Goal: Transaction & Acquisition: Obtain resource

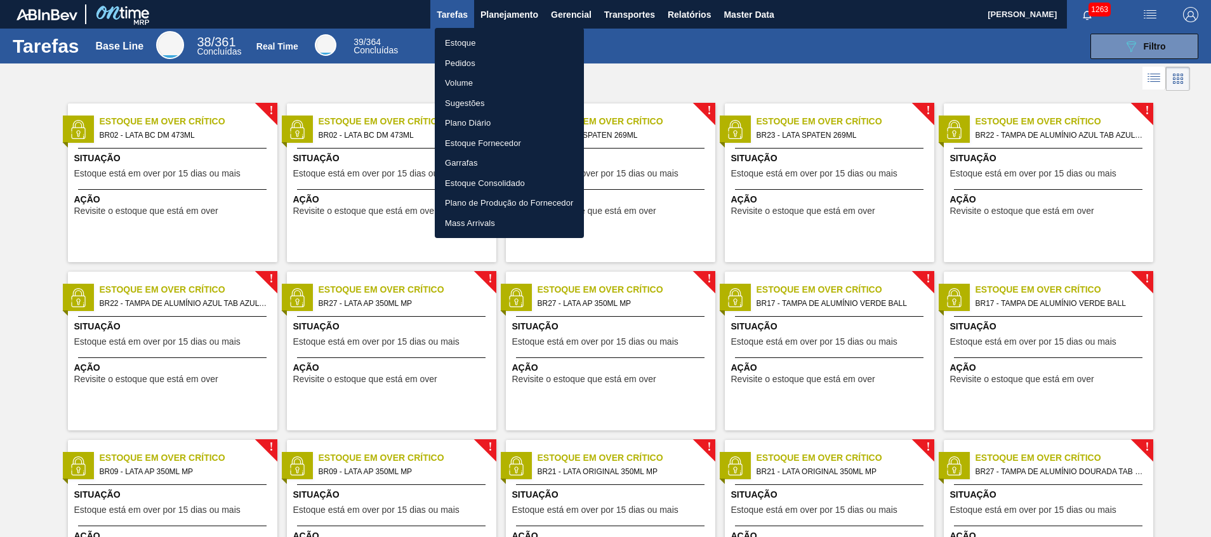
click at [488, 46] on li "Estoque" at bounding box center [509, 43] width 149 height 20
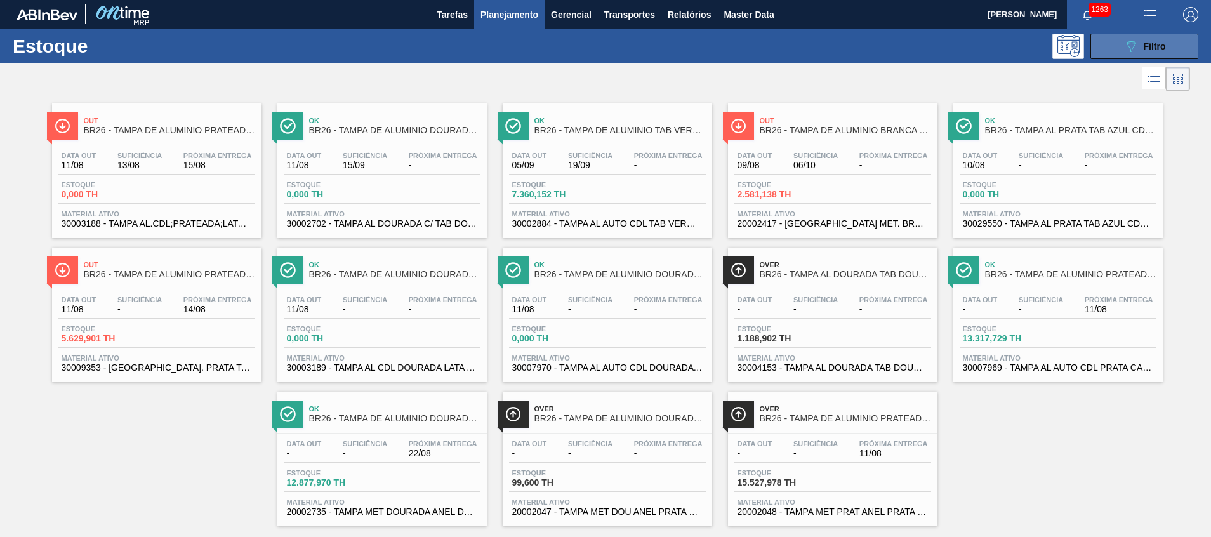
click at [1171, 45] on button "089F7B8B-B2A5-4AFE-B5C0-19BA573D28AC Filtro" at bounding box center [1145, 46] width 108 height 25
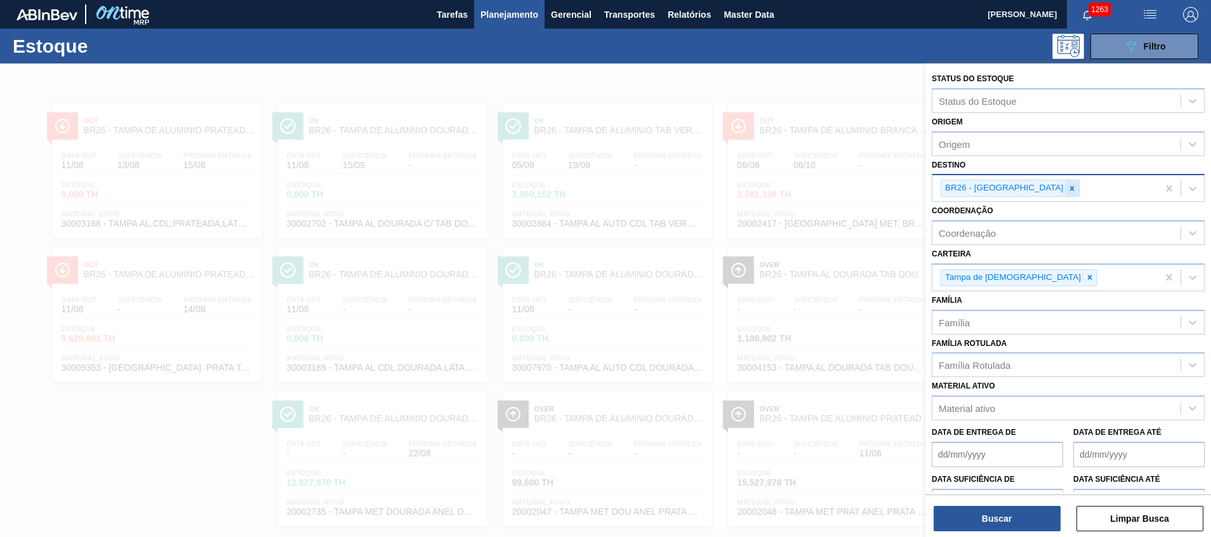
click at [1065, 186] on div at bounding box center [1072, 188] width 14 height 16
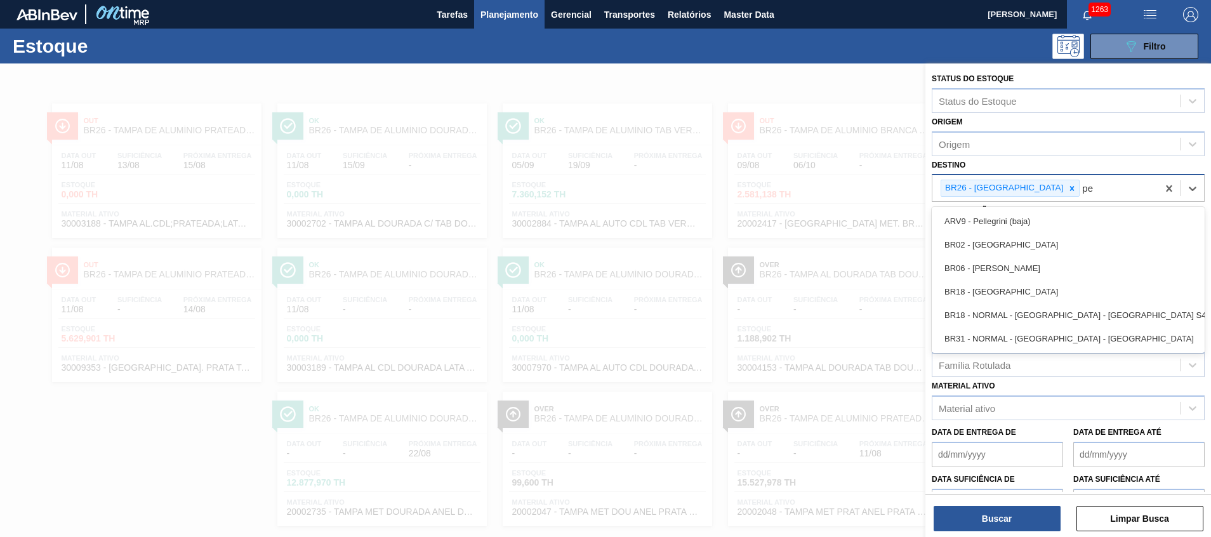
type input "per"
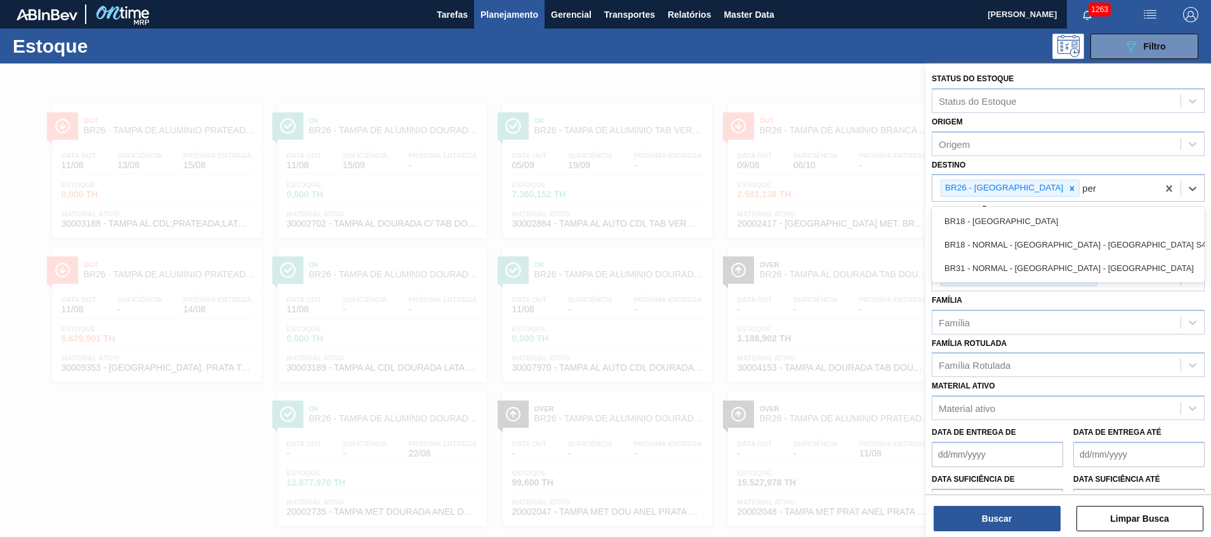
click at [1010, 215] on div "BR18 - Pernambuco" at bounding box center [1068, 221] width 273 height 23
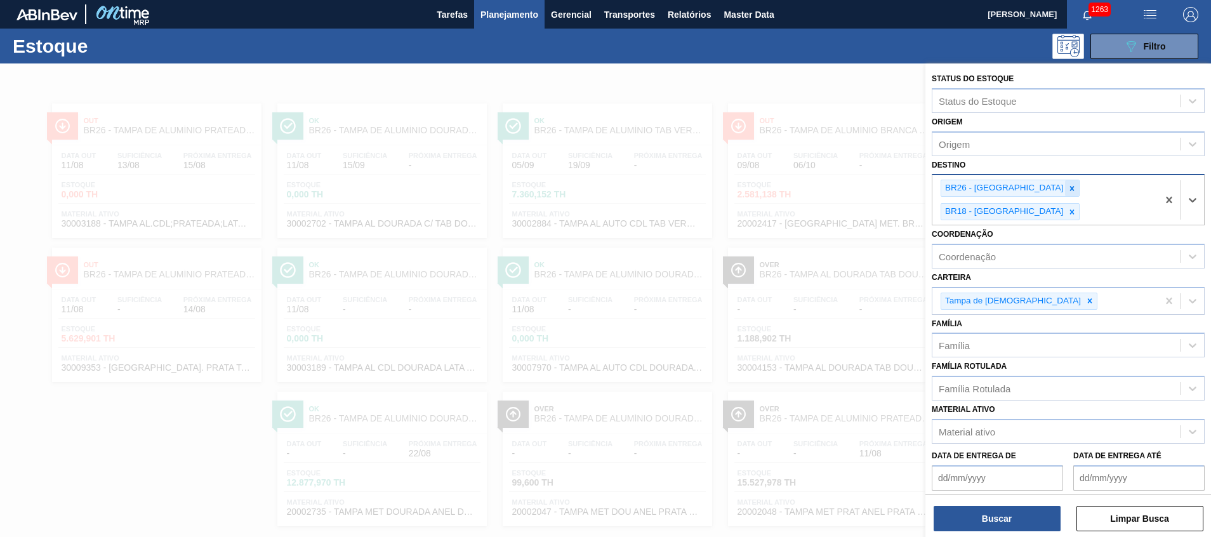
click at [1068, 189] on icon at bounding box center [1072, 188] width 9 height 9
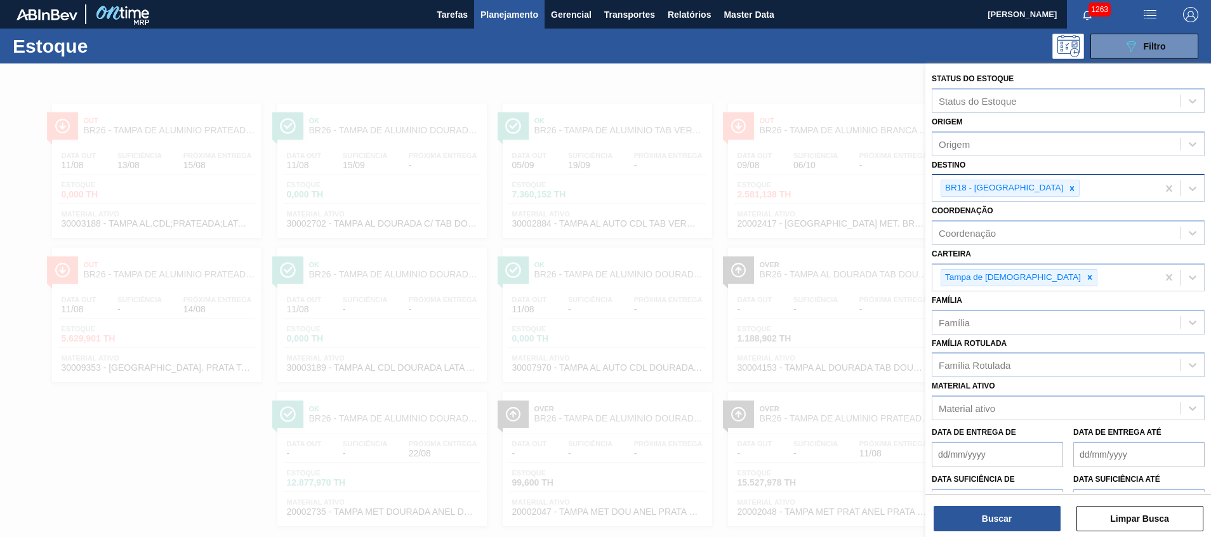
click at [987, 496] on div "Buscar Limpar Busca" at bounding box center [1069, 513] width 286 height 36
click at [987, 510] on button "Buscar" at bounding box center [997, 518] width 127 height 25
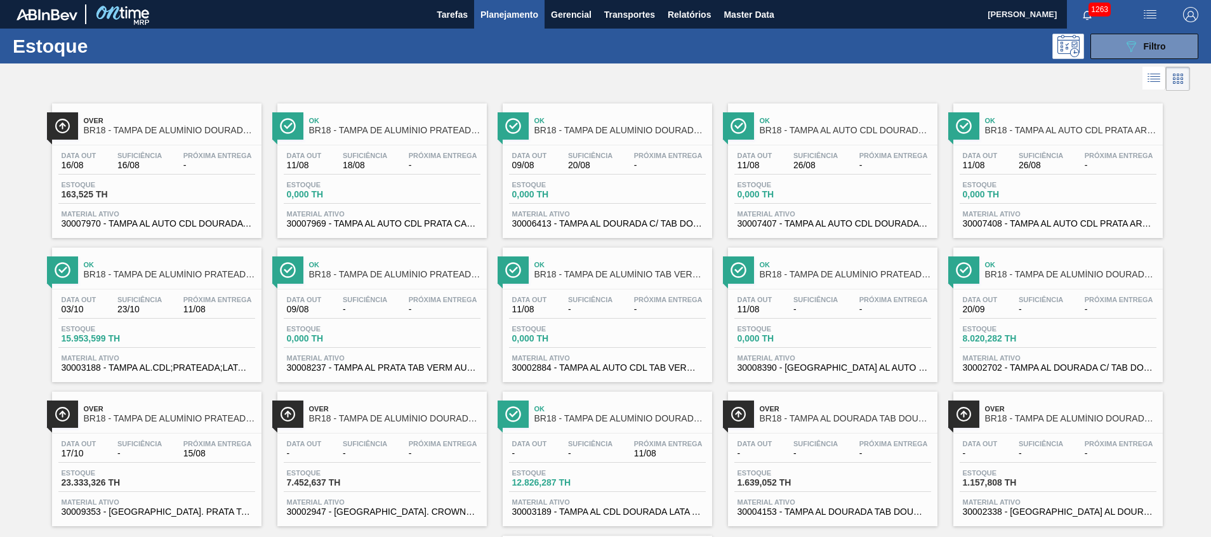
drag, startPoint x: 1134, startPoint y: 51, endPoint x: 1123, endPoint y: 66, distance: 18.2
click at [1135, 51] on icon "089F7B8B-B2A5-4AFE-B5C0-19BA573D28AC" at bounding box center [1131, 46] width 15 height 15
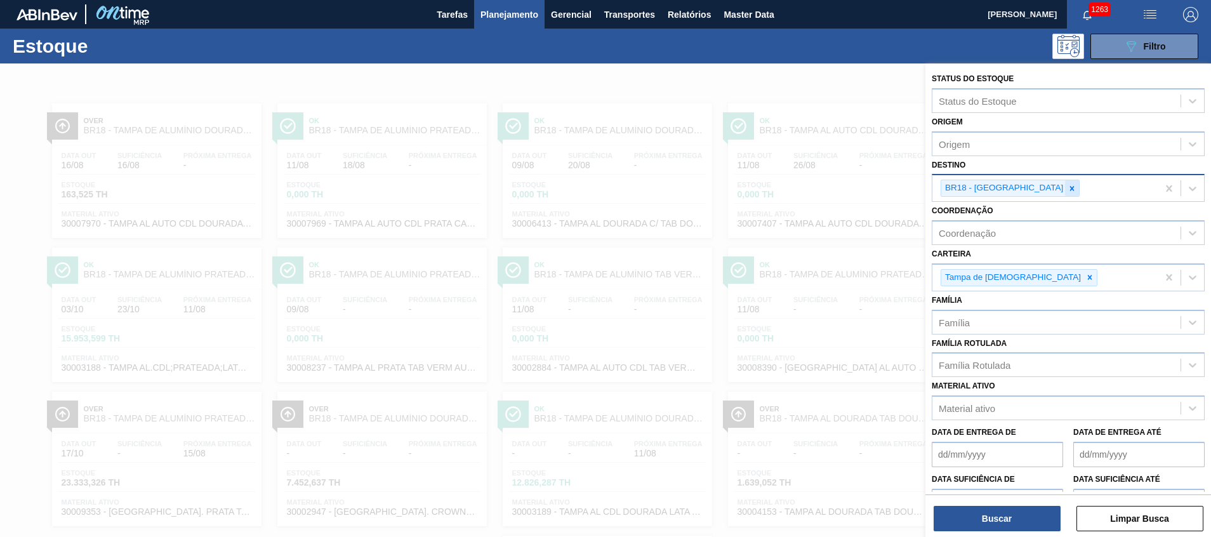
click at [1068, 188] on icon at bounding box center [1072, 188] width 9 height 9
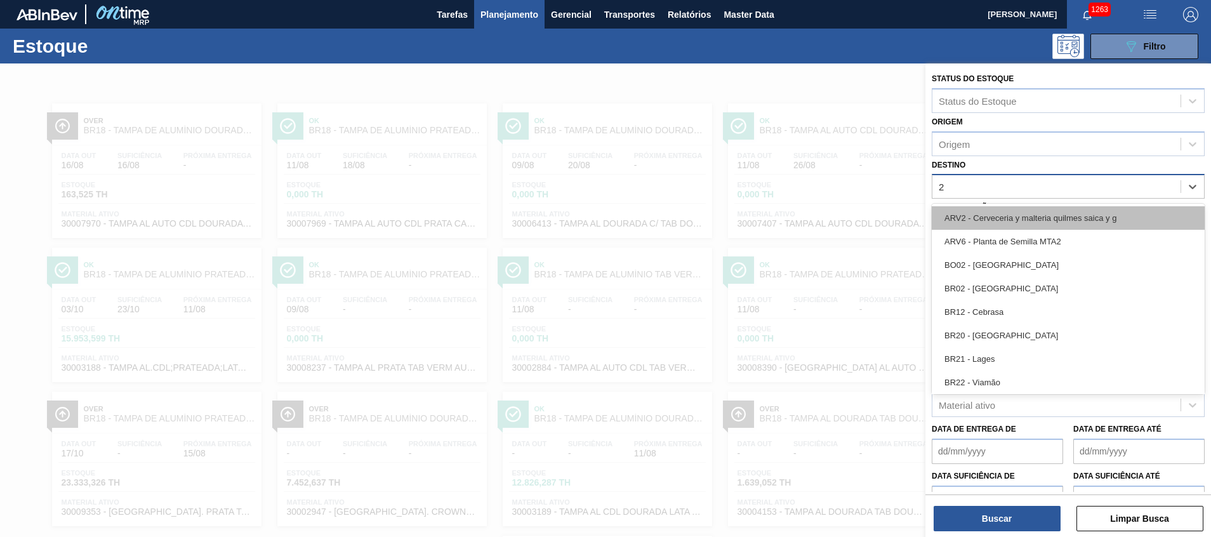
type input "26"
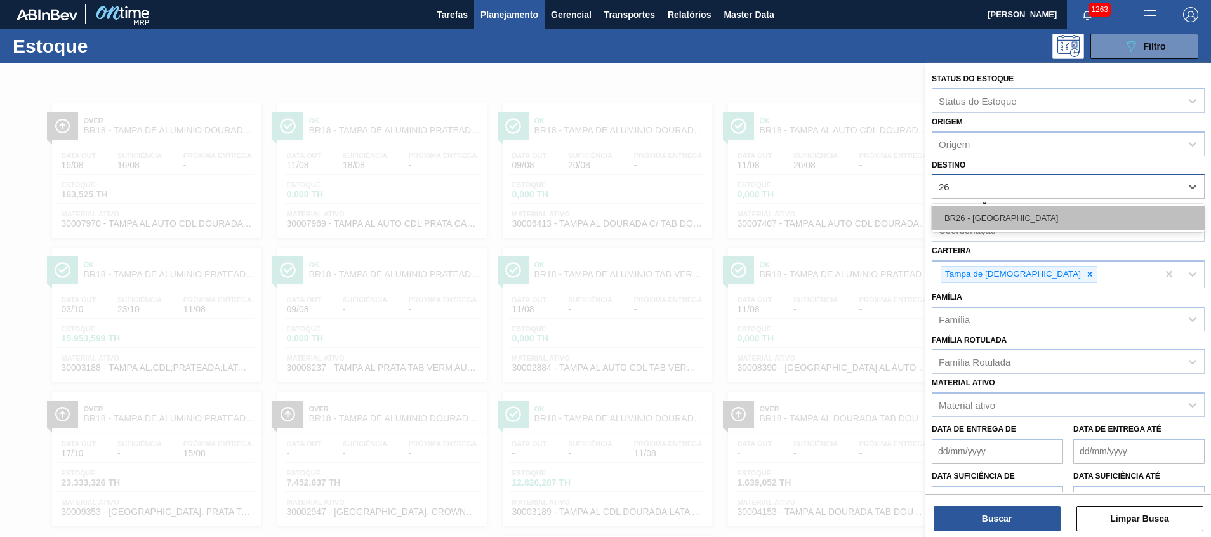
click at [1034, 225] on div "BR26 - Uberlândia" at bounding box center [1068, 217] width 273 height 23
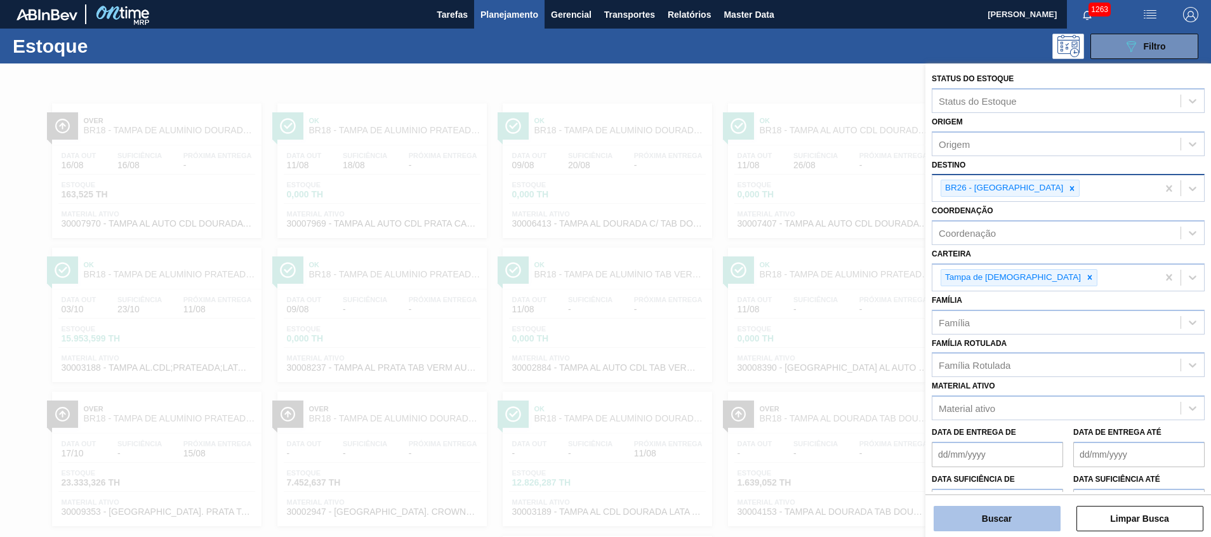
click at [1008, 519] on button "Buscar" at bounding box center [997, 518] width 127 height 25
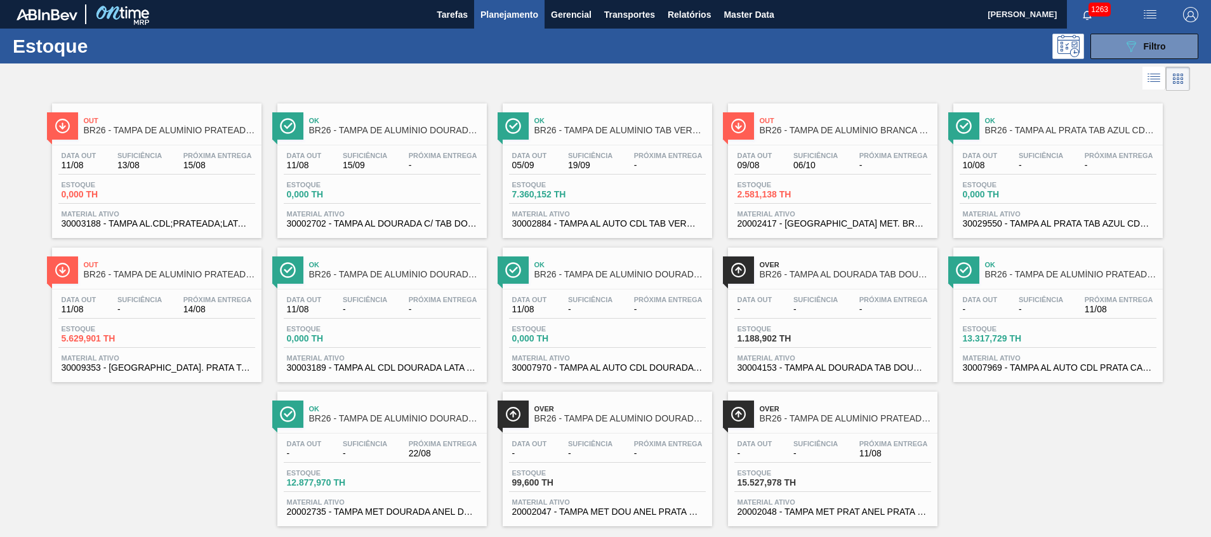
click at [219, 168] on span "15/08" at bounding box center [217, 166] width 69 height 10
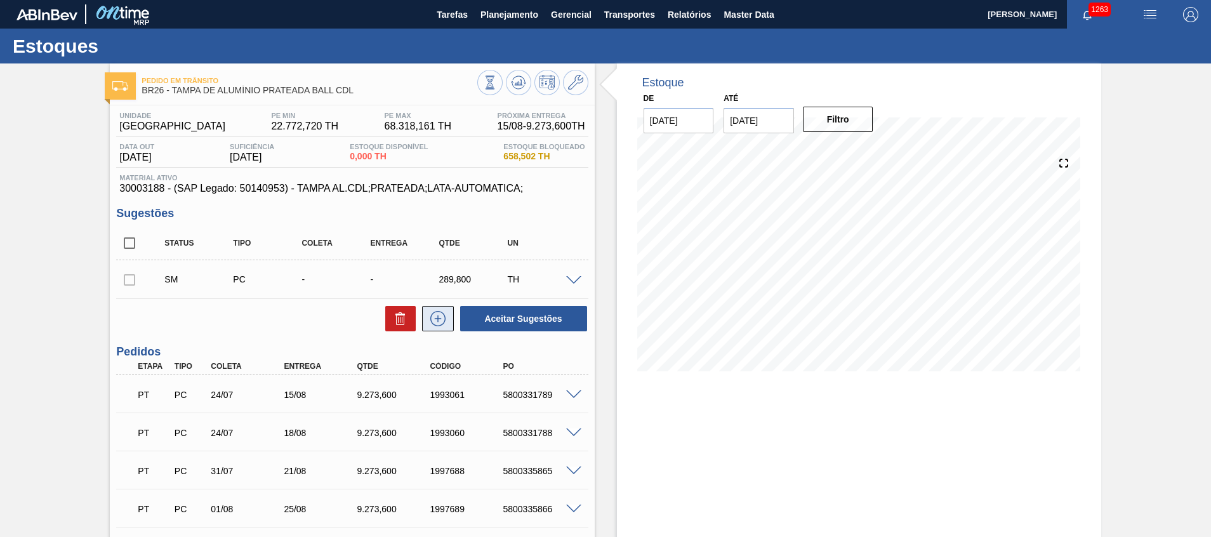
click at [429, 313] on icon at bounding box center [438, 318] width 20 height 15
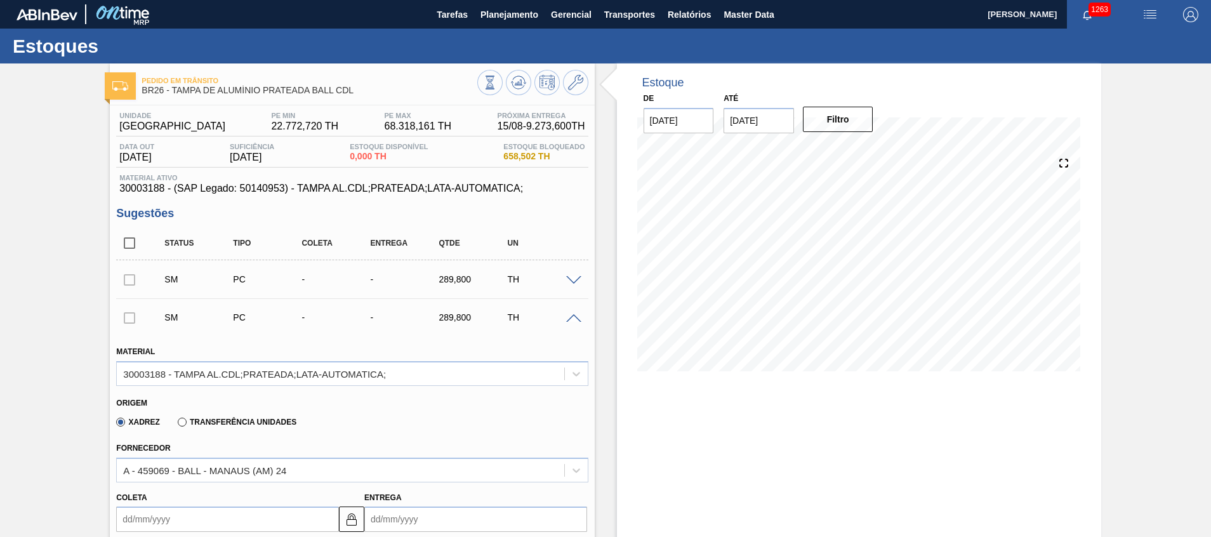
click at [571, 286] on div "SM PC - - 289,800 TH" at bounding box center [352, 279] width 472 height 32
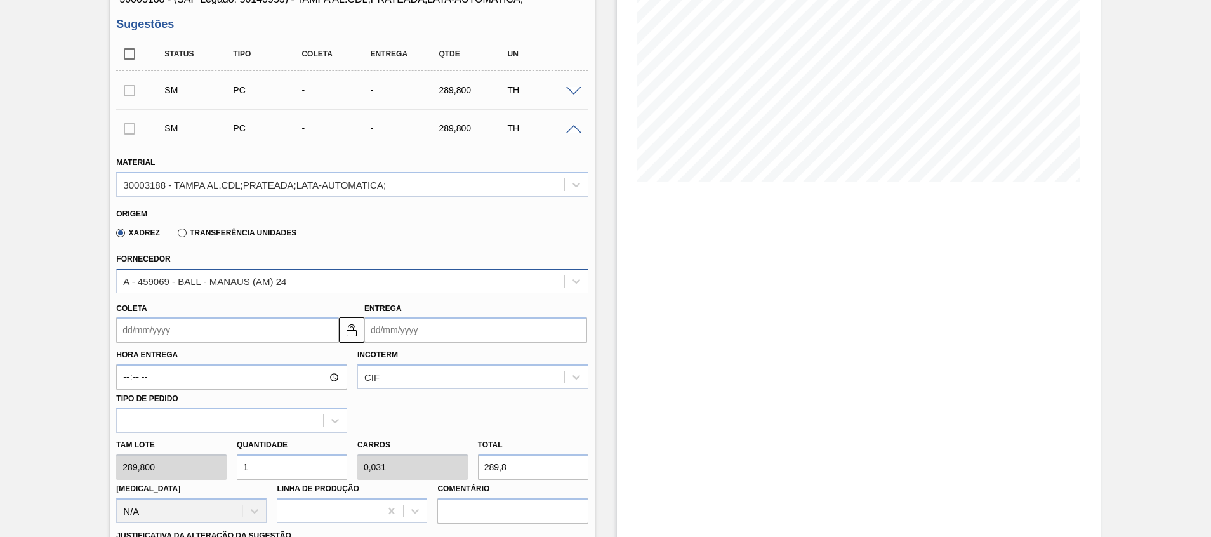
scroll to position [190, 0]
click at [206, 231] on label "Transferência Unidades" at bounding box center [237, 231] width 119 height 9
click at [176, 234] on input "Transferência Unidades" at bounding box center [176, 234] width 0 height 0
drag, startPoint x: 199, startPoint y: 263, endPoint x: 199, endPoint y: 276, distance: 12.7
click at [199, 264] on div "Fornecedor BR01-Manaus" at bounding box center [352, 270] width 472 height 43
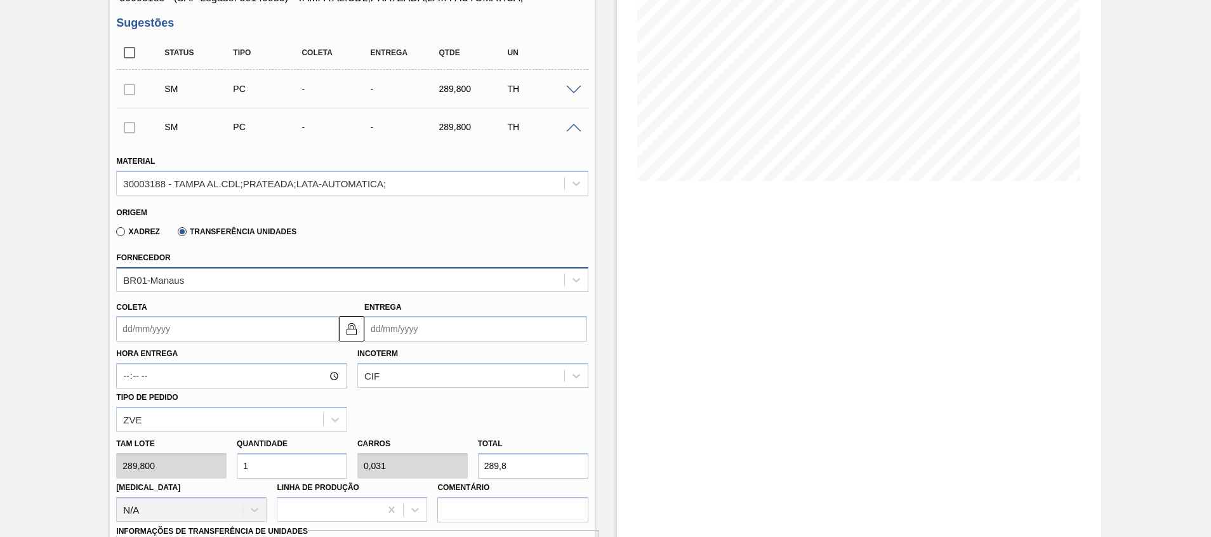
click at [199, 279] on div "BR01-Manaus" at bounding box center [340, 279] width 447 height 18
type input "cuiab"
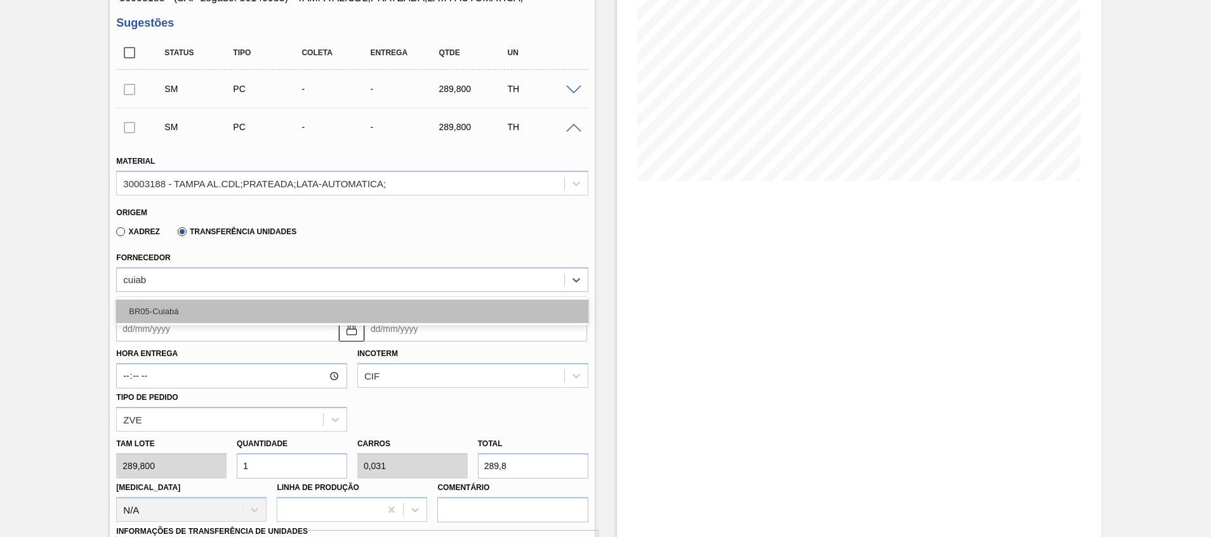
click at [269, 312] on div "BR05-Cuiabá" at bounding box center [352, 311] width 472 height 23
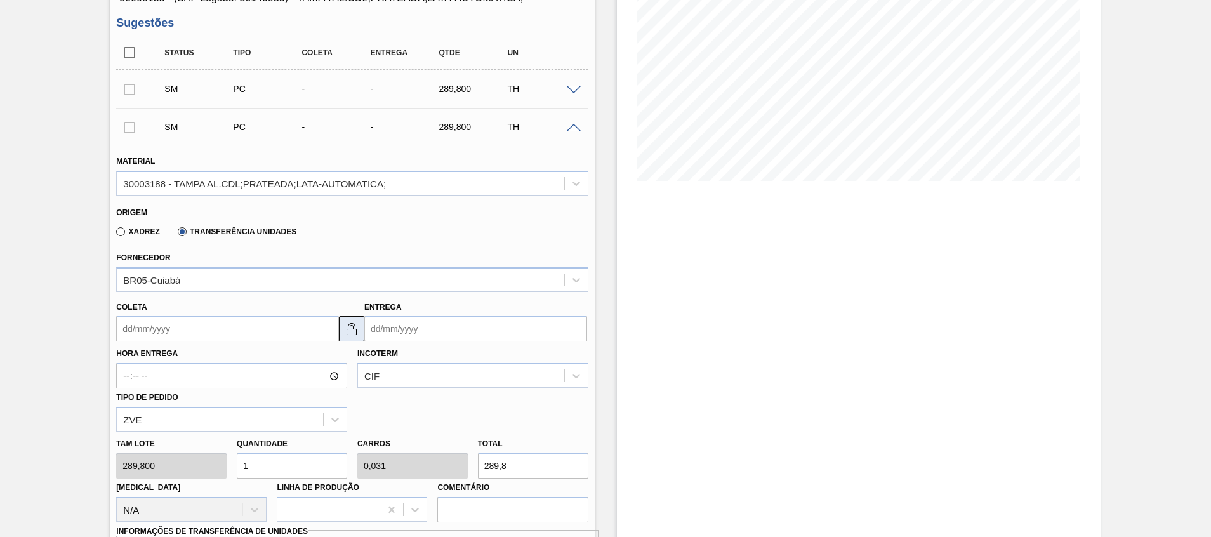
click at [356, 329] on img at bounding box center [351, 328] width 15 height 15
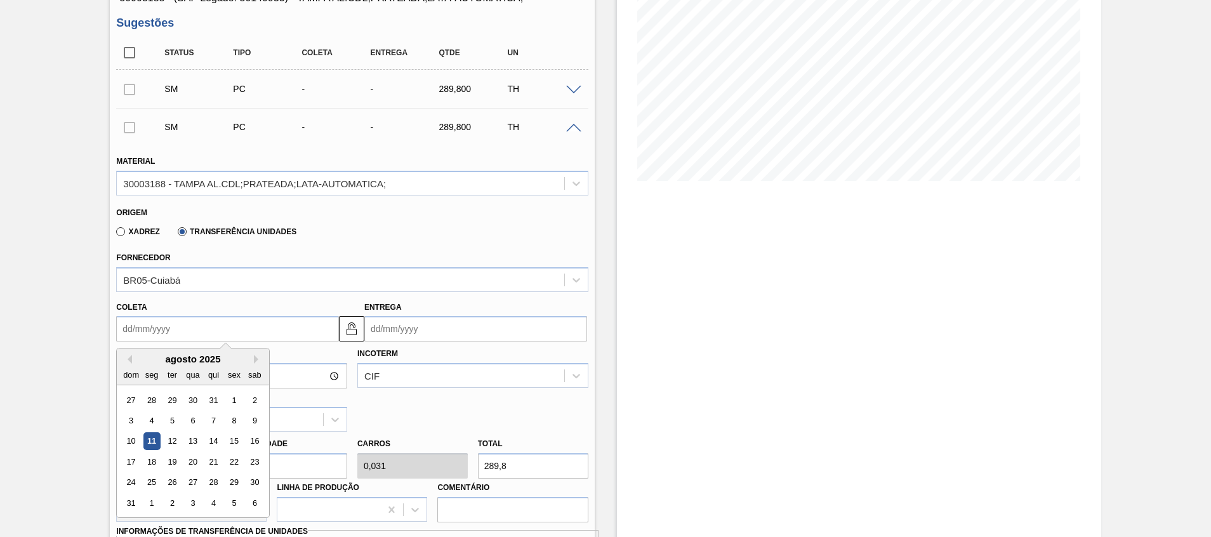
click at [314, 327] on input "Coleta" at bounding box center [227, 328] width 223 height 25
click at [175, 439] on div "12" at bounding box center [172, 441] width 17 height 17
type input "12/08/2025"
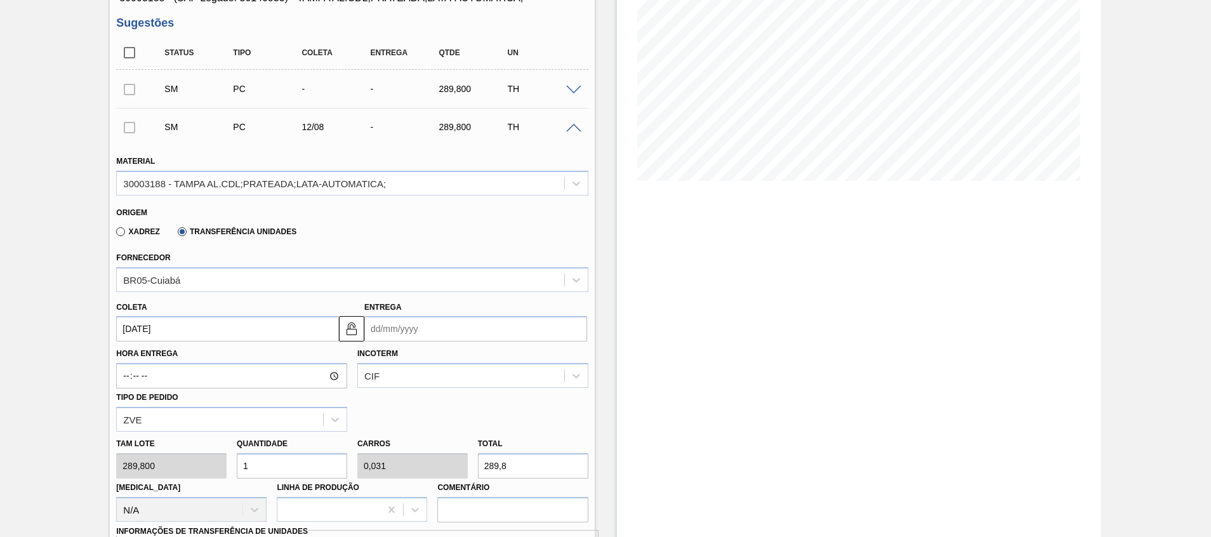
click at [418, 331] on input "Entrega" at bounding box center [475, 328] width 223 height 25
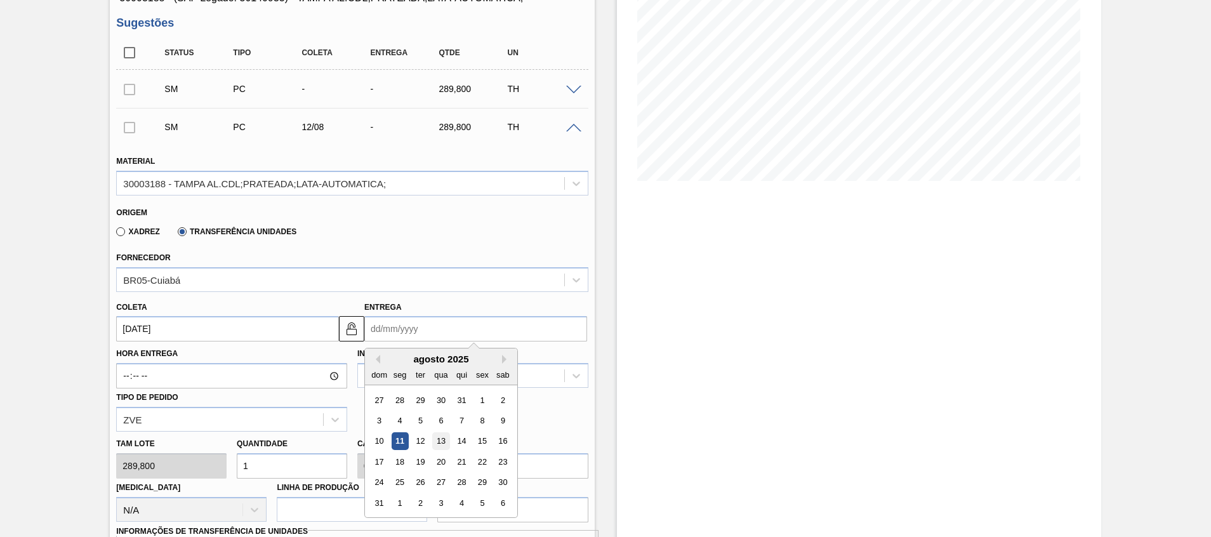
click at [446, 438] on div "13" at bounding box center [440, 441] width 17 height 17
type input "13/08/2025"
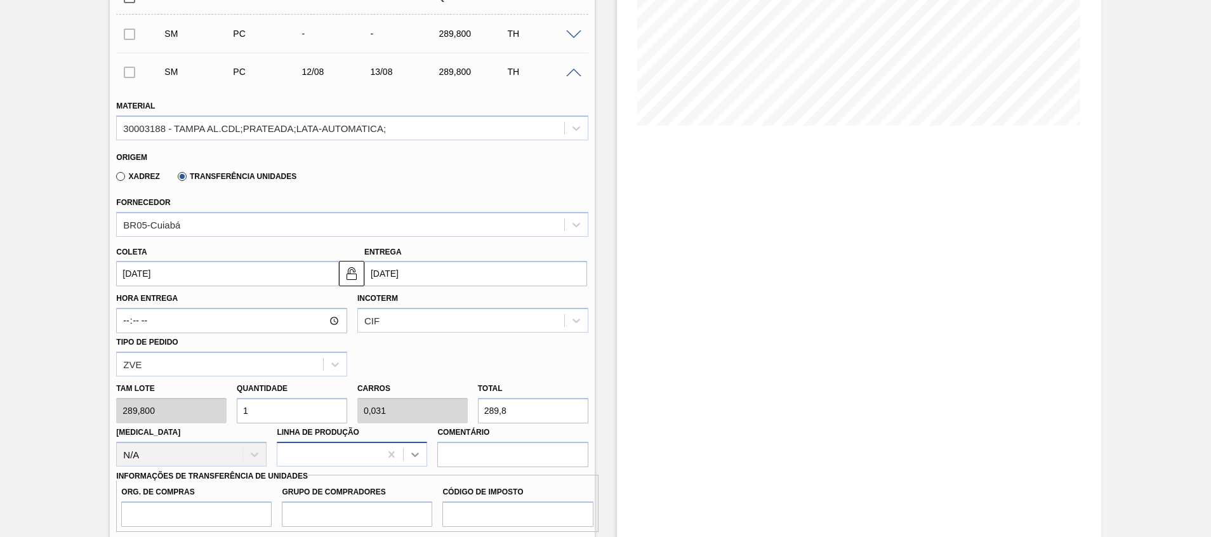
scroll to position [286, 0]
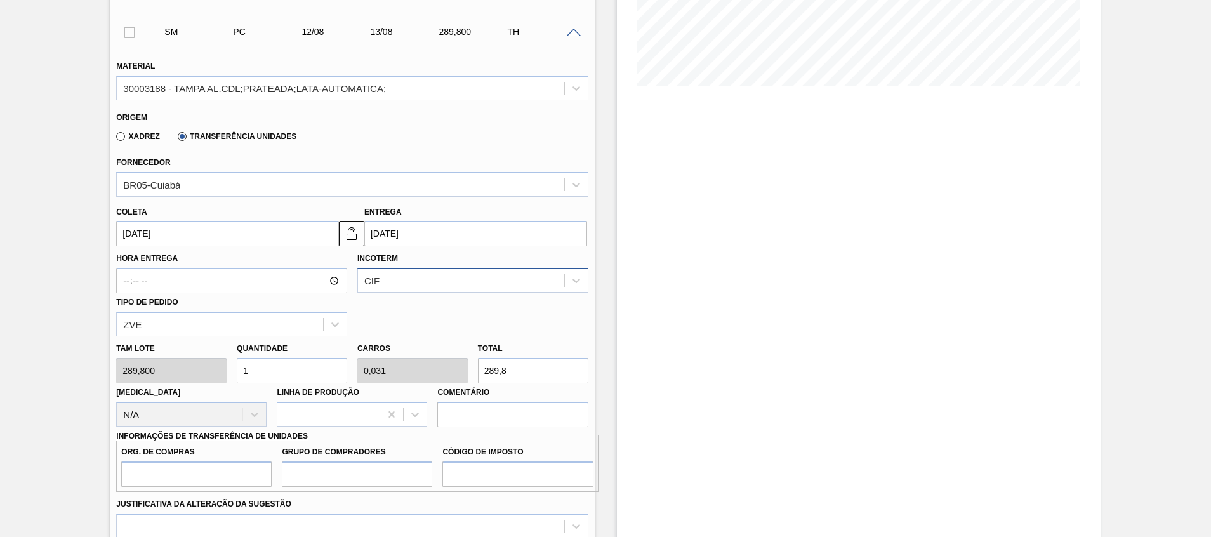
drag, startPoint x: 395, startPoint y: 281, endPoint x: 392, endPoint y: 290, distance: 10.0
click at [392, 287] on div "CIF" at bounding box center [461, 281] width 206 height 18
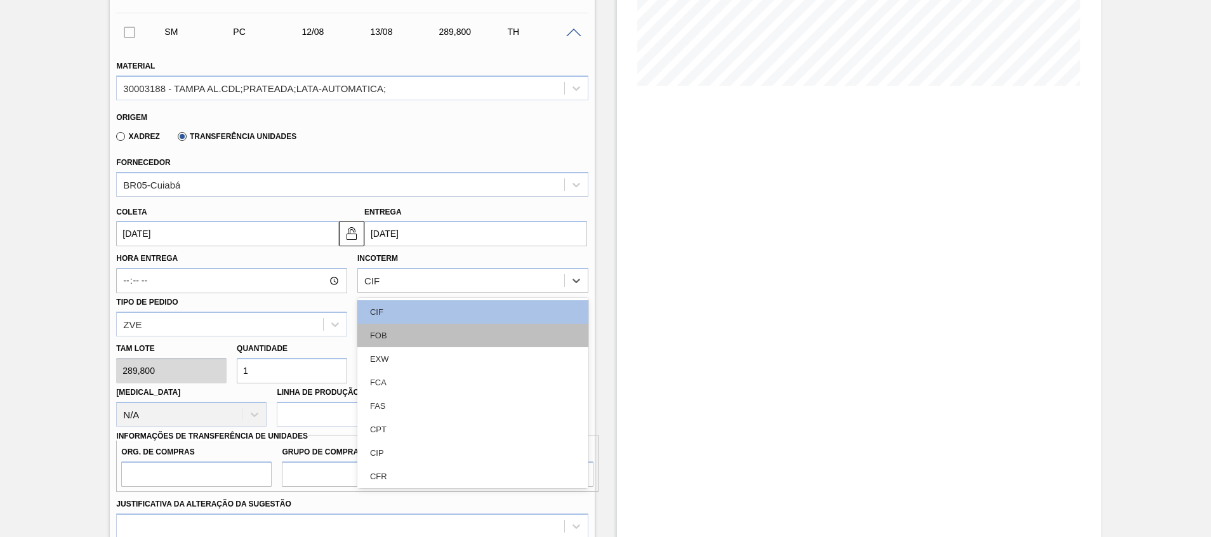
click at [382, 330] on div "FOB" at bounding box center [472, 335] width 231 height 23
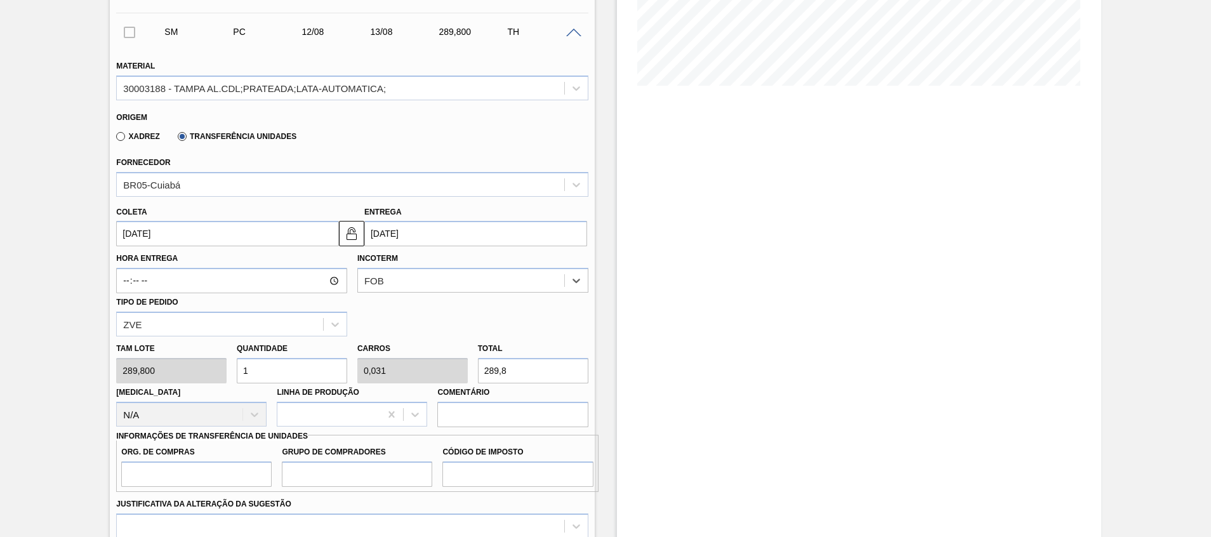
click at [307, 363] on input "1" at bounding box center [292, 370] width 110 height 25
drag, startPoint x: 305, startPoint y: 364, endPoint x: 44, endPoint y: 356, distance: 261.1
type input "3"
type input "0,094"
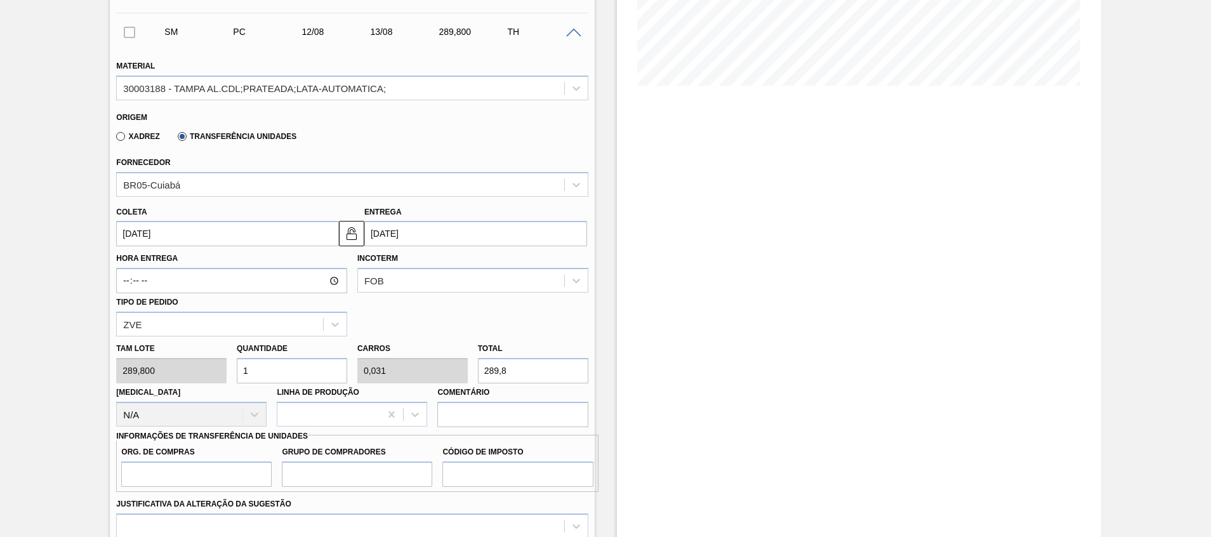
type input "869,4"
type input "30"
type input "0,938"
type input "8.694"
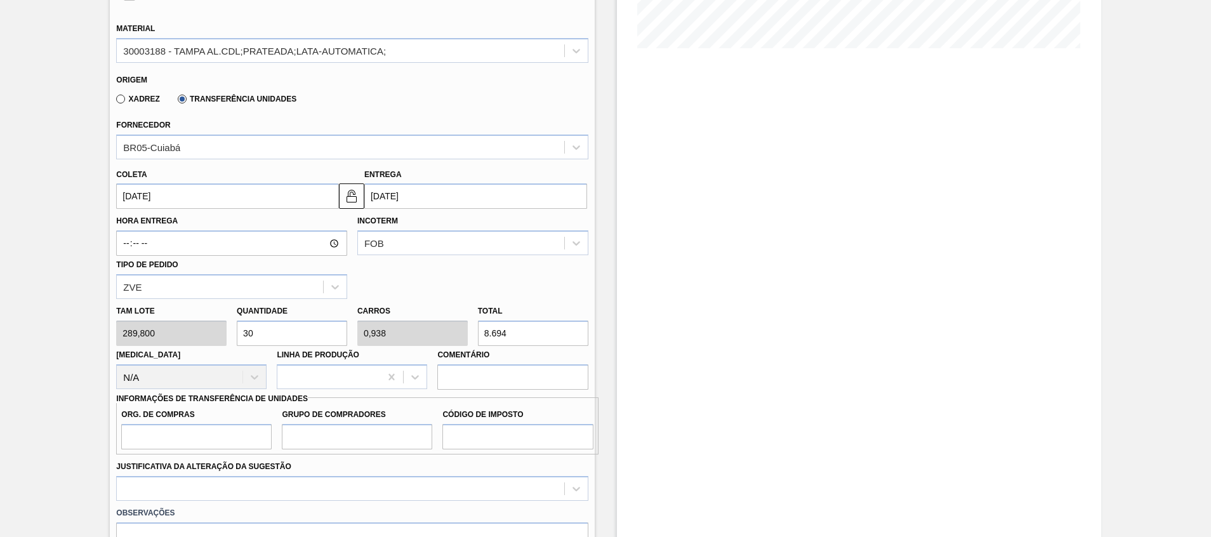
scroll to position [381, 0]
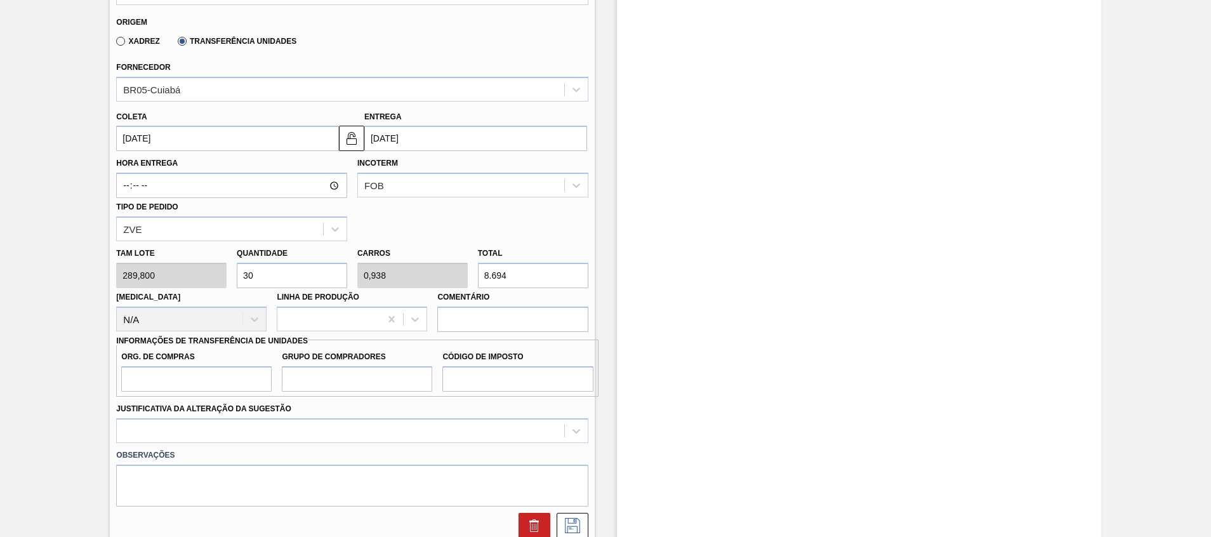
type input "30"
click at [220, 380] on input "Org. de Compras" at bounding box center [196, 378] width 150 height 25
type input "A01"
click at [338, 385] on input "Grupo de Compradores" at bounding box center [357, 378] width 150 height 25
type input "BR0"
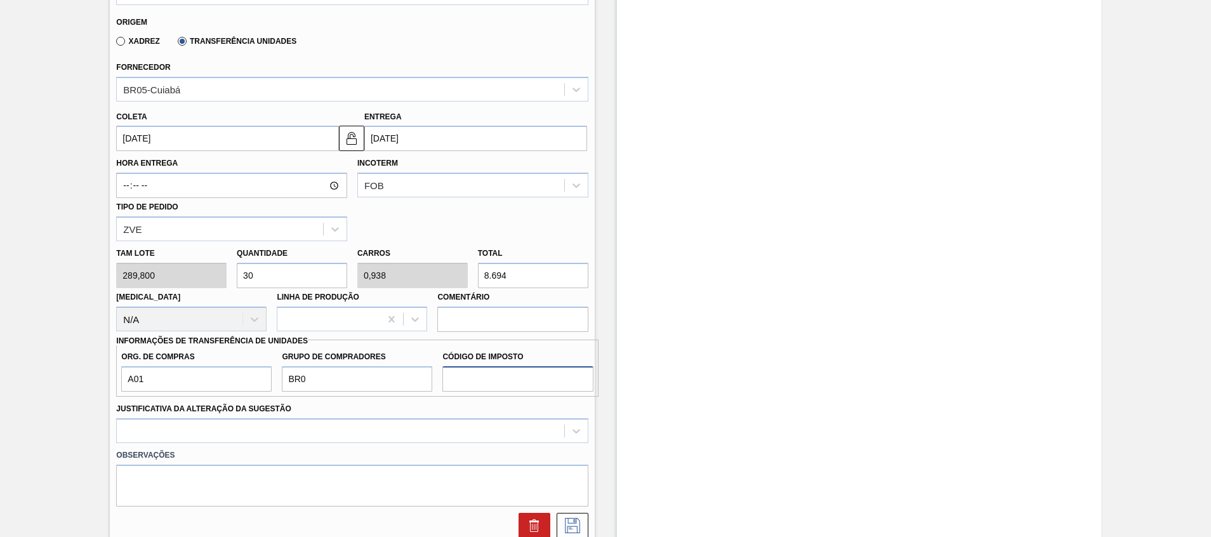
click at [502, 382] on input "Código de Imposto" at bounding box center [518, 378] width 150 height 25
type input "I1"
click at [484, 432] on div at bounding box center [352, 430] width 472 height 25
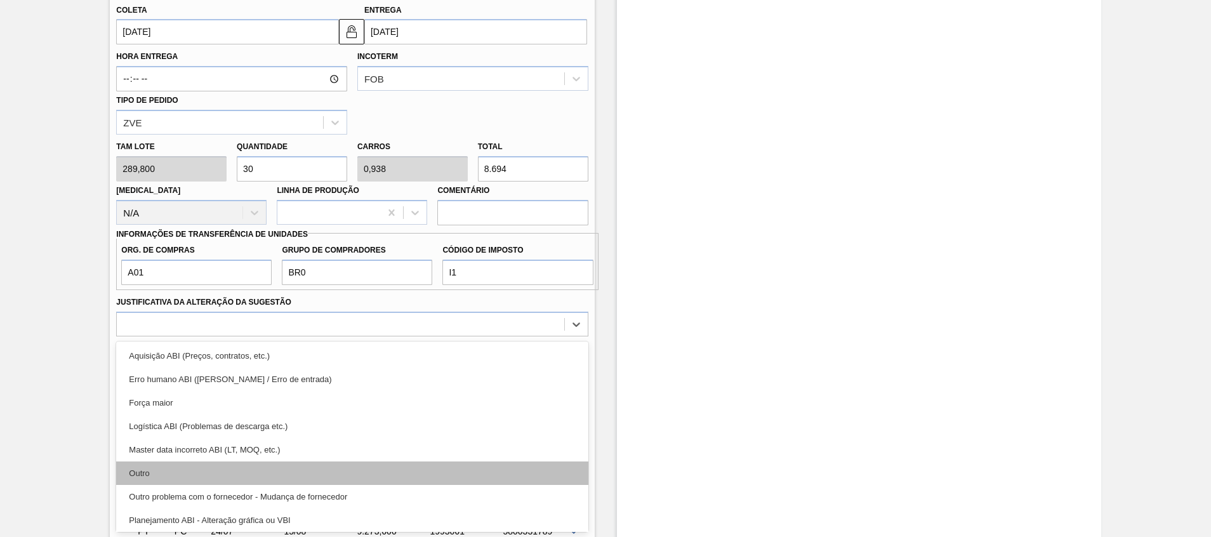
click at [421, 470] on div "Outro" at bounding box center [352, 473] width 472 height 23
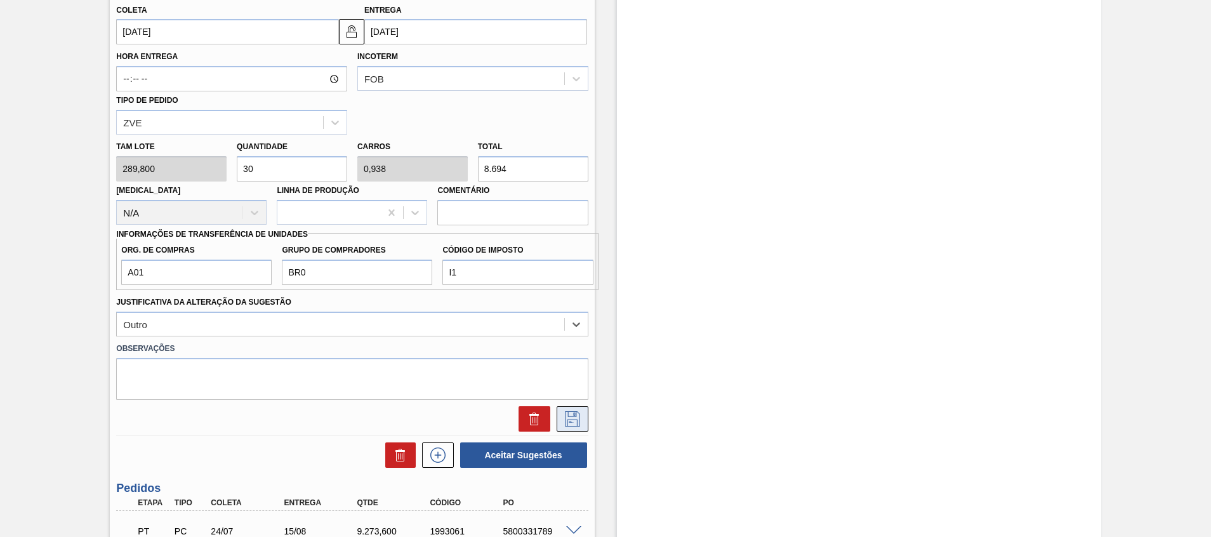
click at [568, 422] on icon at bounding box center [573, 418] width 20 height 15
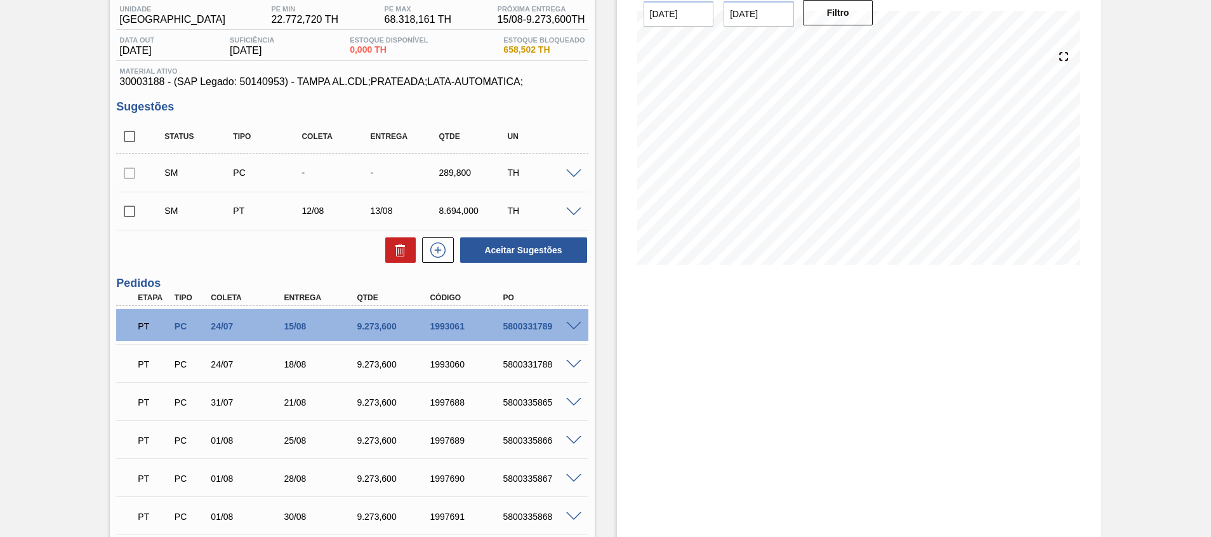
click at [127, 210] on input "checkbox" at bounding box center [129, 211] width 27 height 27
click at [569, 241] on button "Aceitar Sugestões" at bounding box center [523, 249] width 127 height 25
checkbox input "false"
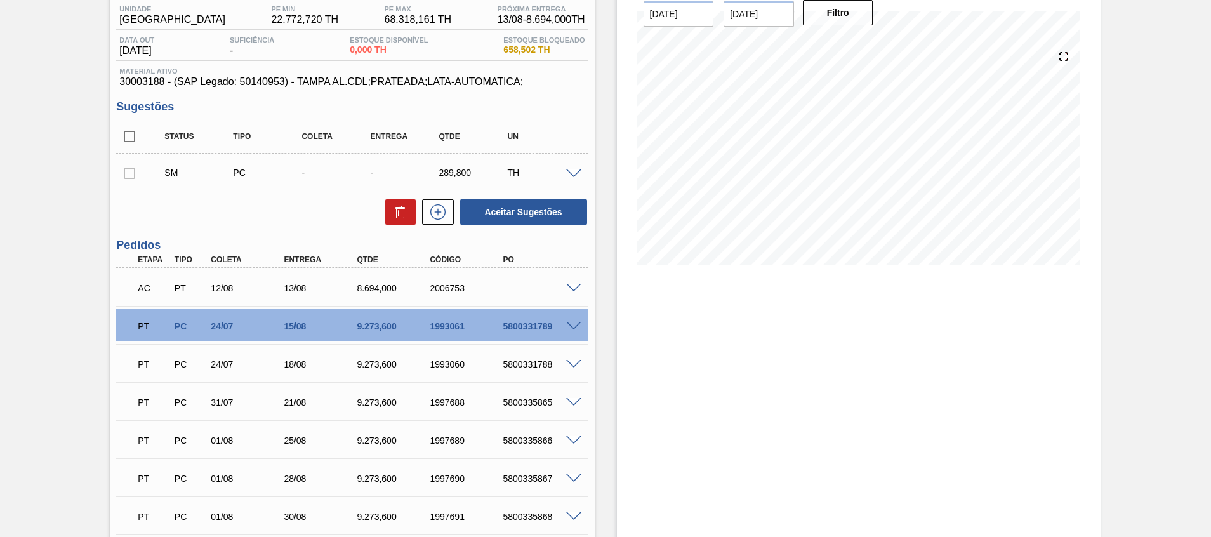
click at [568, 286] on span at bounding box center [573, 289] width 15 height 10
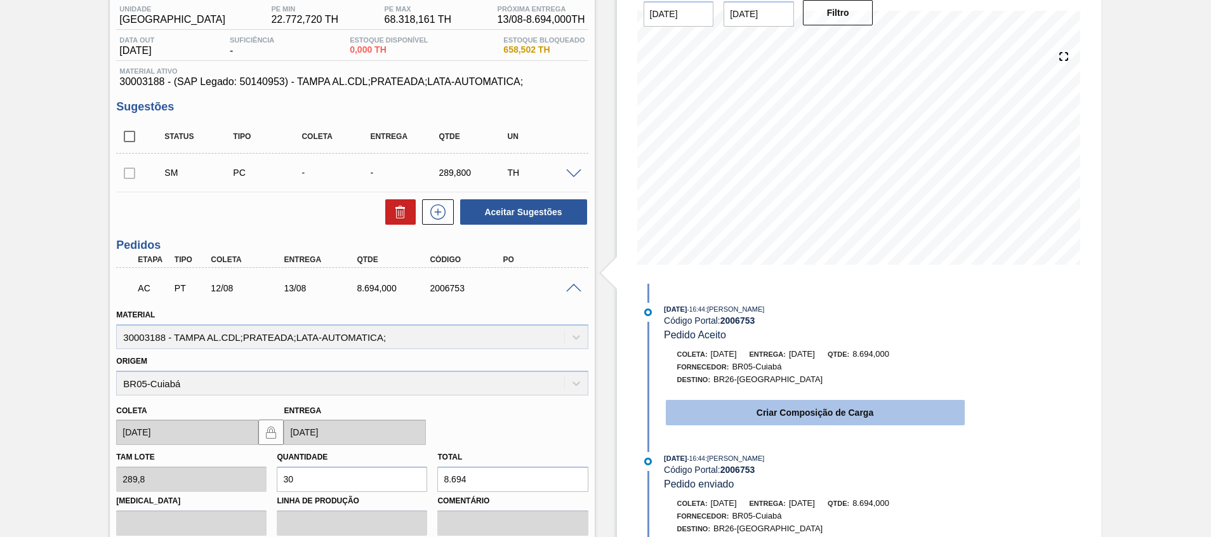
click at [724, 417] on button "Criar Composição de Carga" at bounding box center [815, 412] width 299 height 25
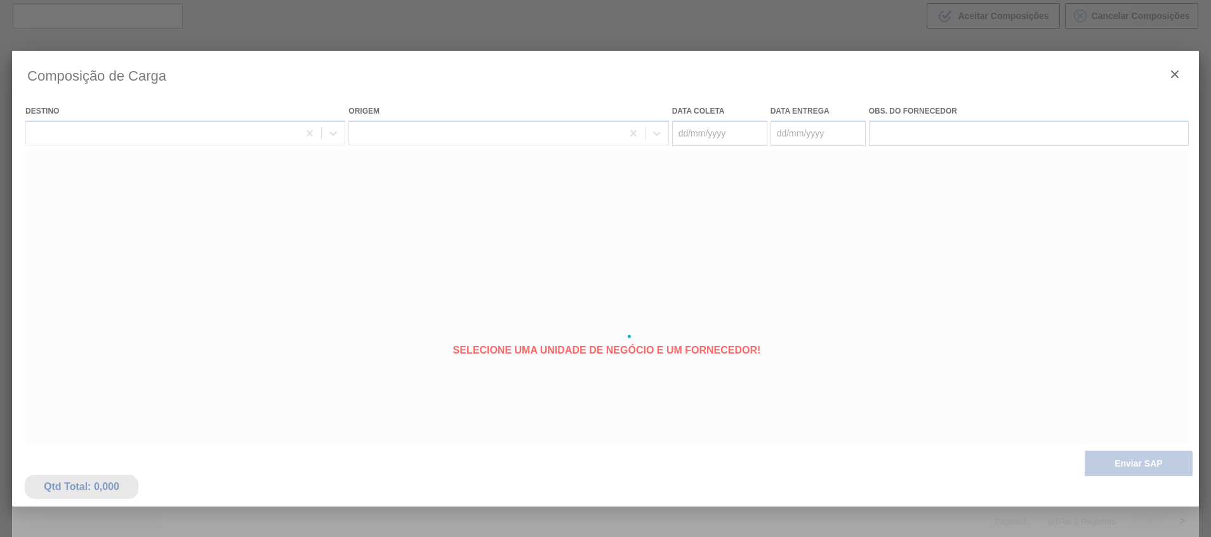
type coleta "12/08/2025"
type entrega "13/08/2025"
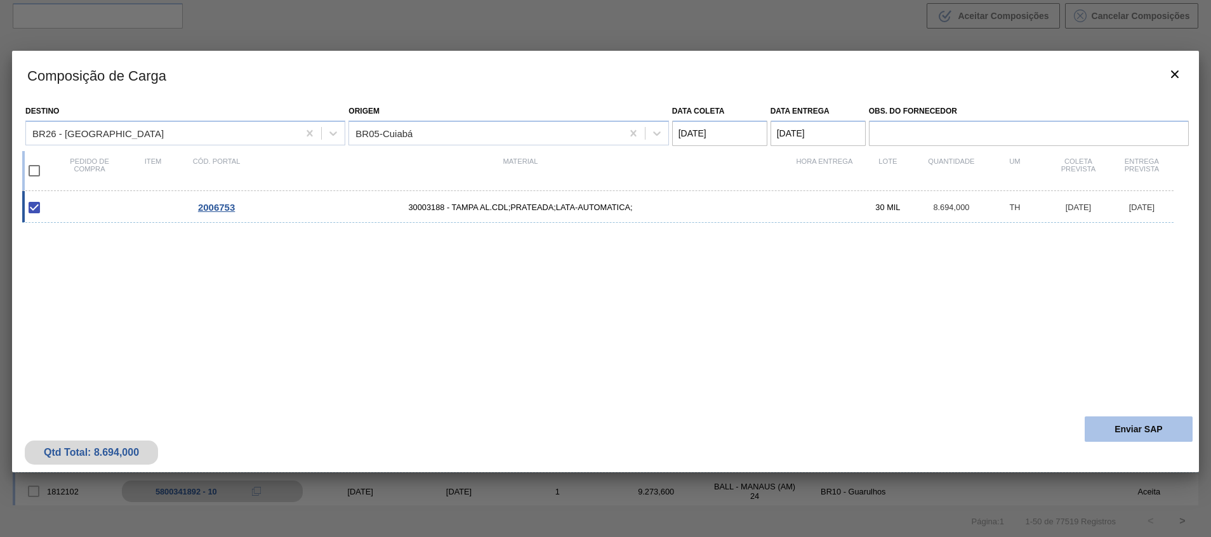
click at [1124, 432] on button "Enviar SAP" at bounding box center [1139, 429] width 108 height 25
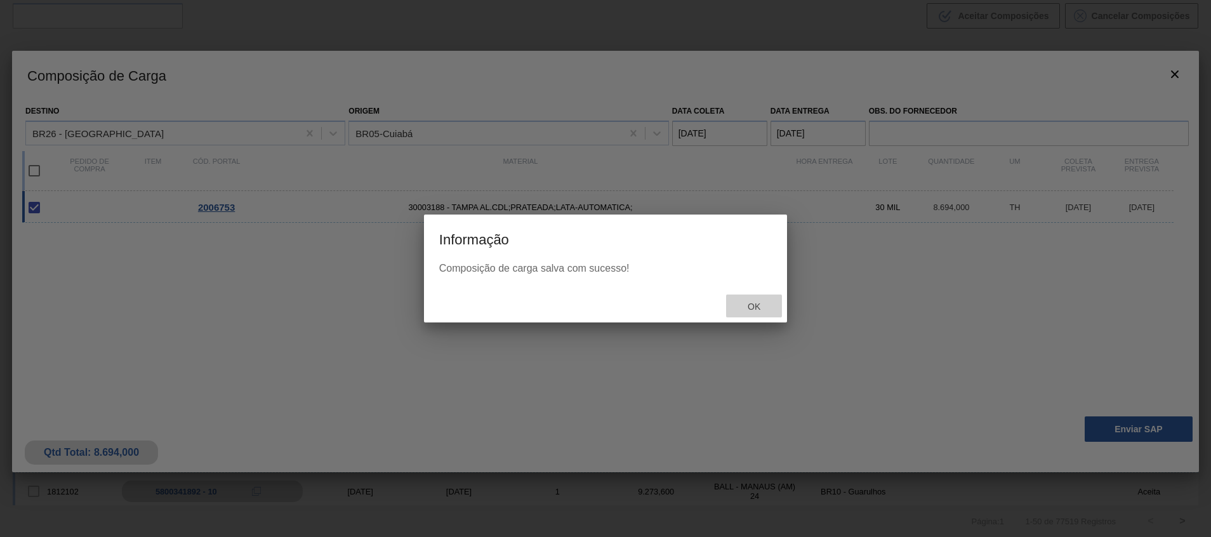
click at [753, 305] on span "Ok" at bounding box center [754, 307] width 33 height 10
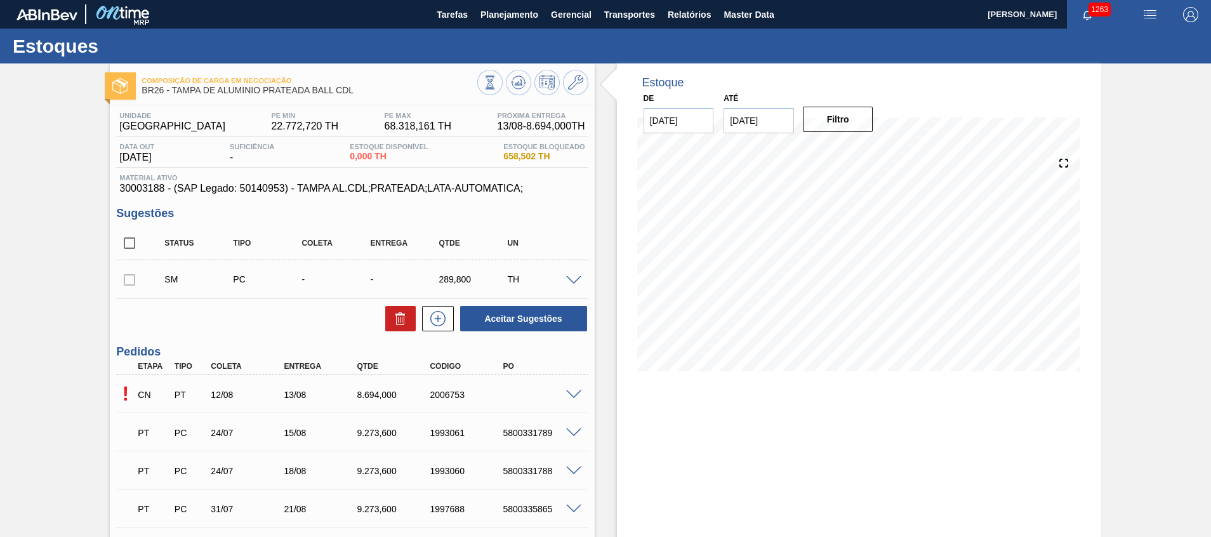
click at [508, 93] on div at bounding box center [532, 84] width 111 height 29
click at [497, 85] on icon at bounding box center [490, 83] width 14 height 14
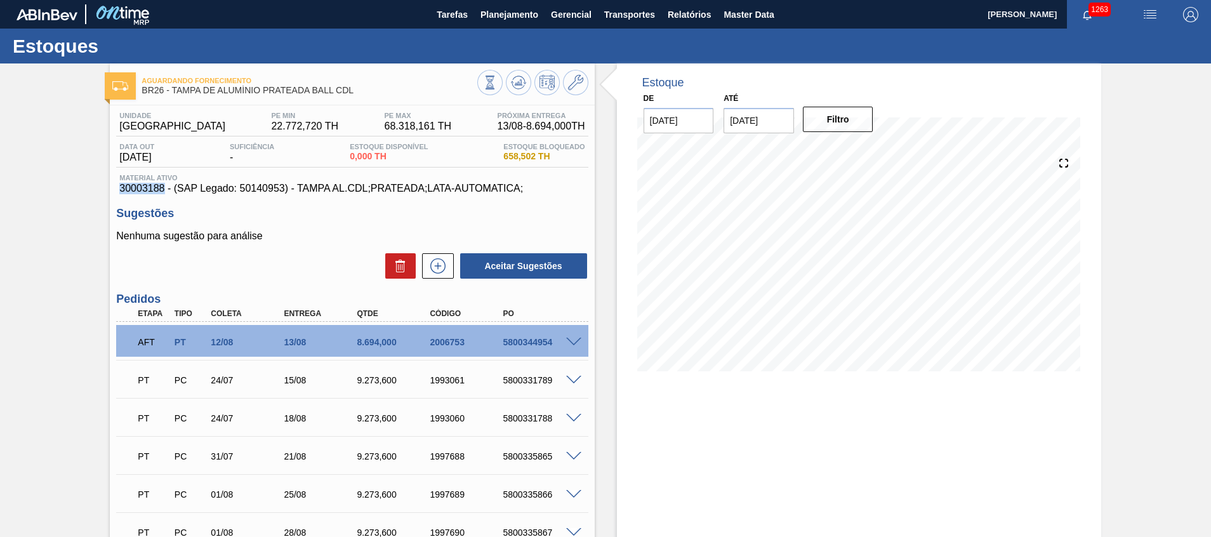
drag, startPoint x: 115, startPoint y: 192, endPoint x: 163, endPoint y: 188, distance: 48.5
copy span "30003188"
click at [524, 346] on div "5800344954" at bounding box center [541, 342] width 82 height 10
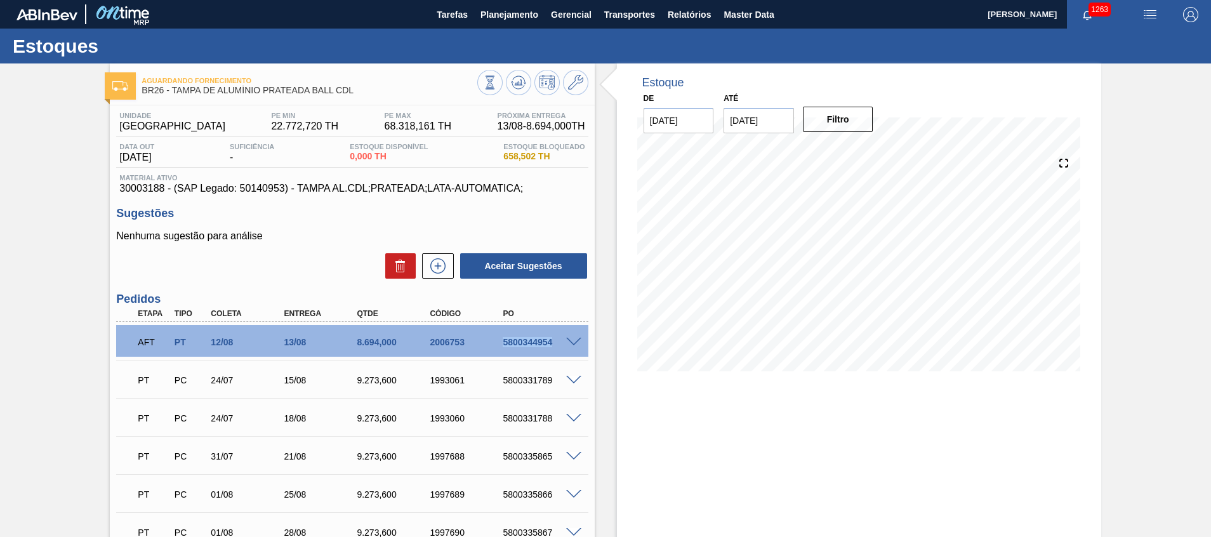
copy div "5800344954"
click at [502, 16] on span "Planejamento" at bounding box center [510, 14] width 58 height 15
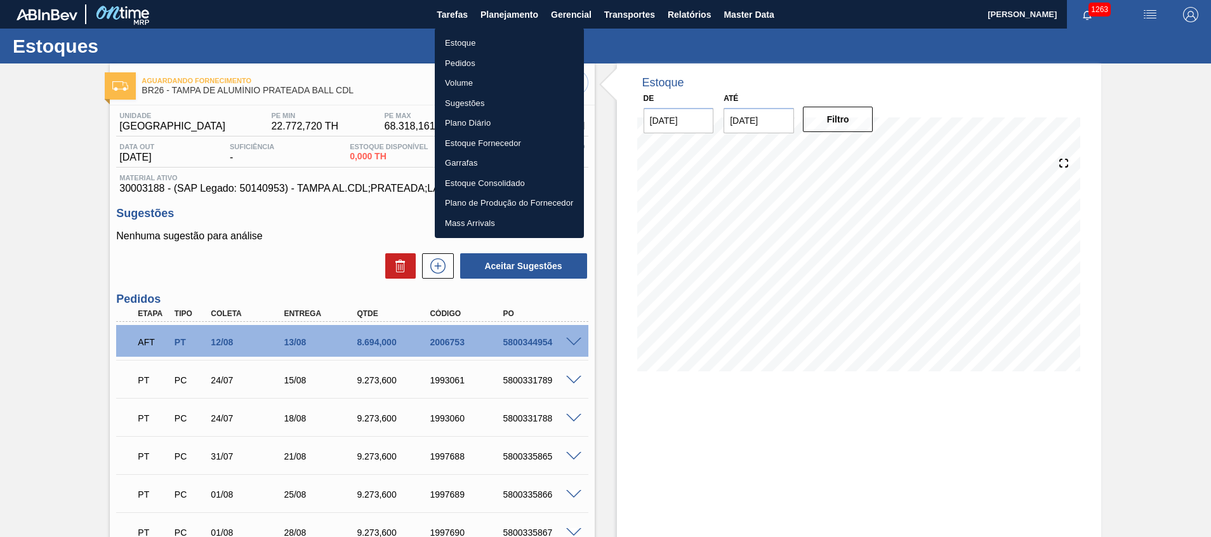
click at [515, 31] on ul "Estoque Pedidos Volume Sugestões Plano Diário Estoque Fornecedor Garrafas Estoq…" at bounding box center [509, 133] width 149 height 210
click at [507, 37] on li "Estoque" at bounding box center [509, 43] width 149 height 20
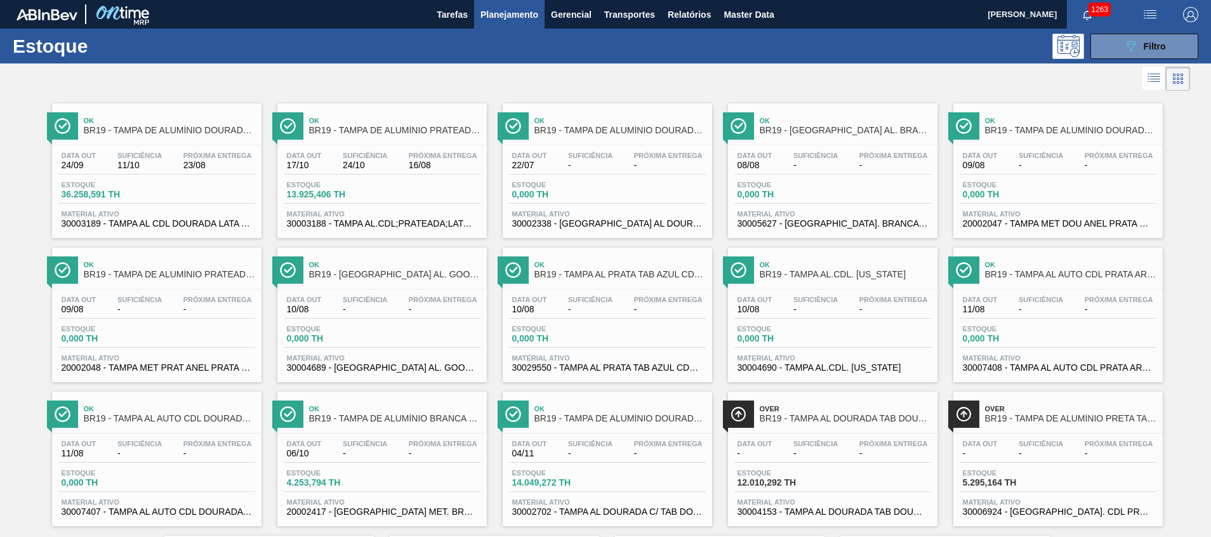
drag, startPoint x: 1135, startPoint y: 50, endPoint x: 1109, endPoint y: 112, distance: 67.7
click at [1135, 50] on icon "089F7B8B-B2A5-4AFE-B5C0-19BA573D28AC" at bounding box center [1131, 46] width 15 height 15
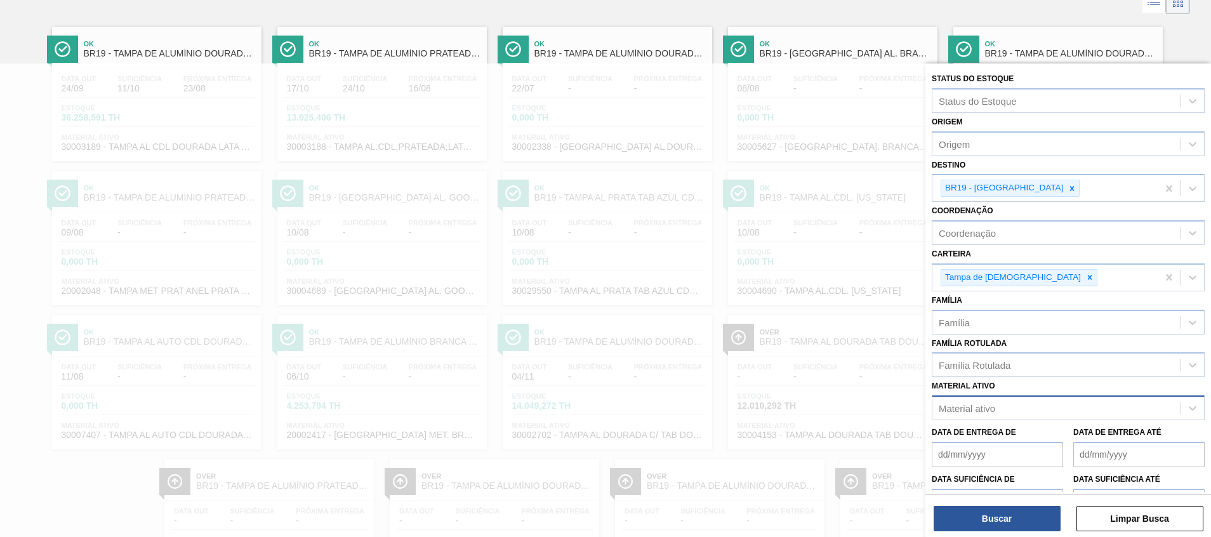
click at [985, 420] on div "Material ativo" at bounding box center [1068, 408] width 273 height 25
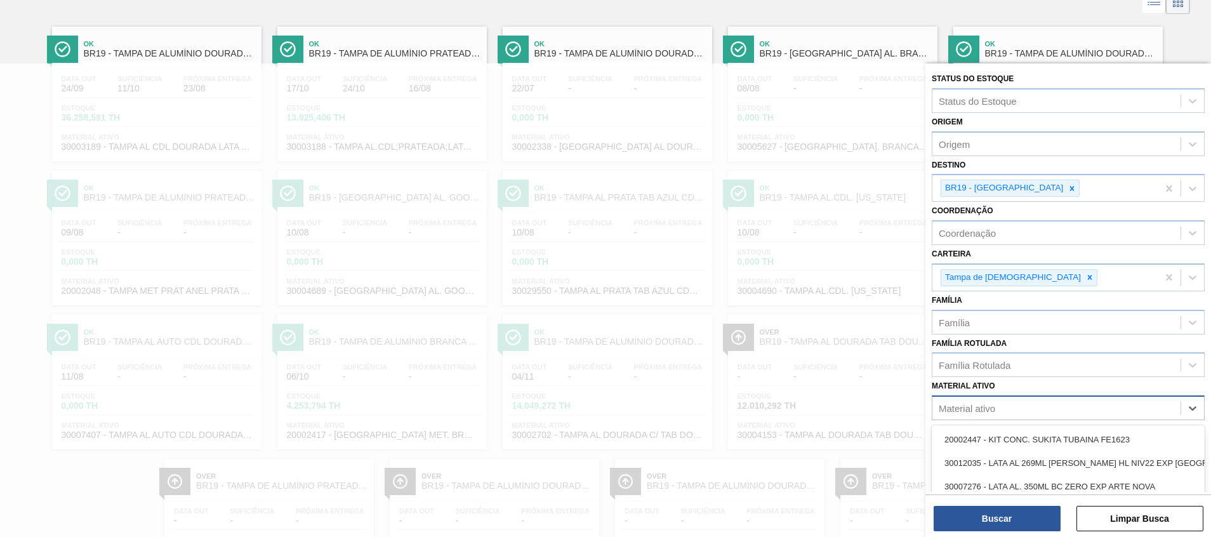
scroll to position [84, 0]
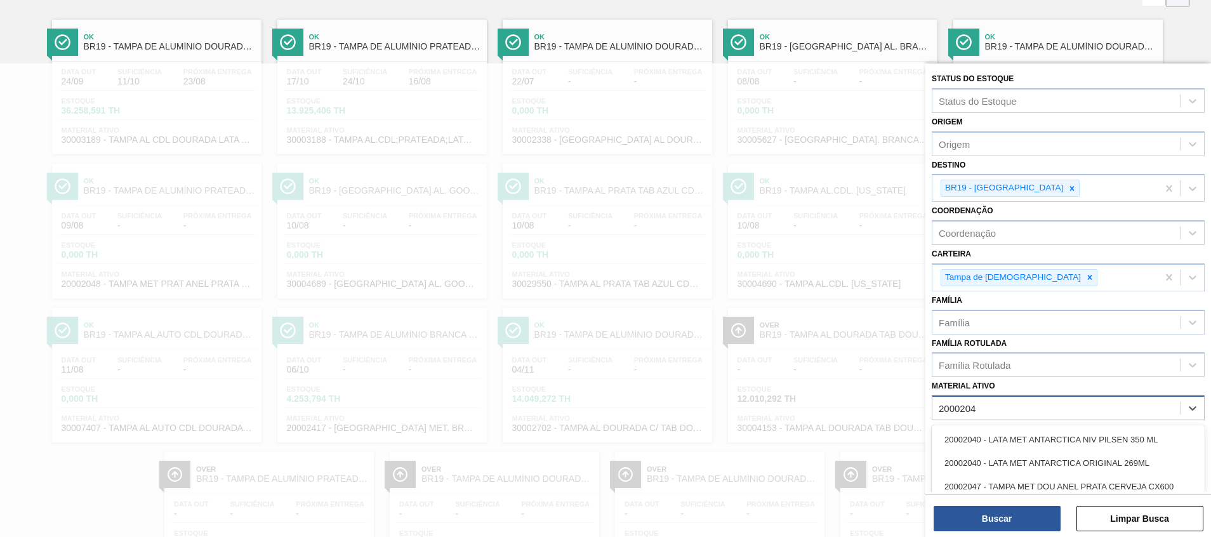
type ativo "20002048"
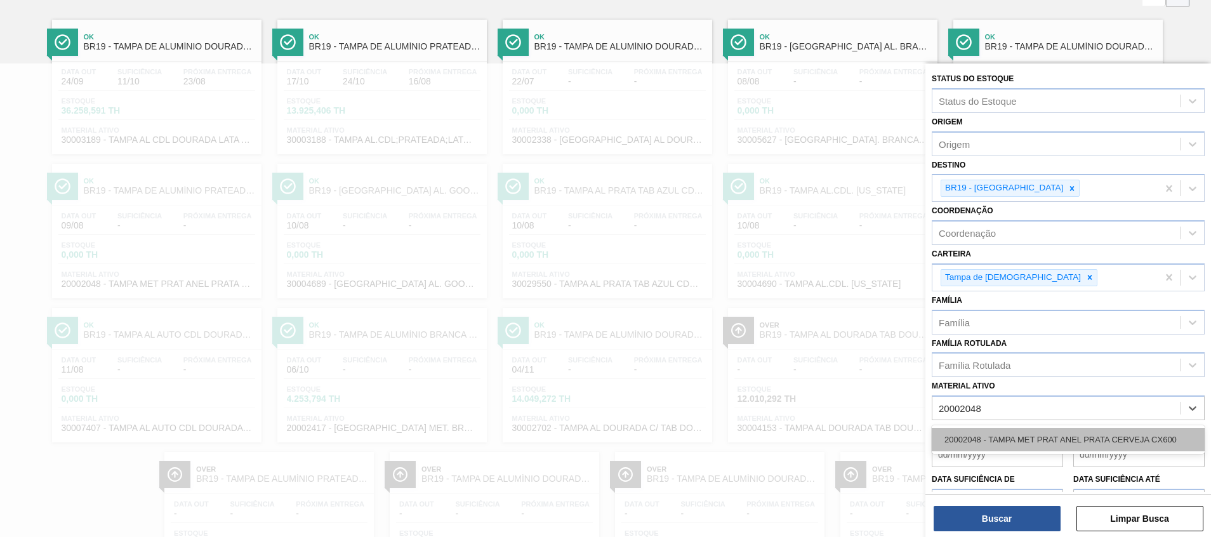
click at [984, 435] on div "20002048 - TAMPA MET PRAT ANEL PRATA CERVEJA CX600" at bounding box center [1068, 439] width 273 height 23
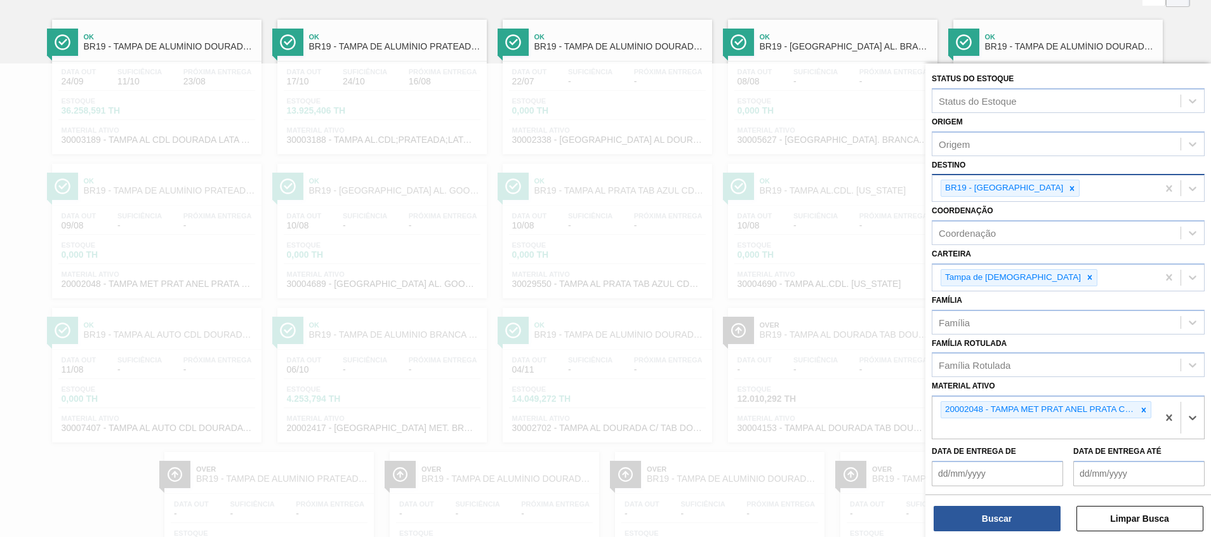
click at [1011, 186] on div "BR19 - Nova Rio" at bounding box center [1004, 188] width 124 height 16
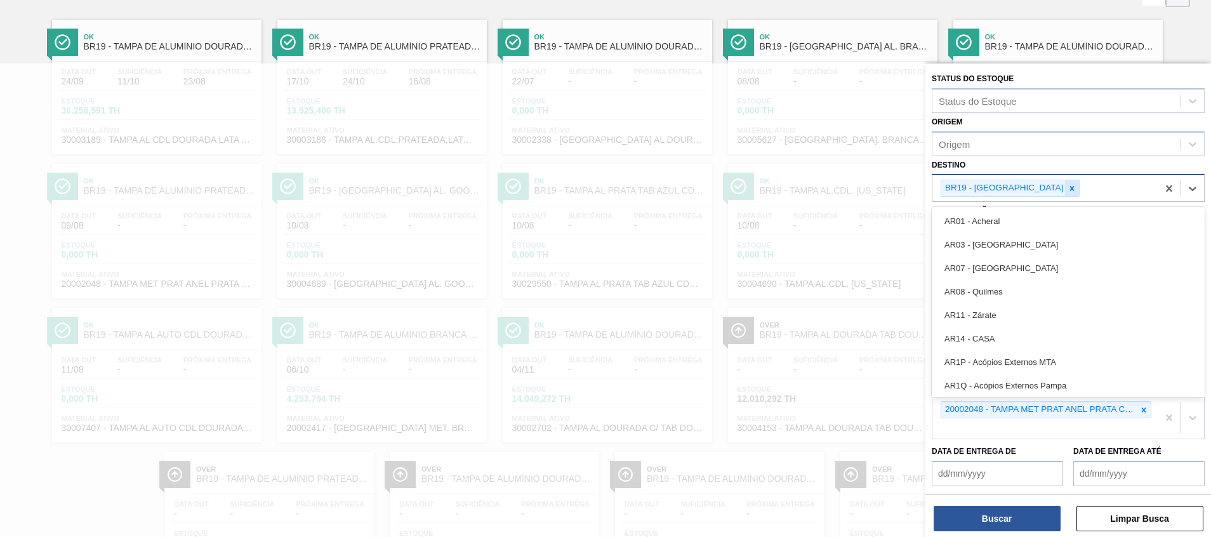
click at [1068, 189] on icon at bounding box center [1072, 188] width 9 height 9
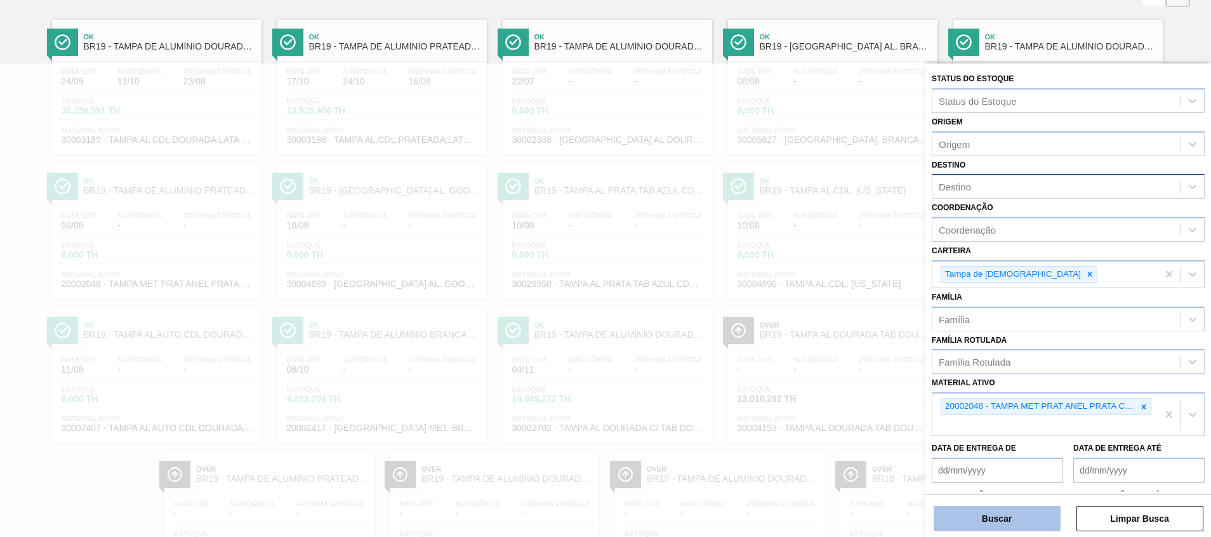
click at [1018, 518] on button "Buscar" at bounding box center [997, 518] width 127 height 25
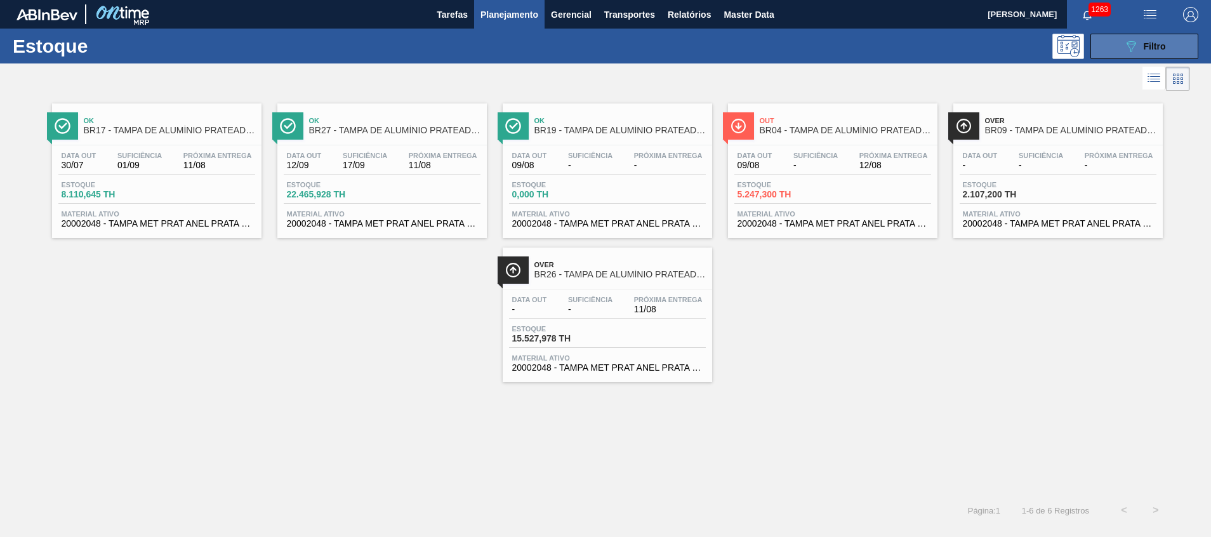
click at [1124, 45] on icon "089F7B8B-B2A5-4AFE-B5C0-19BA573D28AC" at bounding box center [1131, 46] width 15 height 15
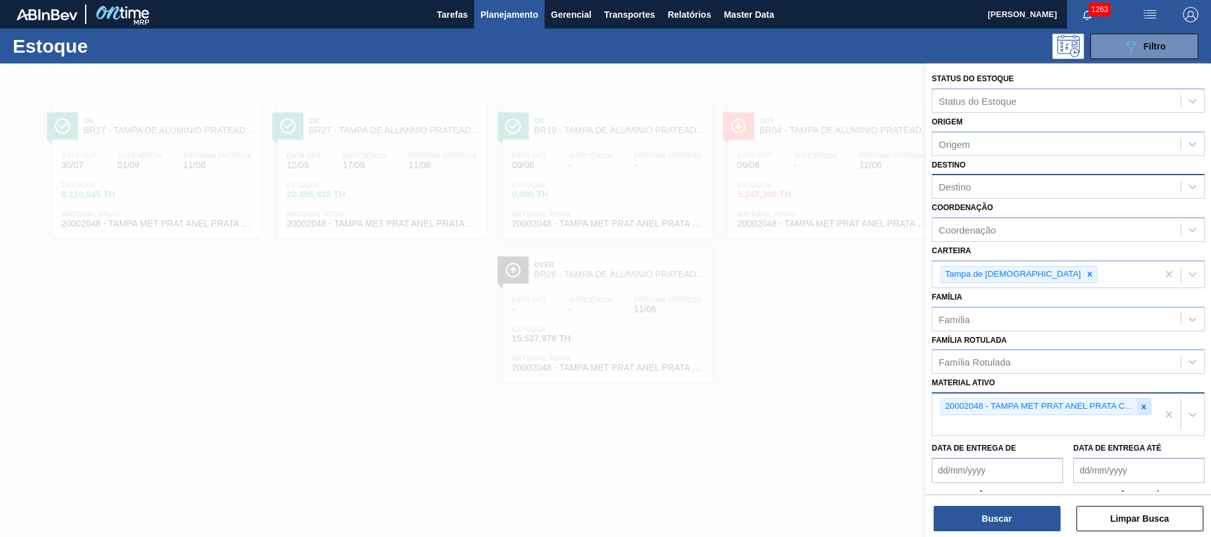
click at [1144, 404] on icon at bounding box center [1144, 407] width 9 height 9
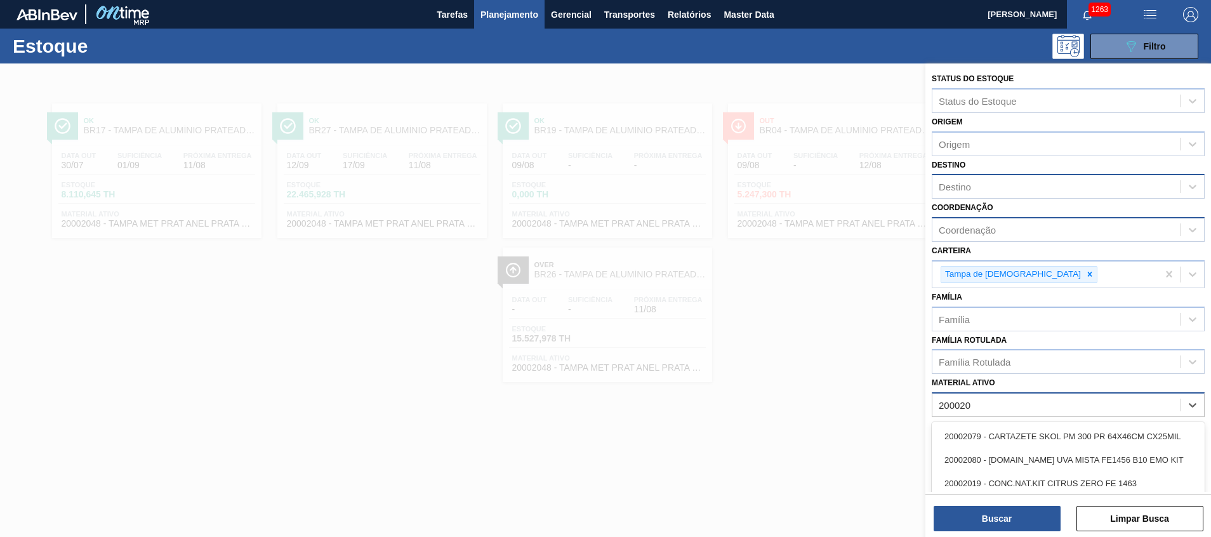
type ativo "200020"
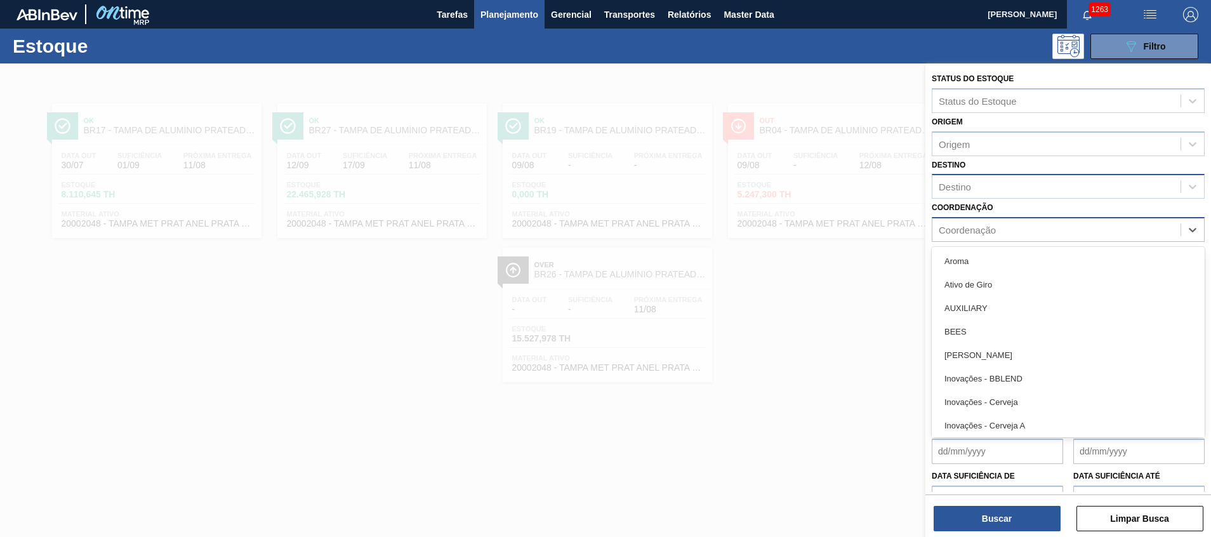
click at [995, 222] on div "Coordenação" at bounding box center [1057, 230] width 248 height 18
click at [1001, 190] on div "Destino" at bounding box center [1057, 187] width 248 height 18
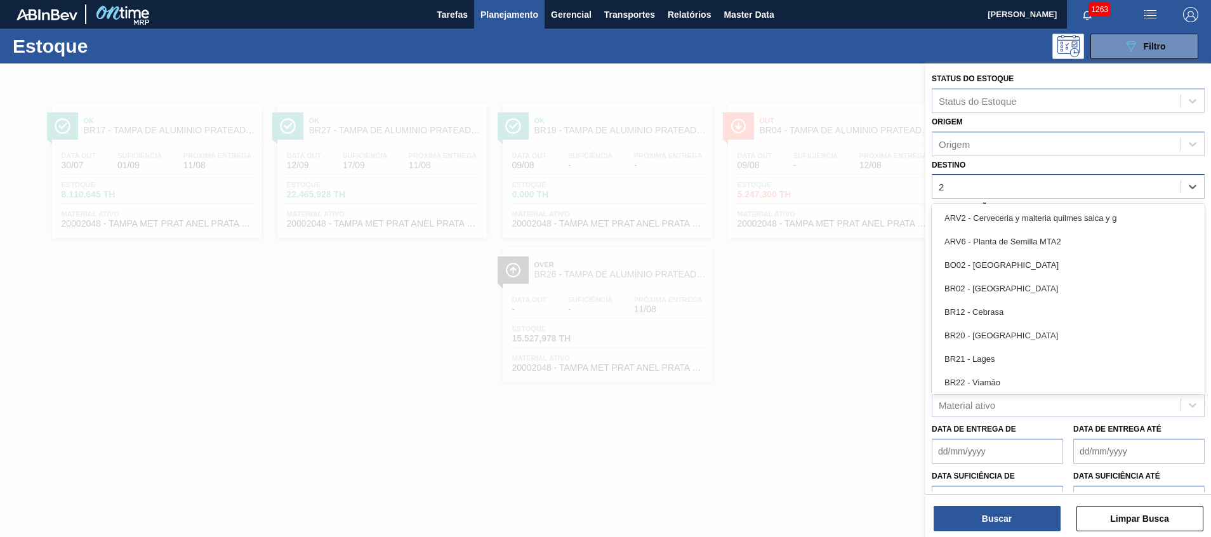
type input "27"
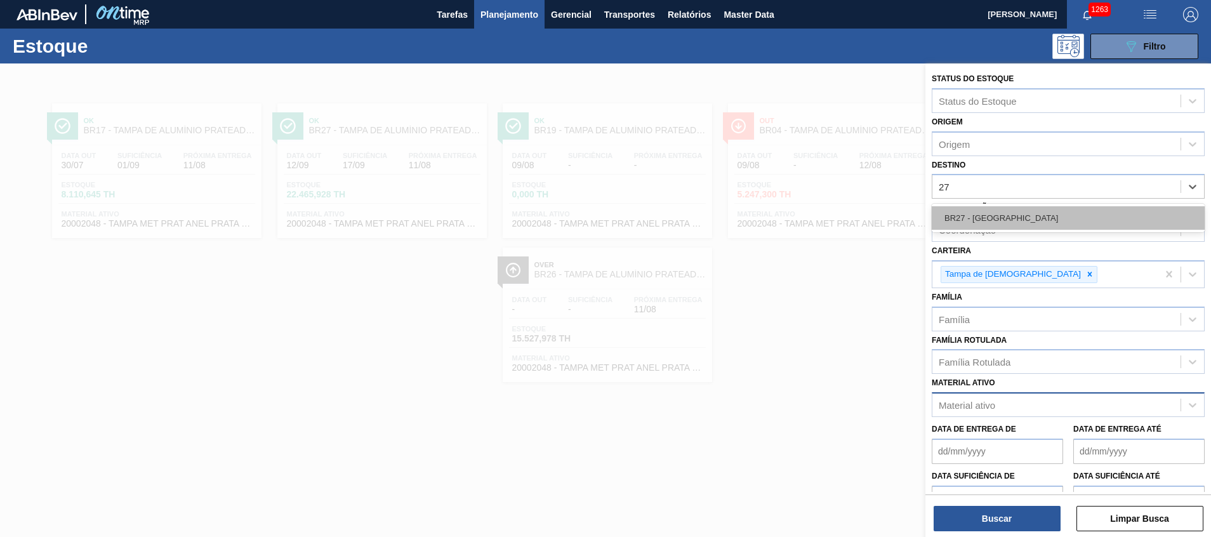
click at [1001, 223] on div "BR27 - Nova Minas" at bounding box center [1068, 217] width 273 height 23
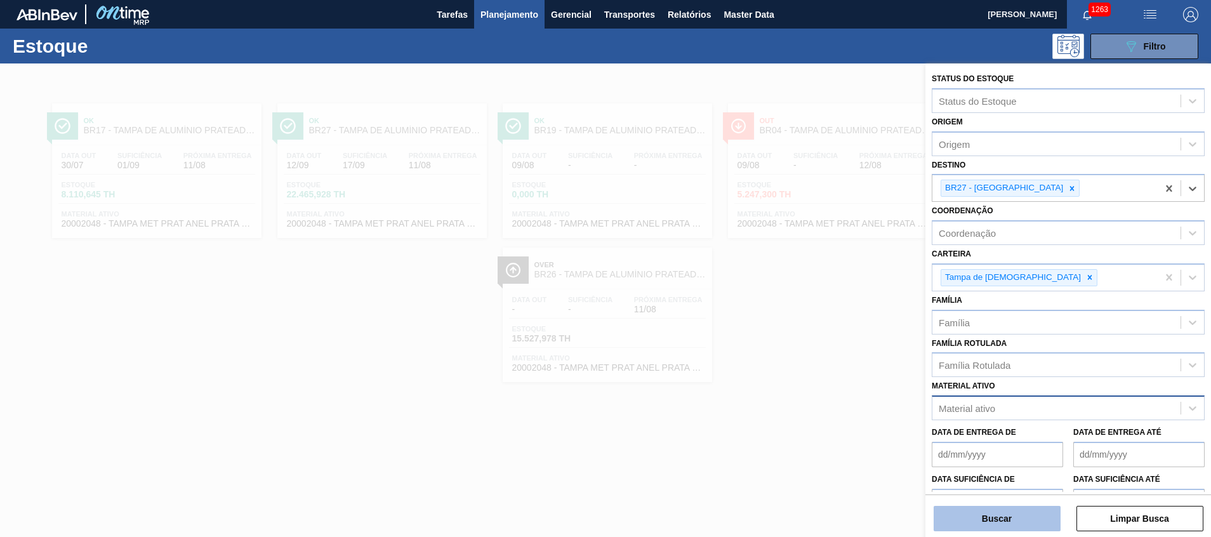
click at [992, 530] on button "Buscar" at bounding box center [997, 518] width 127 height 25
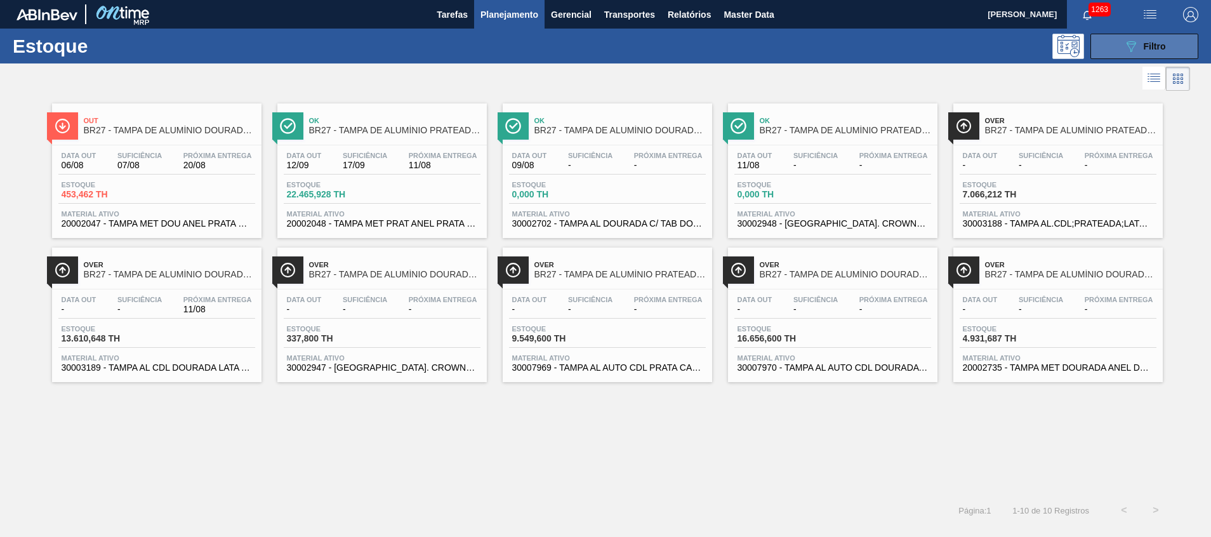
click at [1119, 51] on button "089F7B8B-B2A5-4AFE-B5C0-19BA573D28AC Filtro" at bounding box center [1145, 46] width 108 height 25
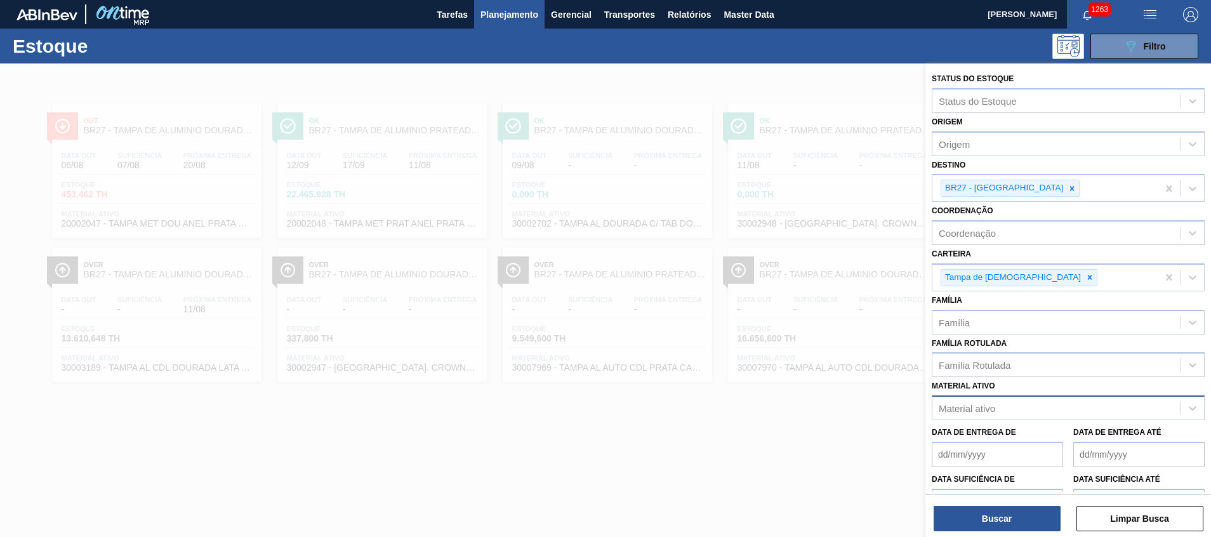
click at [1009, 402] on div "Material ativo" at bounding box center [1057, 408] width 248 height 18
type ativo "20002735"
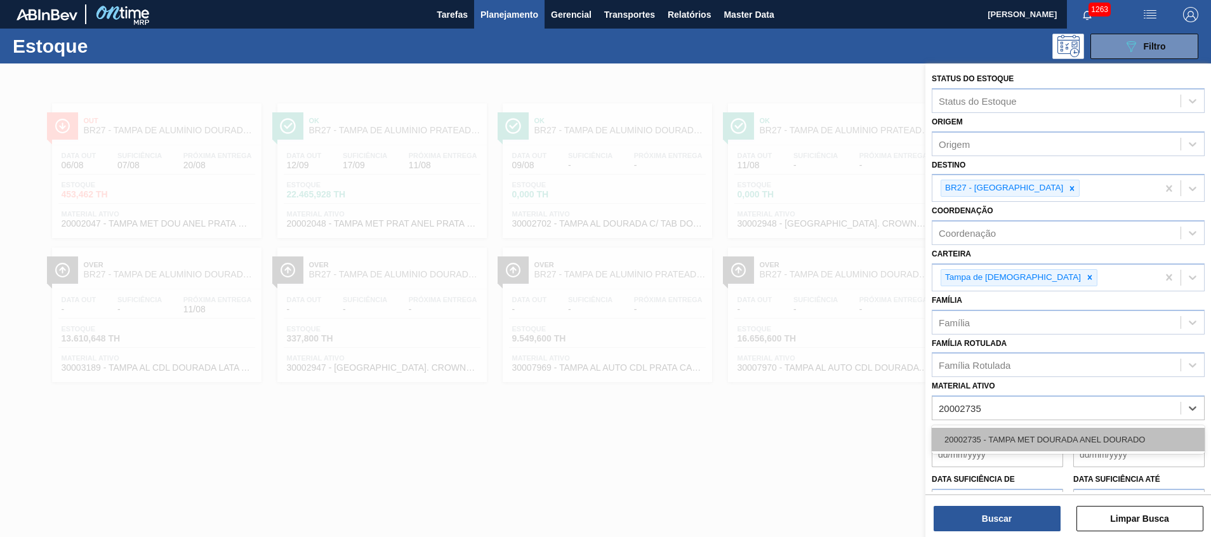
click at [998, 433] on div "20002735 - TAMPA MET DOURADA ANEL DOURADO" at bounding box center [1068, 439] width 273 height 23
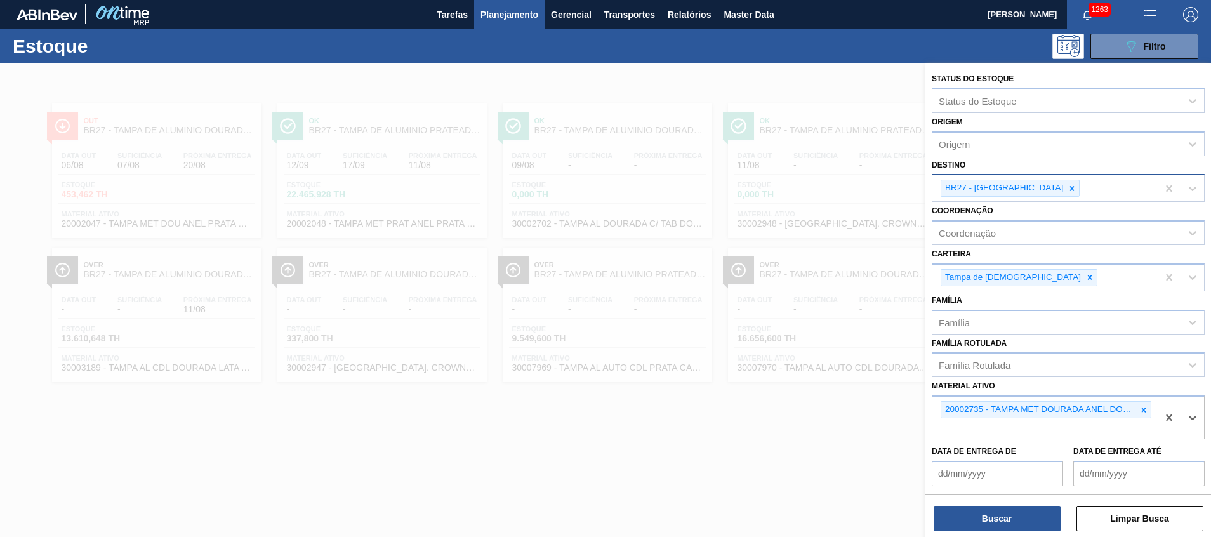
click at [1020, 178] on div "BR27 - Nova Minas" at bounding box center [1045, 188] width 225 height 26
click at [1022, 184] on div "BR27 - Nova Minas" at bounding box center [1010, 188] width 139 height 17
drag, startPoint x: 1026, startPoint y: 186, endPoint x: 1027, endPoint y: 195, distance: 9.0
click at [1068, 187] on icon at bounding box center [1072, 188] width 9 height 9
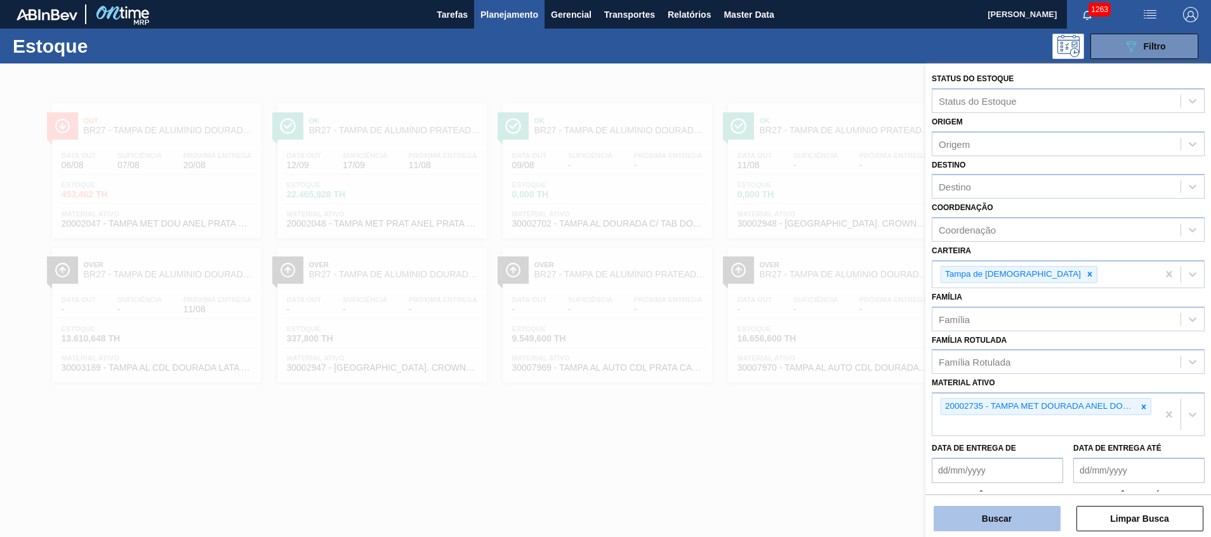
click at [979, 510] on button "Buscar" at bounding box center [997, 518] width 127 height 25
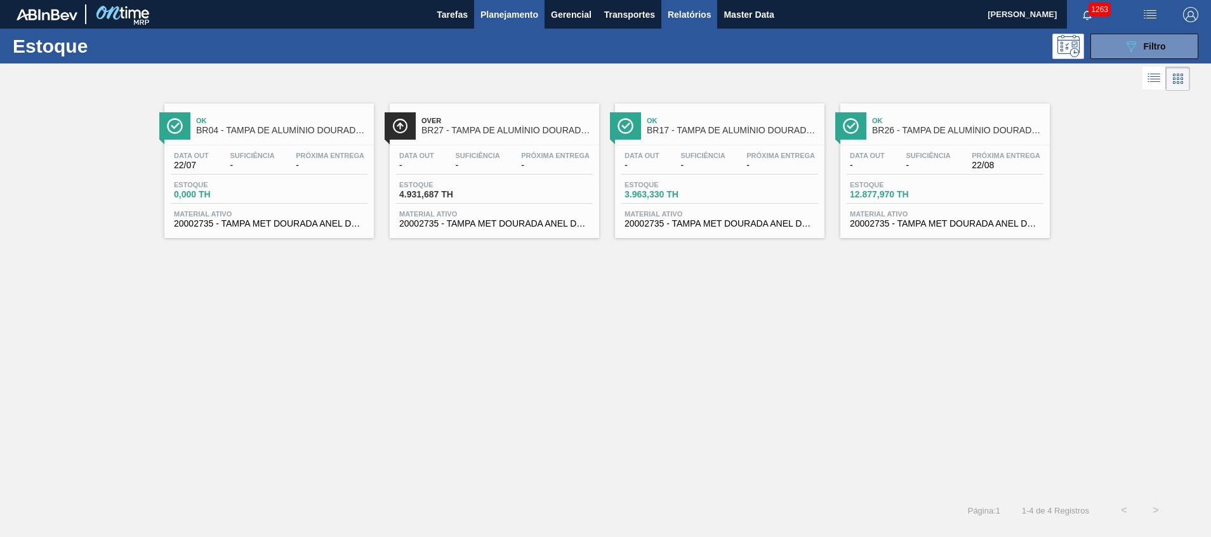
click at [672, 10] on span "Relatórios" at bounding box center [689, 14] width 43 height 15
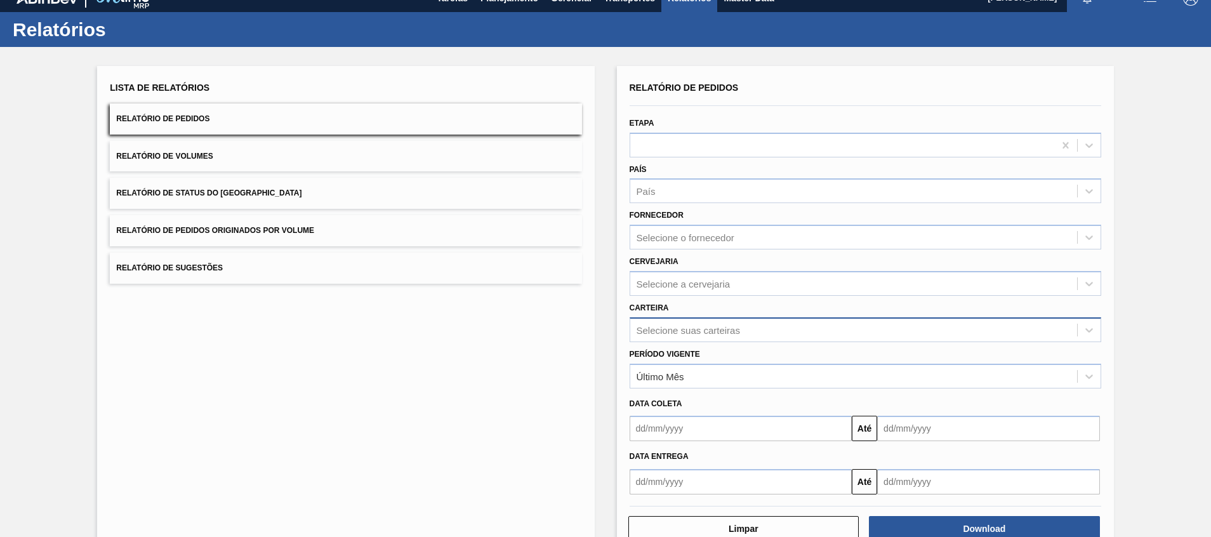
click at [666, 338] on div "Selecione suas carteiras" at bounding box center [853, 330] width 447 height 18
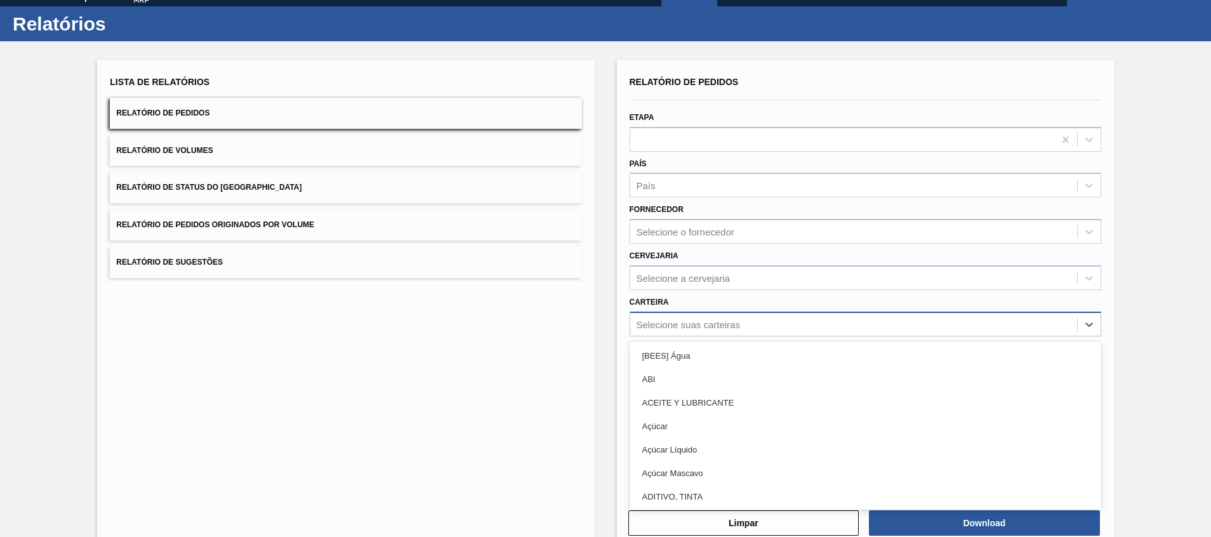
scroll to position [22, 0]
type input "tampa"
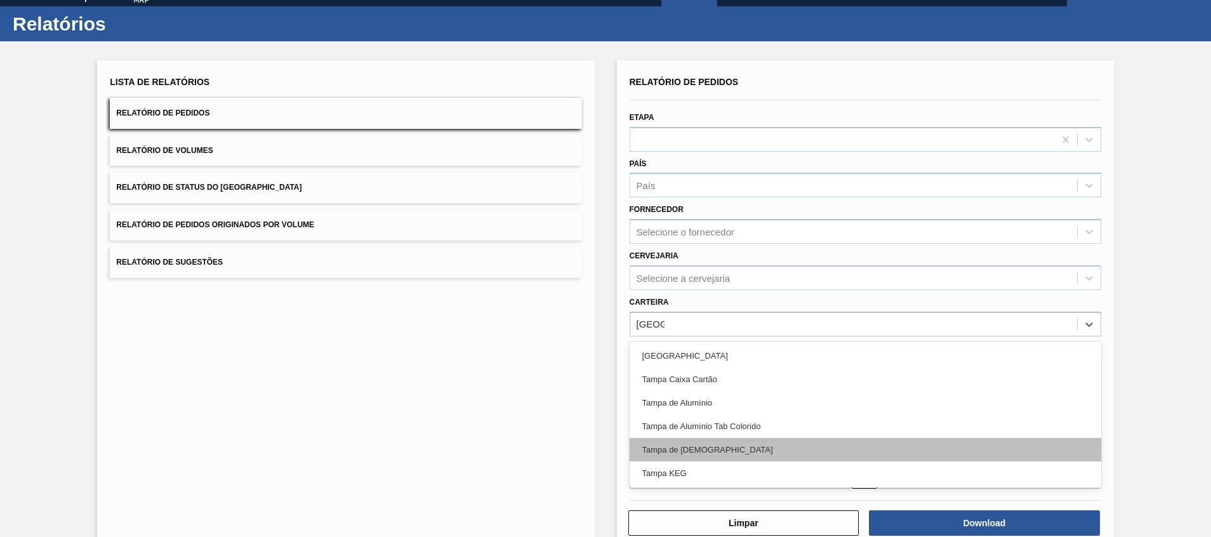
click at [792, 452] on div "Tampa de Lata" at bounding box center [866, 449] width 472 height 23
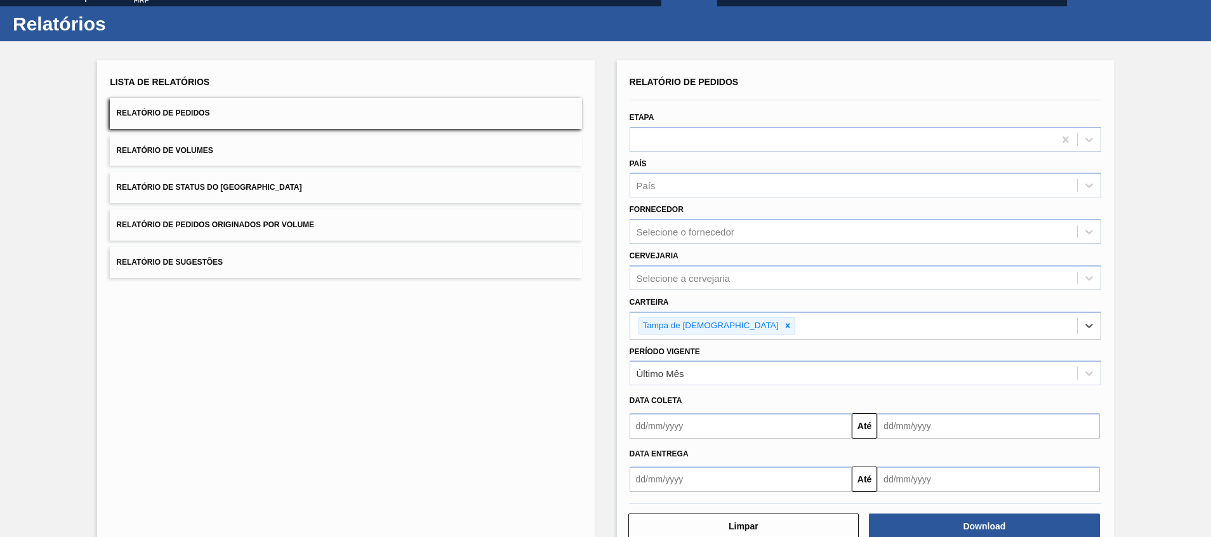
click at [904, 513] on div "Download" at bounding box center [985, 526] width 241 height 28
click at [907, 524] on button "Download" at bounding box center [984, 526] width 231 height 25
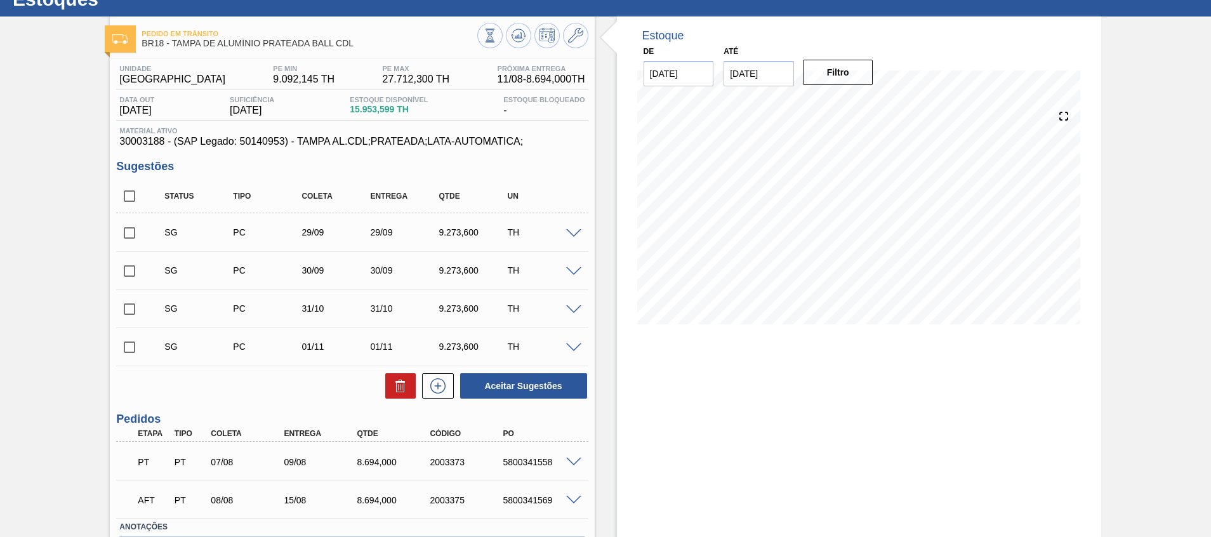
scroll to position [95, 0]
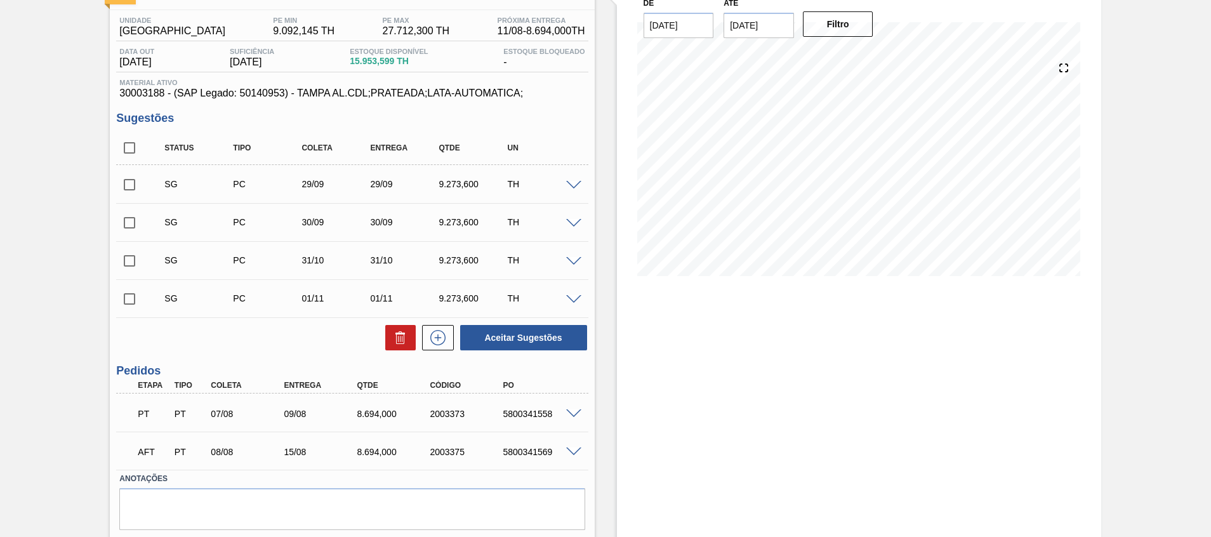
click at [575, 415] on span at bounding box center [573, 415] width 15 height 10
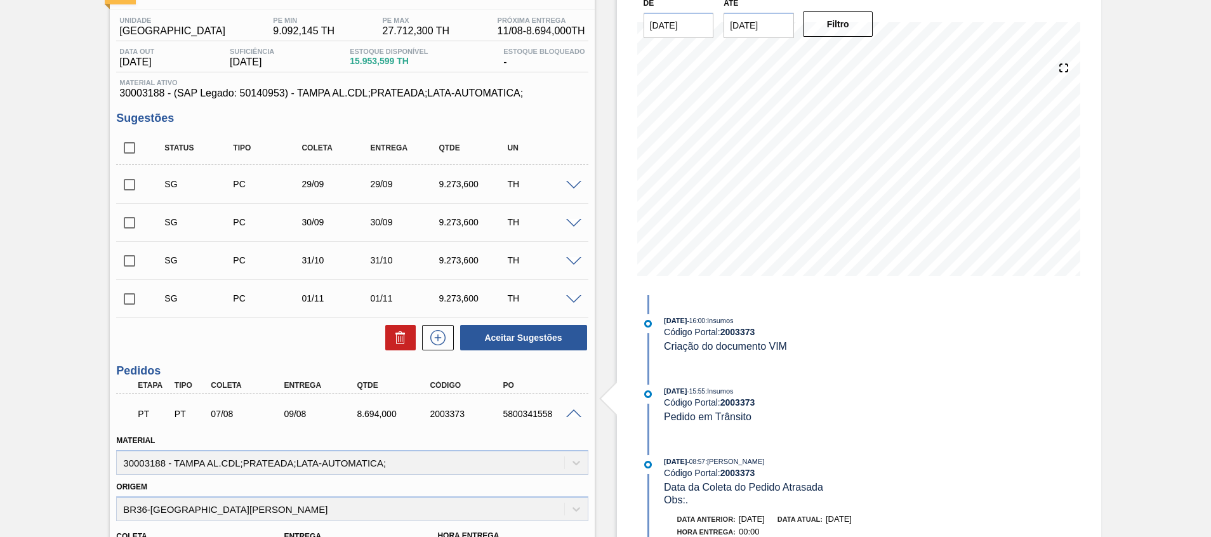
click at [577, 413] on span at bounding box center [573, 415] width 15 height 10
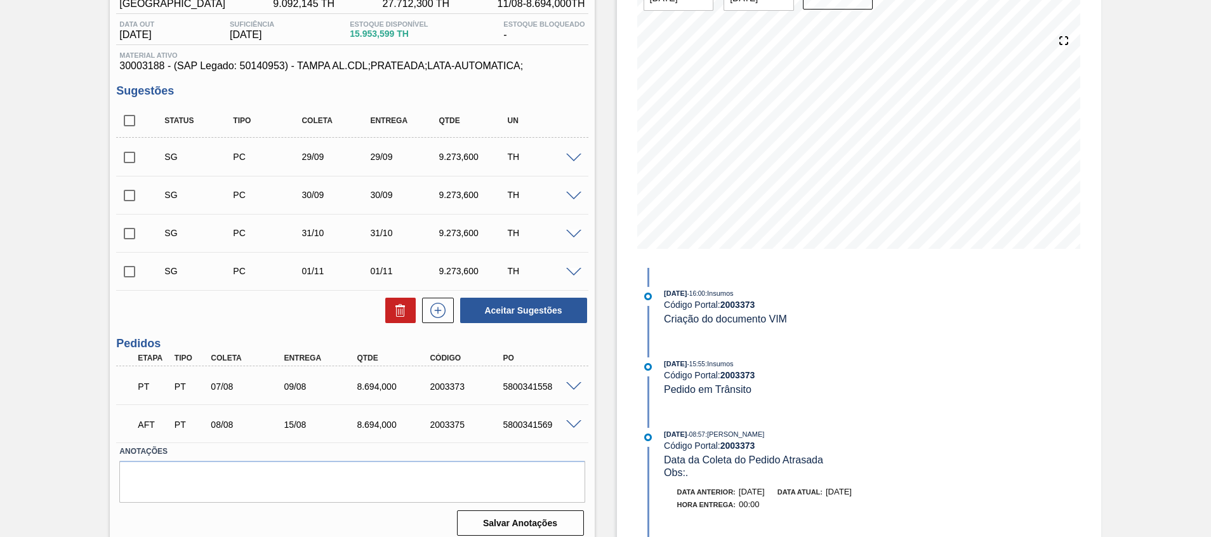
scroll to position [132, 0]
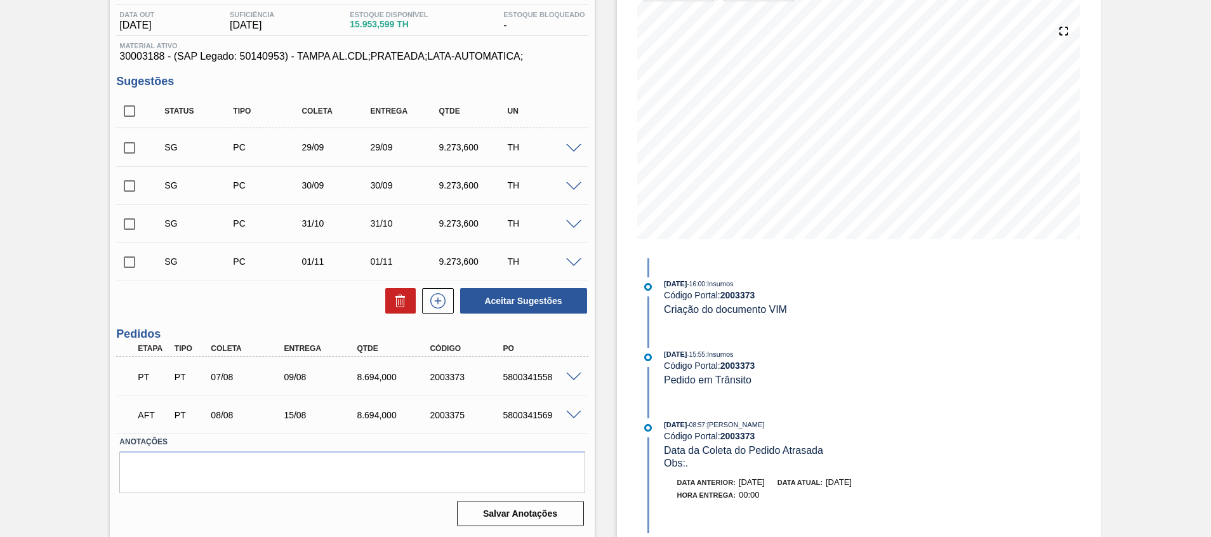
click at [575, 417] on span at bounding box center [573, 416] width 15 height 10
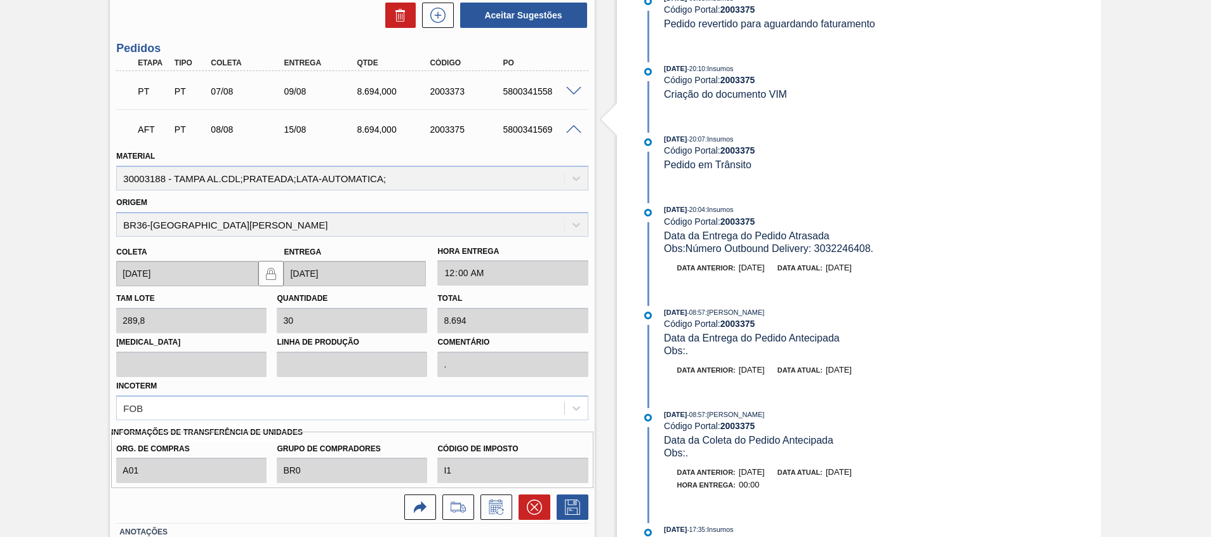
scroll to position [0, 0]
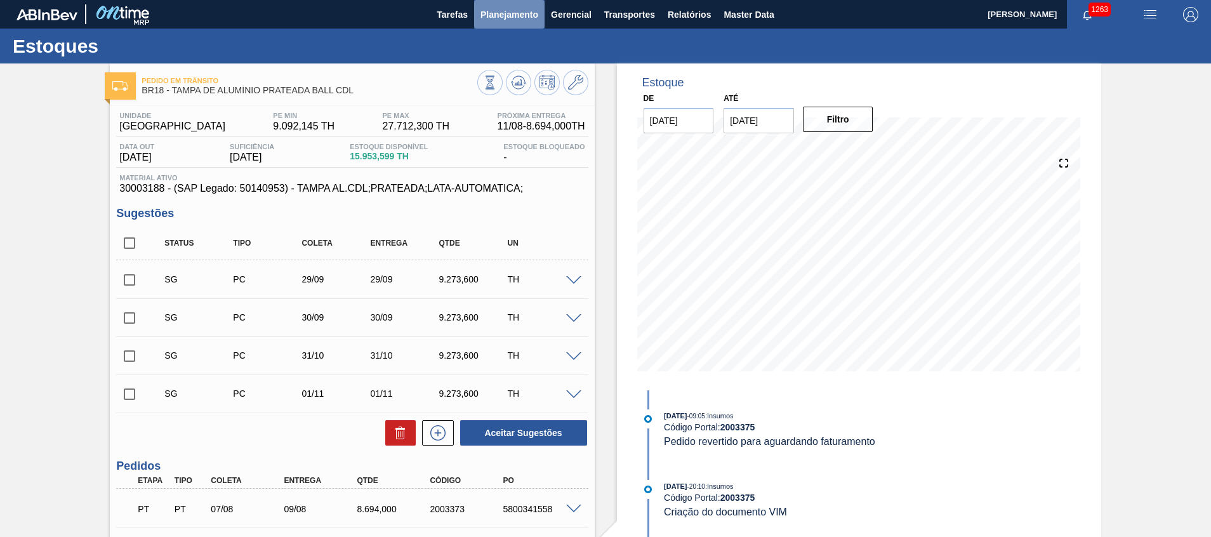
click at [509, 12] on span "Planejamento" at bounding box center [510, 14] width 58 height 15
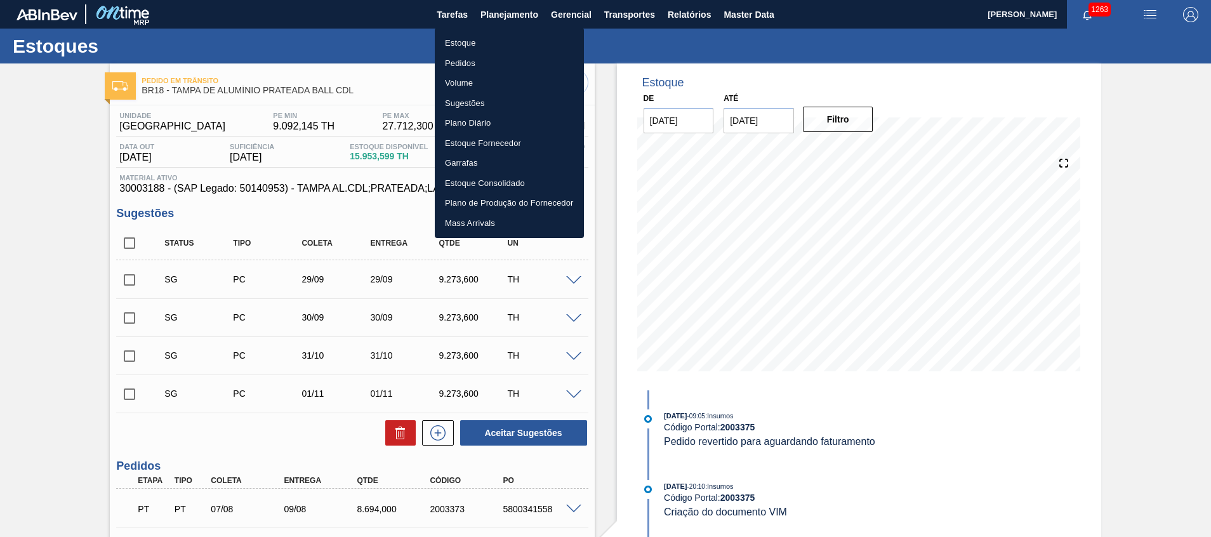
click at [510, 40] on li "Estoque" at bounding box center [509, 43] width 149 height 20
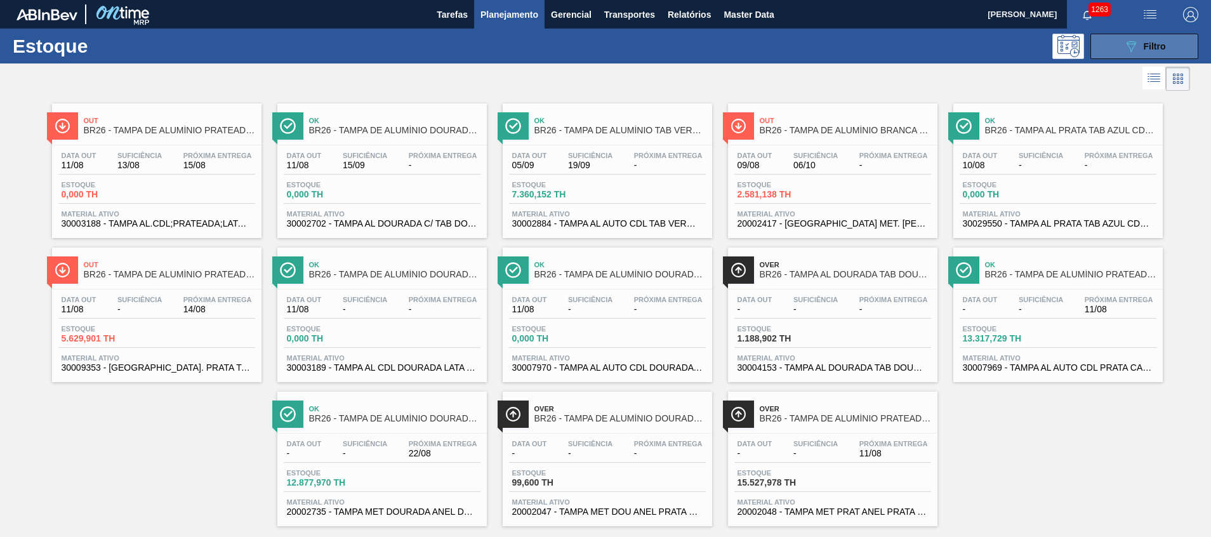
click at [1144, 50] on span "Filtro" at bounding box center [1155, 46] width 22 height 10
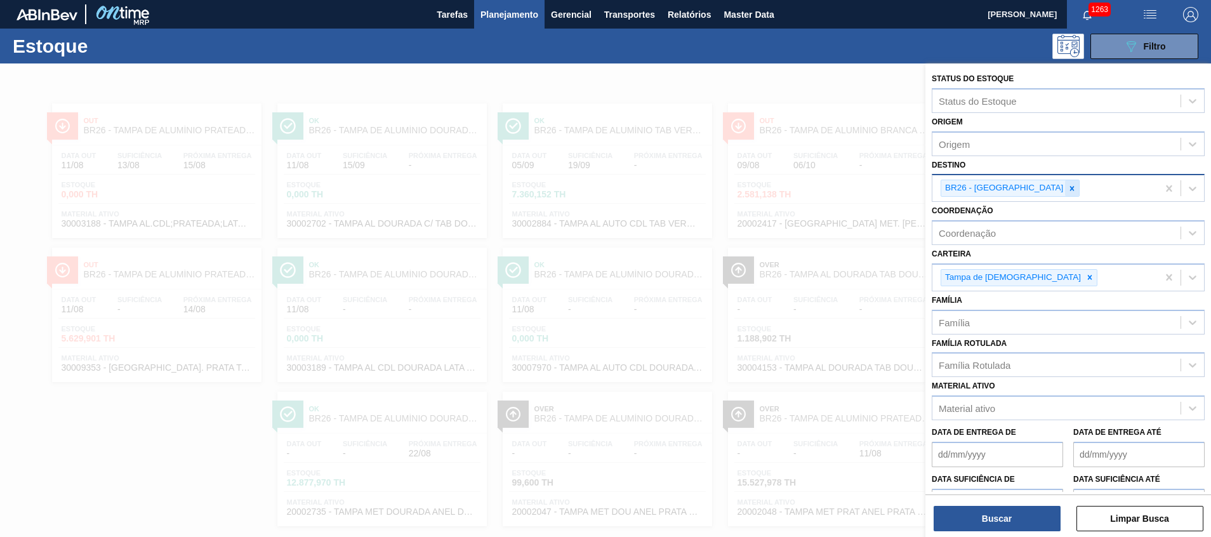
click at [1065, 181] on div at bounding box center [1072, 188] width 14 height 16
type input "r"
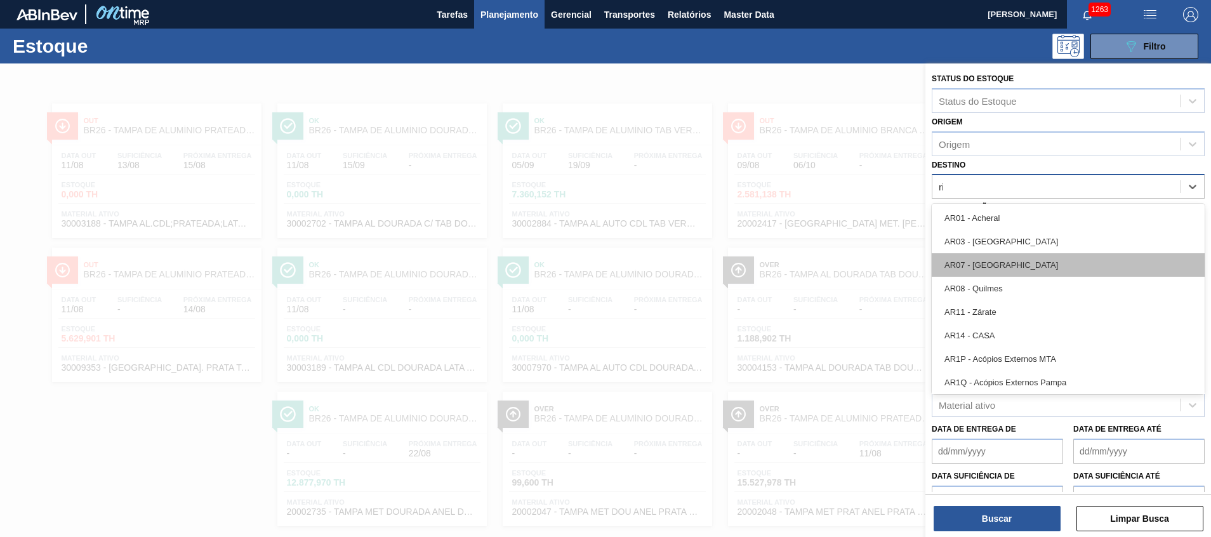
type input "rio"
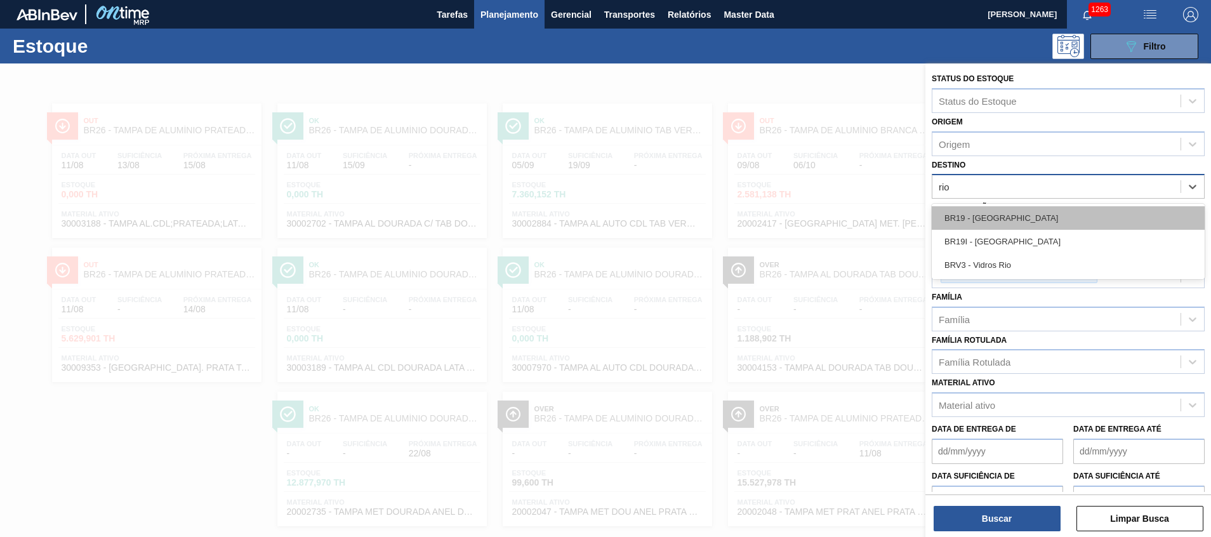
click at [1001, 218] on div "BR19 - Nova Rio" at bounding box center [1068, 217] width 273 height 23
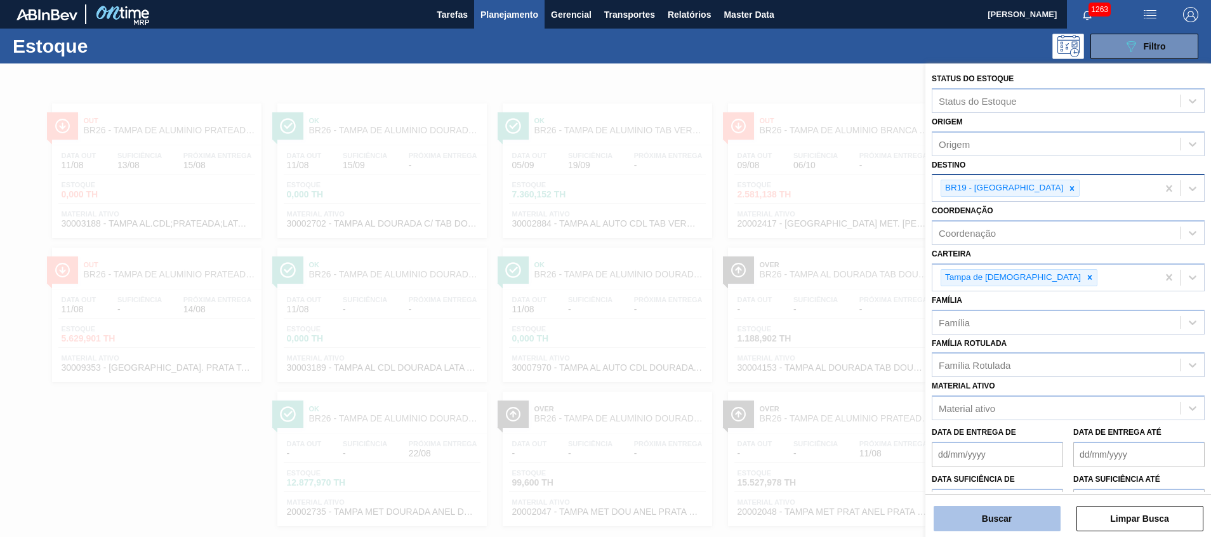
click at [1005, 521] on button "Buscar" at bounding box center [997, 518] width 127 height 25
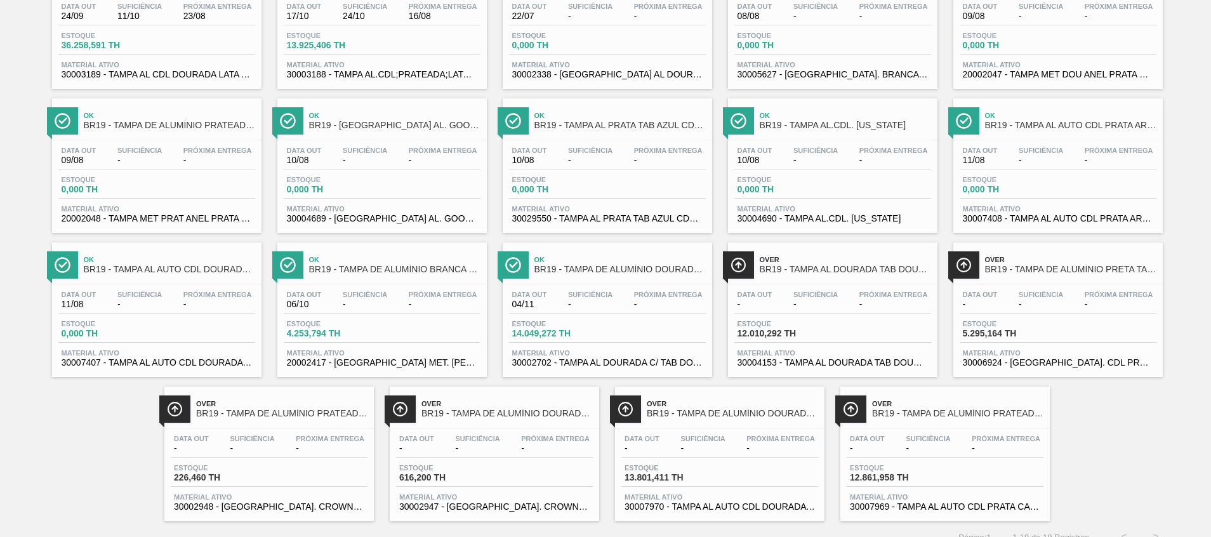
scroll to position [165, 0]
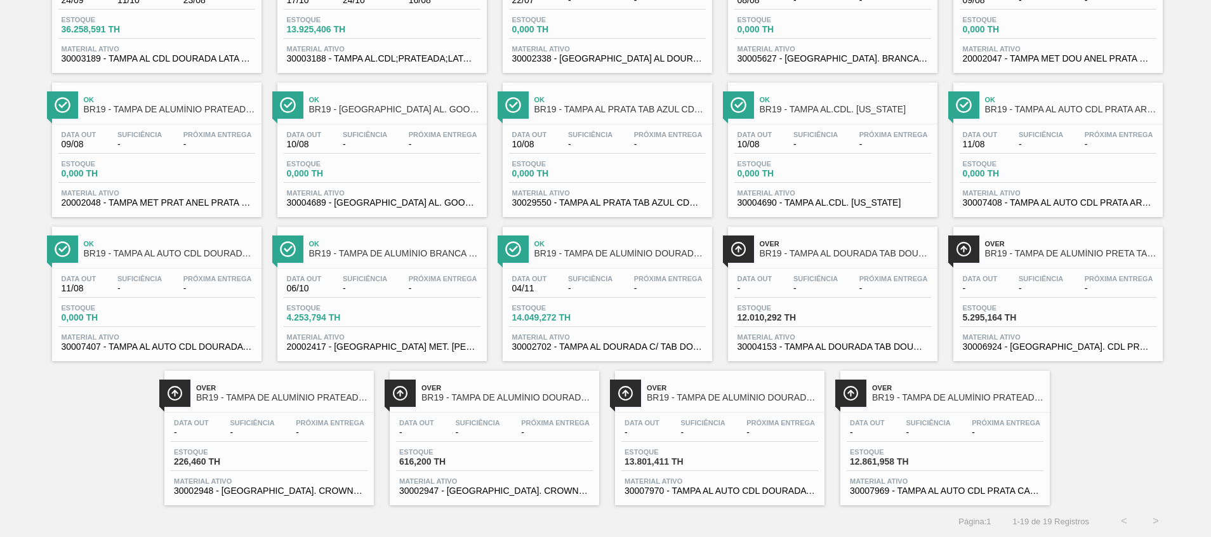
click at [998, 488] on span "30007969 - TAMPA AL AUTO CDL PRATA CANPACK" at bounding box center [945, 491] width 190 height 10
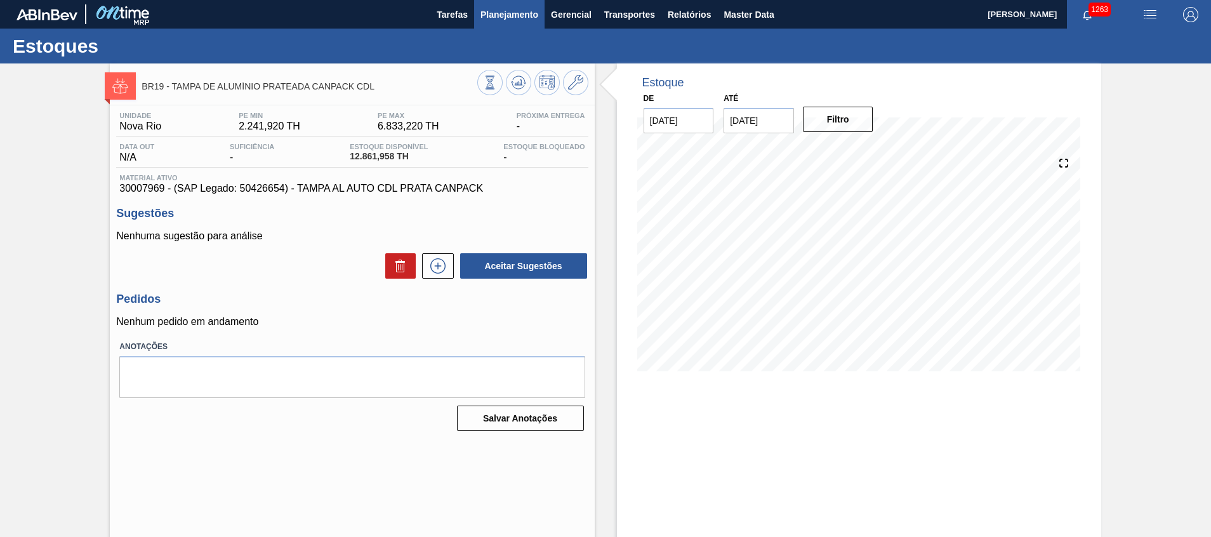
click at [525, 14] on span "Planejamento" at bounding box center [510, 14] width 58 height 15
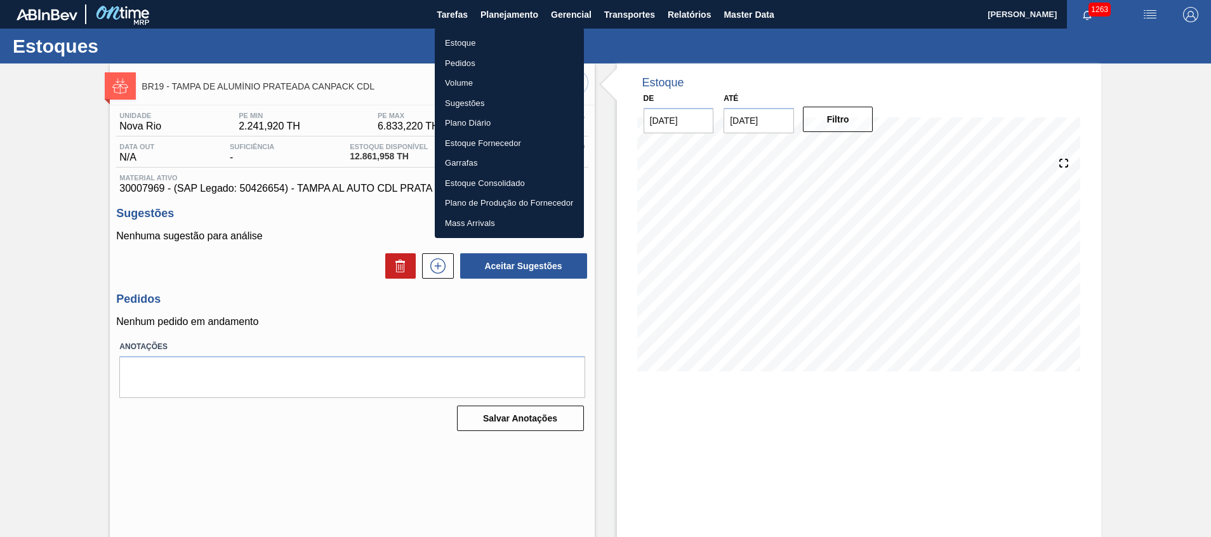
click at [477, 39] on li "Estoque" at bounding box center [509, 43] width 149 height 20
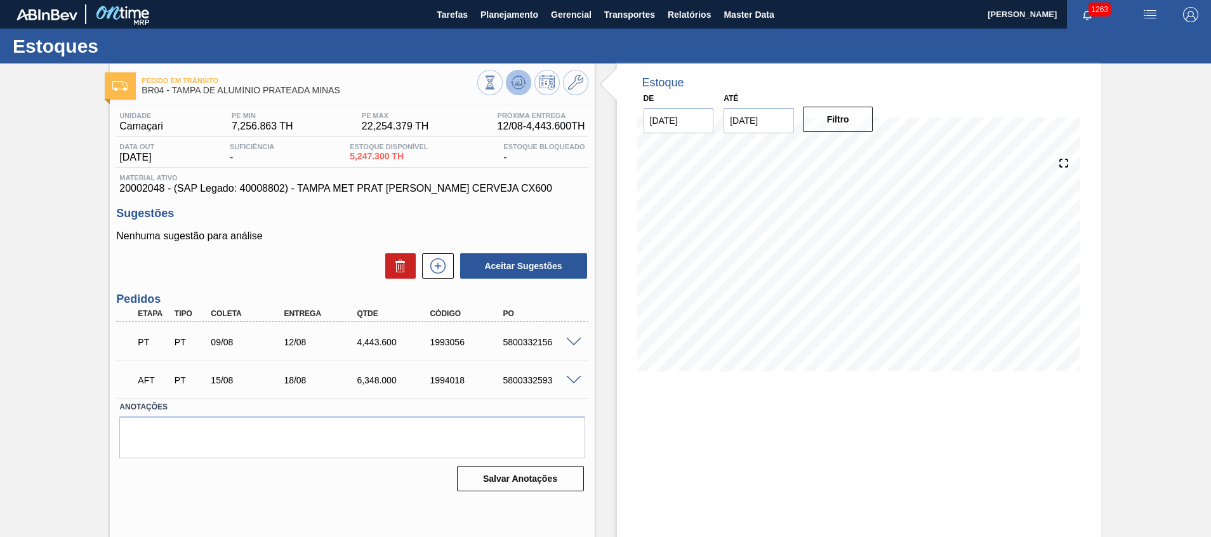
click at [512, 83] on icon at bounding box center [518, 86] width 13 height 6
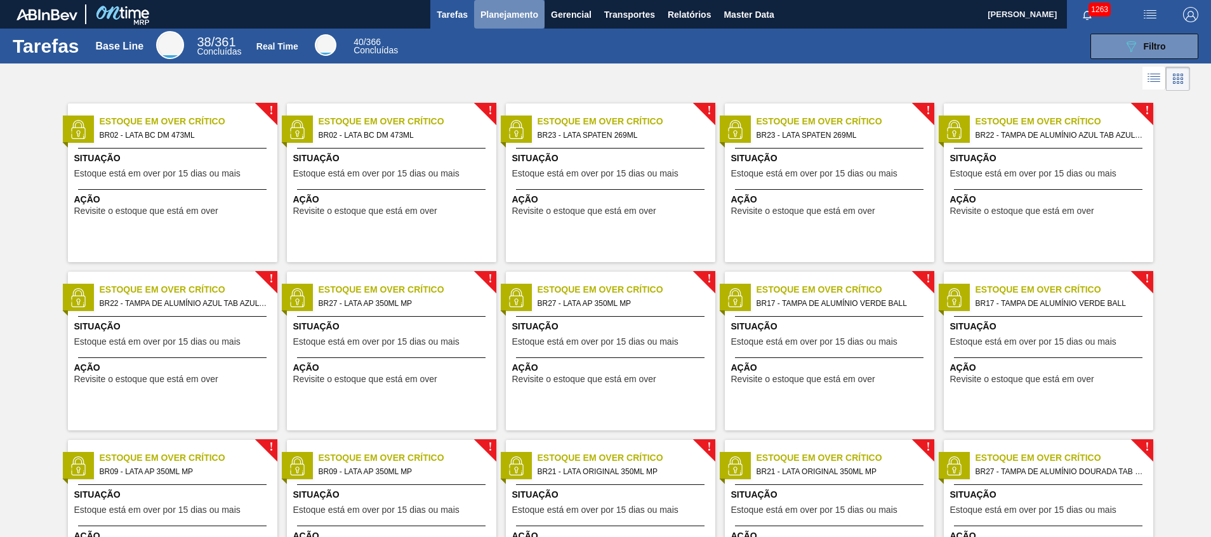
click at [511, 25] on button "Planejamento" at bounding box center [509, 14] width 70 height 29
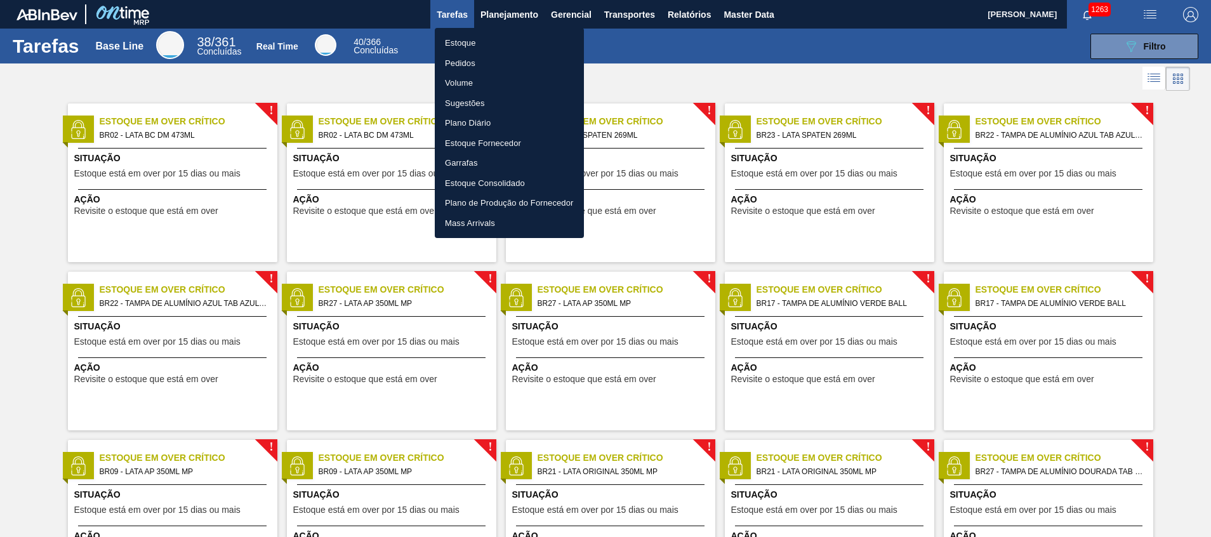
drag, startPoint x: 484, startPoint y: 46, endPoint x: 1062, endPoint y: 55, distance: 577.9
click at [484, 46] on li "Estoque" at bounding box center [509, 43] width 149 height 20
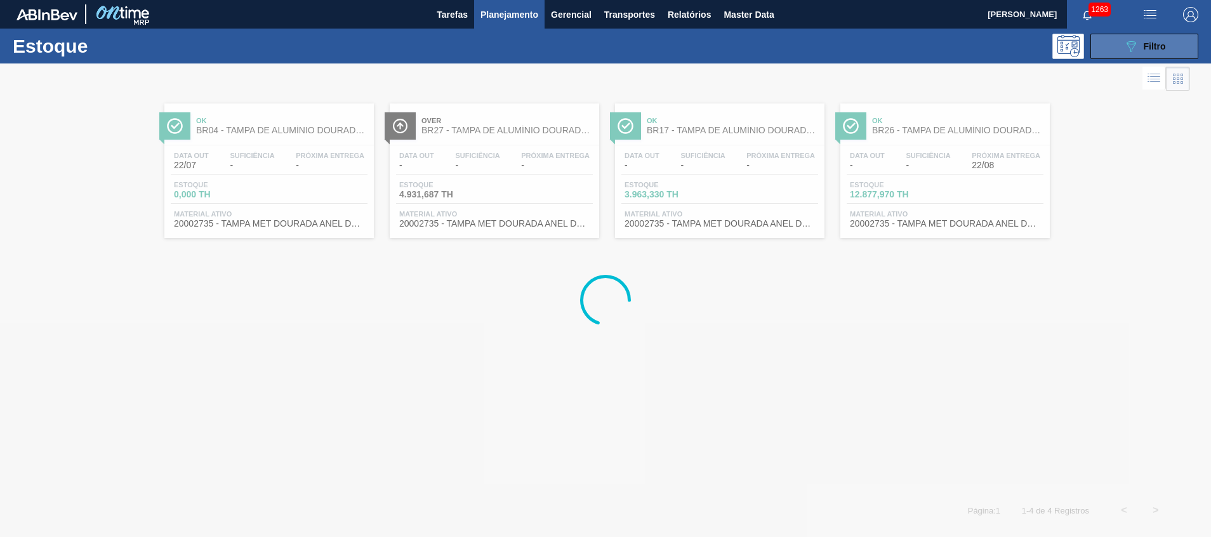
click at [1156, 48] on span "Filtro" at bounding box center [1155, 46] width 22 height 10
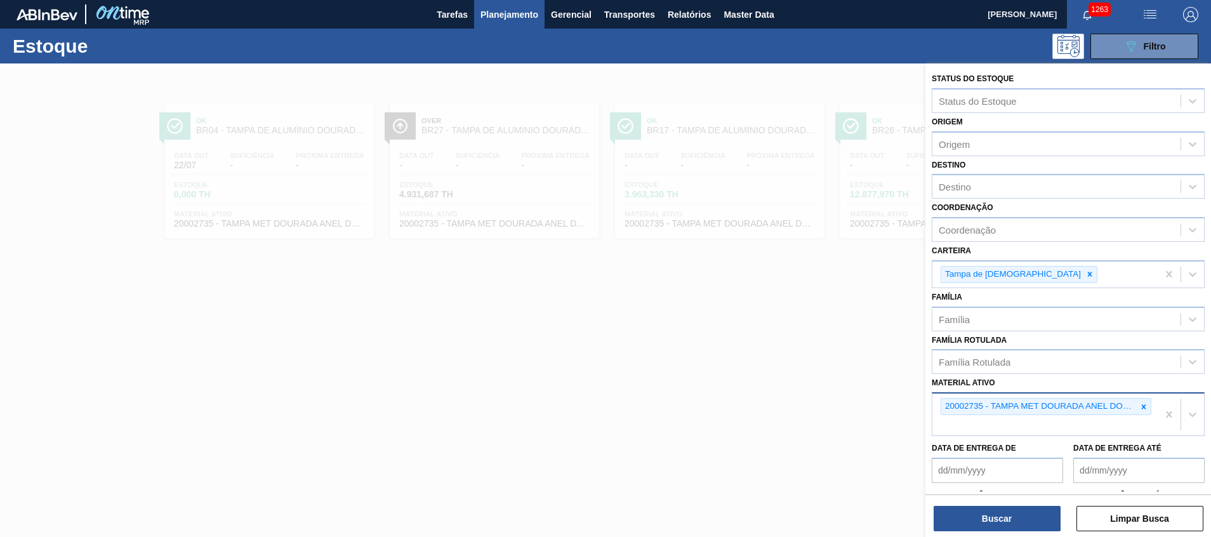
click at [1144, 408] on div at bounding box center [1144, 407] width 14 height 16
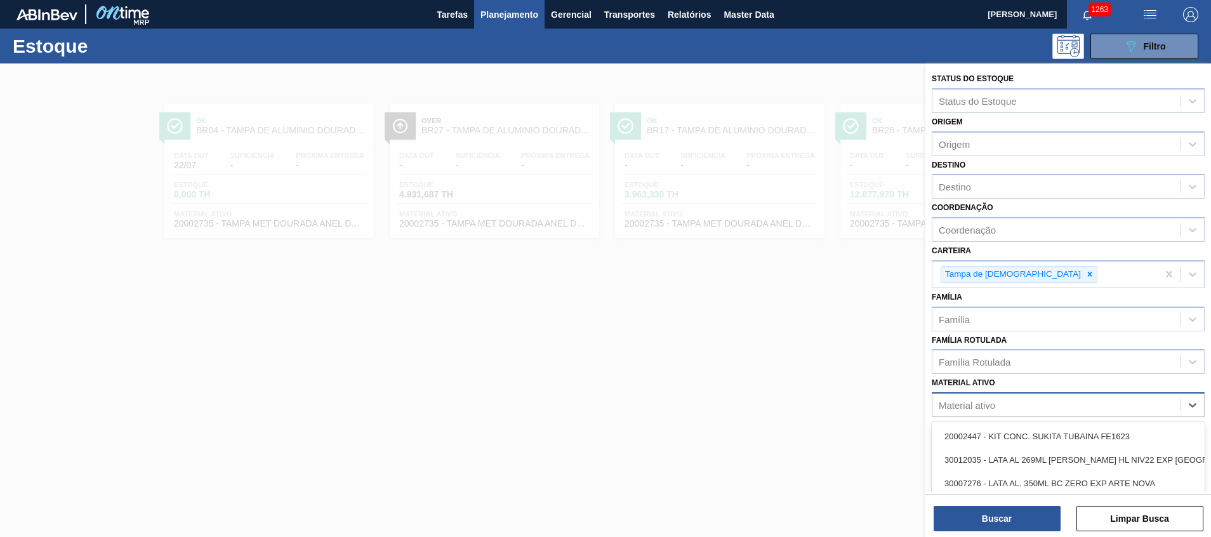
click at [1142, 408] on div "Material ativo" at bounding box center [1057, 405] width 248 height 18
click at [996, 188] on div "Destino" at bounding box center [1057, 187] width 248 height 18
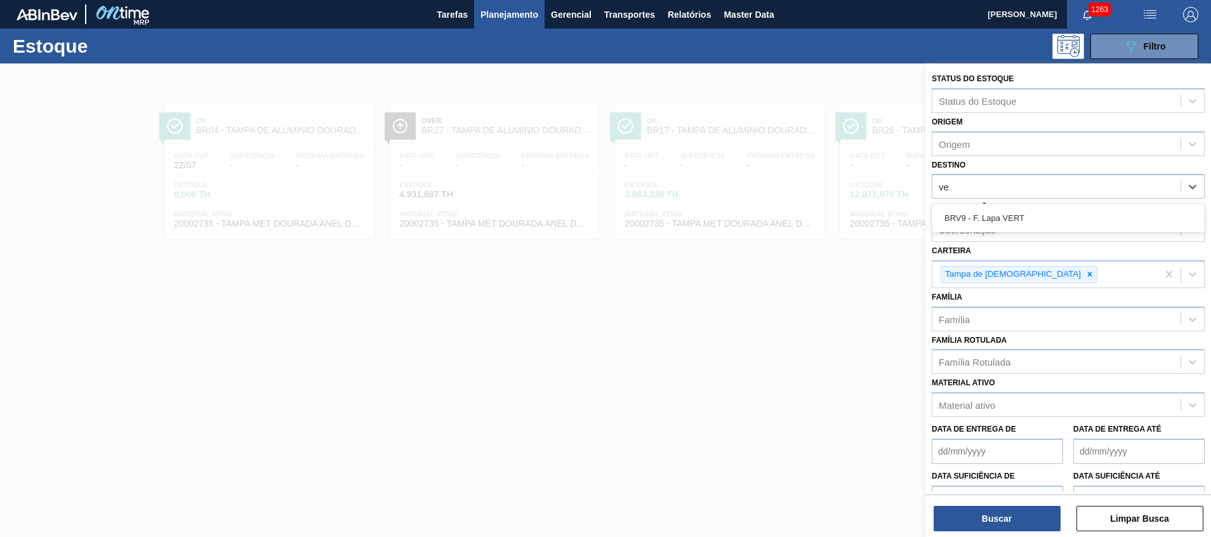
type input "v"
type input "jacar"
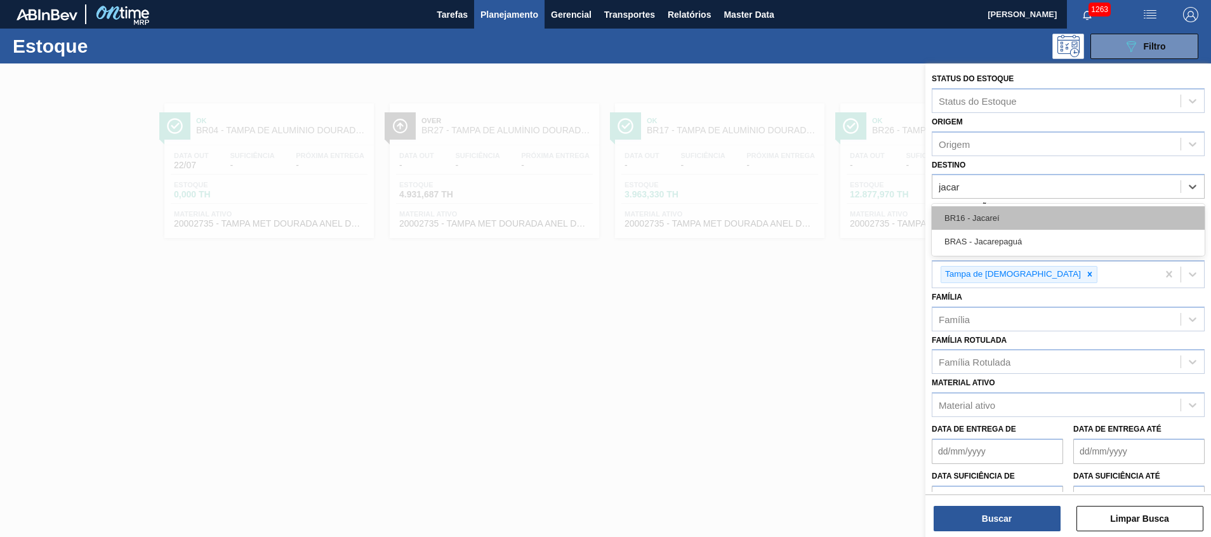
click at [980, 223] on div "BR16 - Jacareí" at bounding box center [1068, 217] width 273 height 23
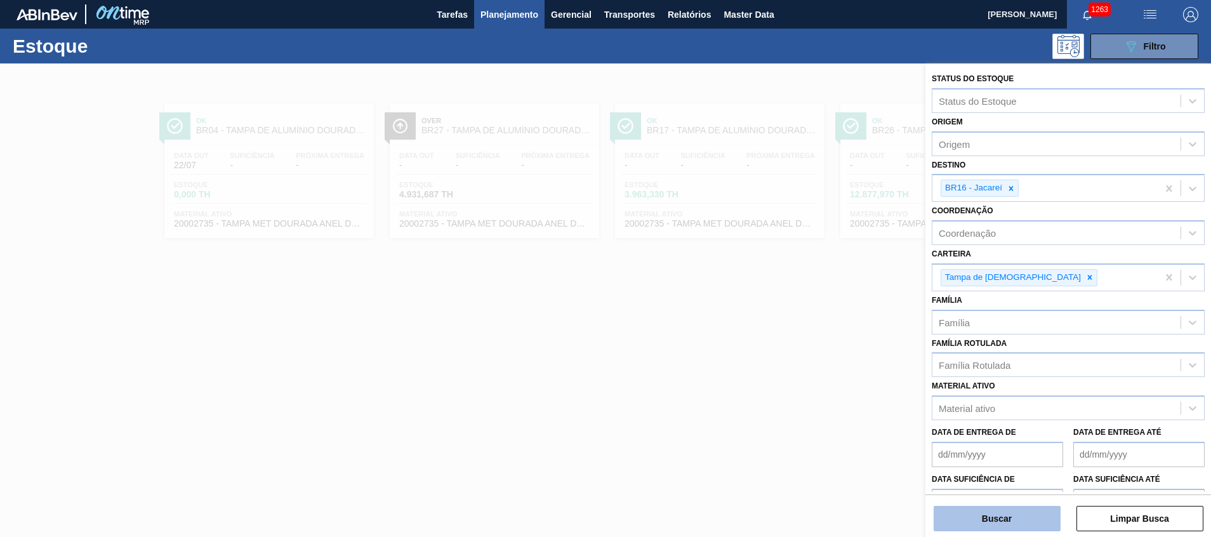
click at [967, 523] on button "Buscar" at bounding box center [997, 518] width 127 height 25
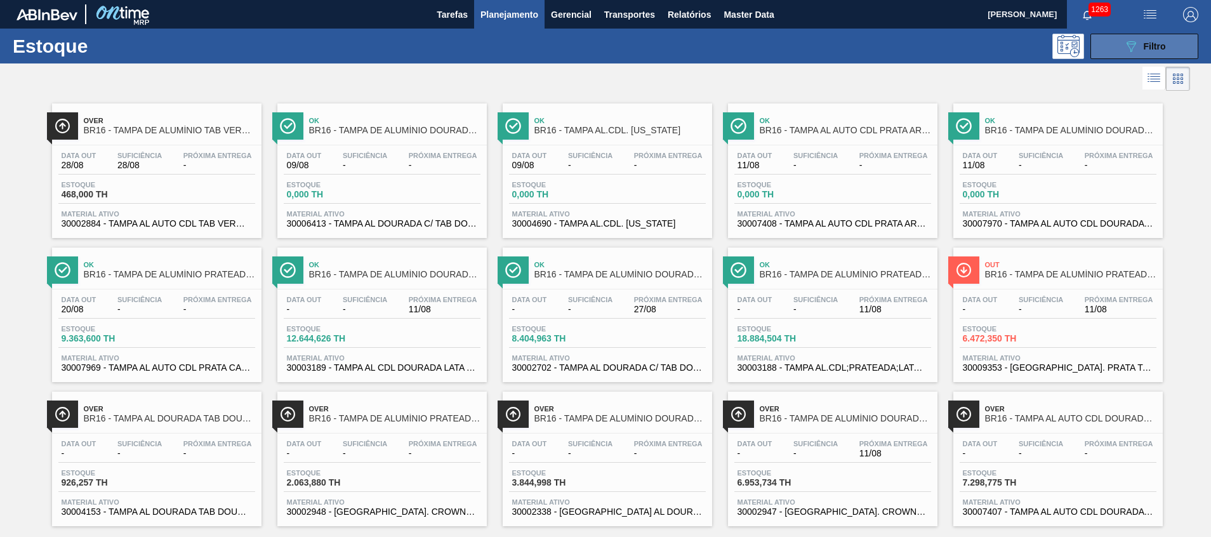
click at [1117, 57] on button "089F7B8B-B2A5-4AFE-B5C0-19BA573D28AC Filtro" at bounding box center [1145, 46] width 108 height 25
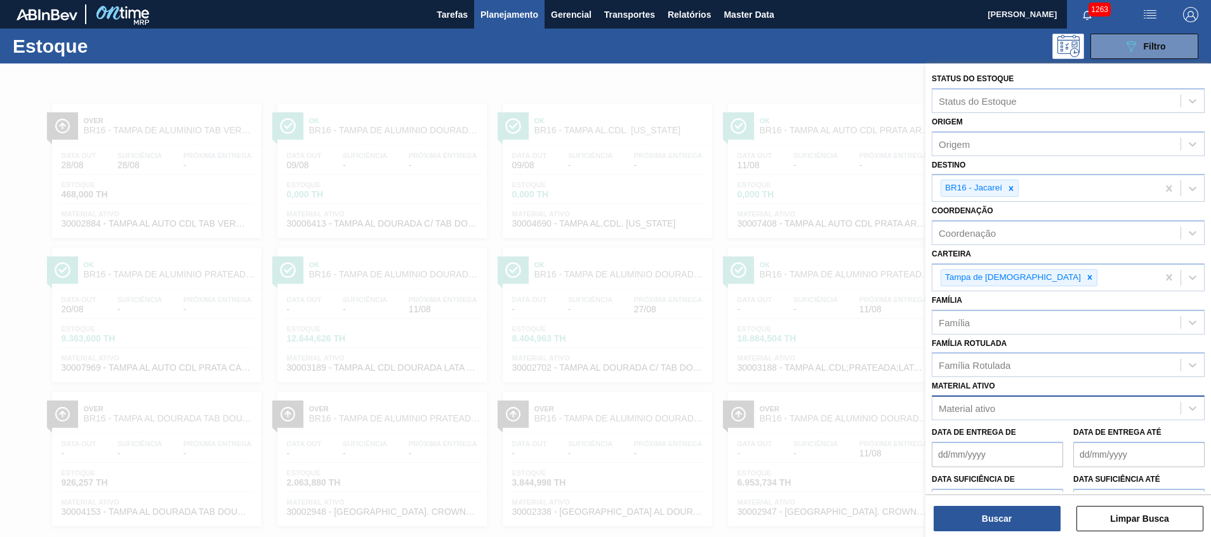
scroll to position [21, 0]
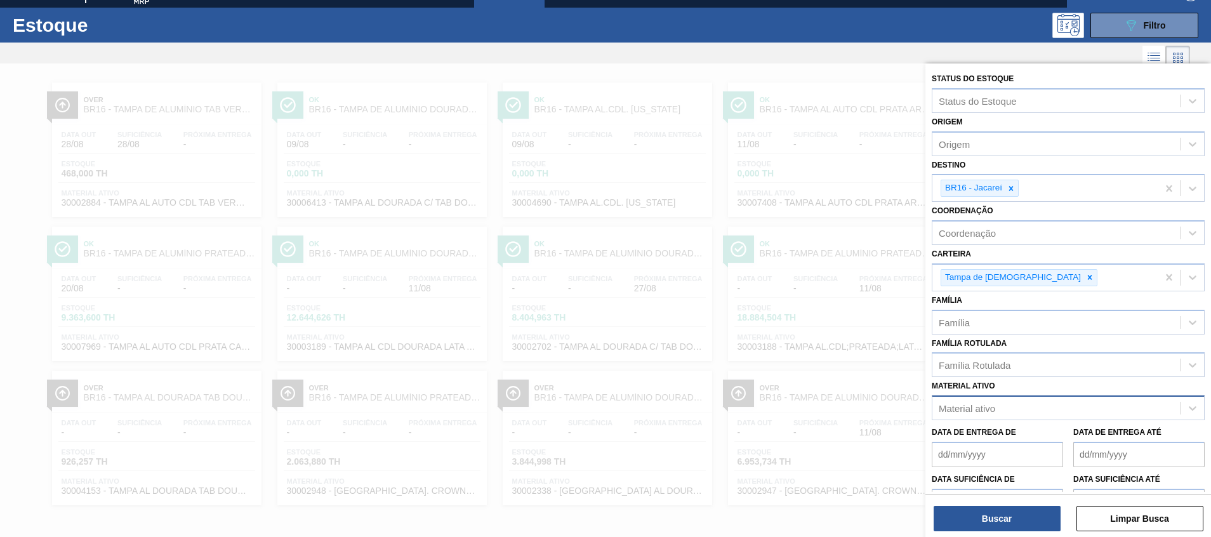
click at [975, 403] on div "Material ativo" at bounding box center [967, 408] width 57 height 11
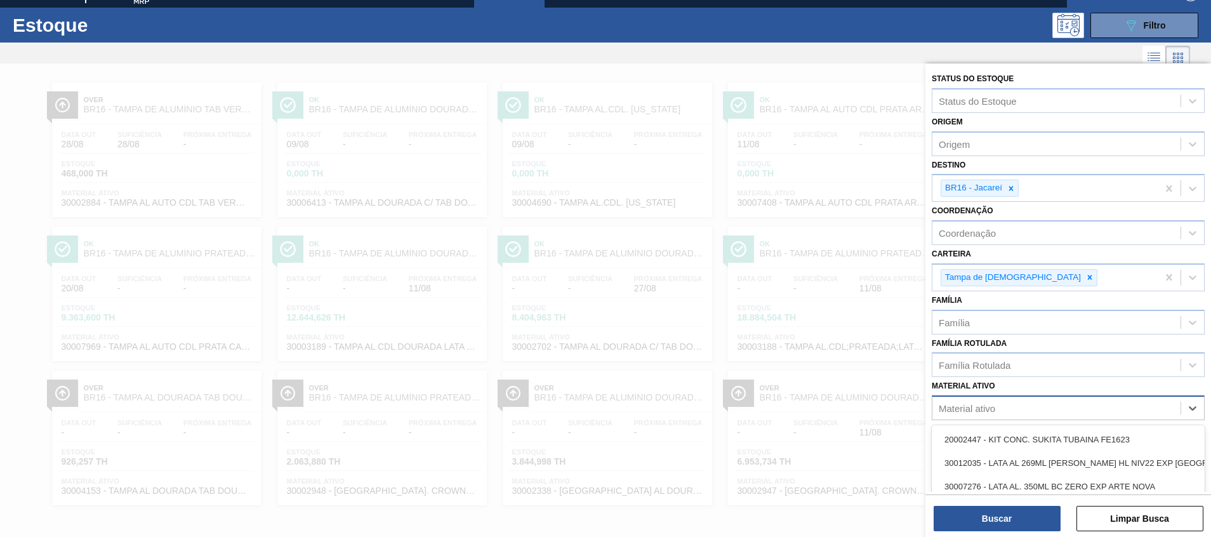
paste ativo "30009353"
type ativo "30009353"
drag, startPoint x: 977, startPoint y: 436, endPoint x: 1007, endPoint y: 310, distance: 129.8
click at [977, 437] on div "30009353 - [GEOGRAPHIC_DATA]. PRATA TAB VERMELHO CDL AUTO" at bounding box center [1068, 439] width 273 height 23
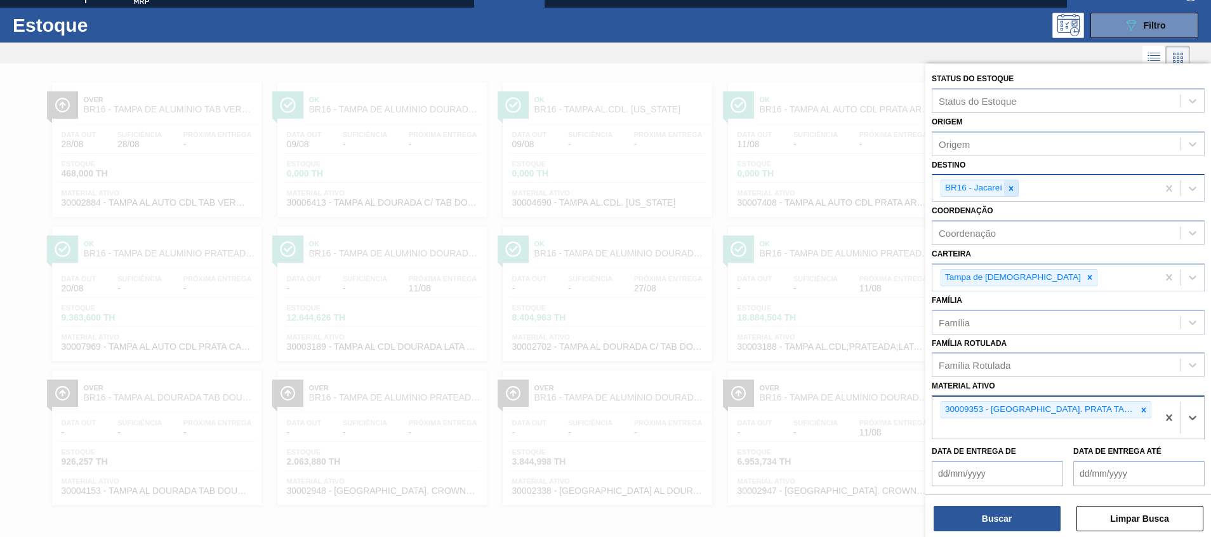
click at [1017, 190] on div at bounding box center [1011, 188] width 14 height 16
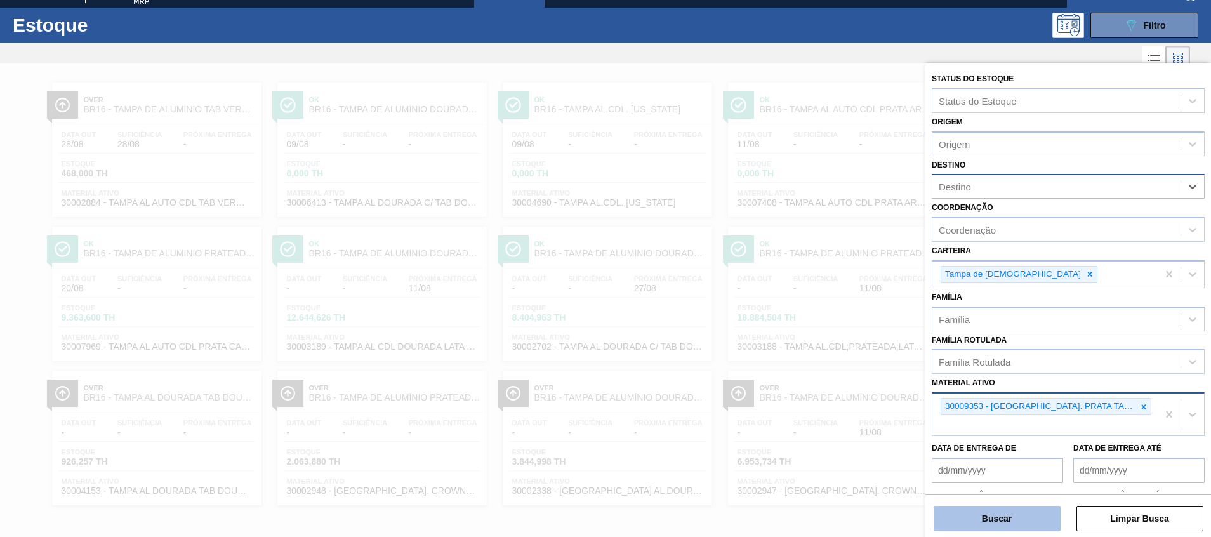
click at [959, 510] on button "Buscar" at bounding box center [997, 518] width 127 height 25
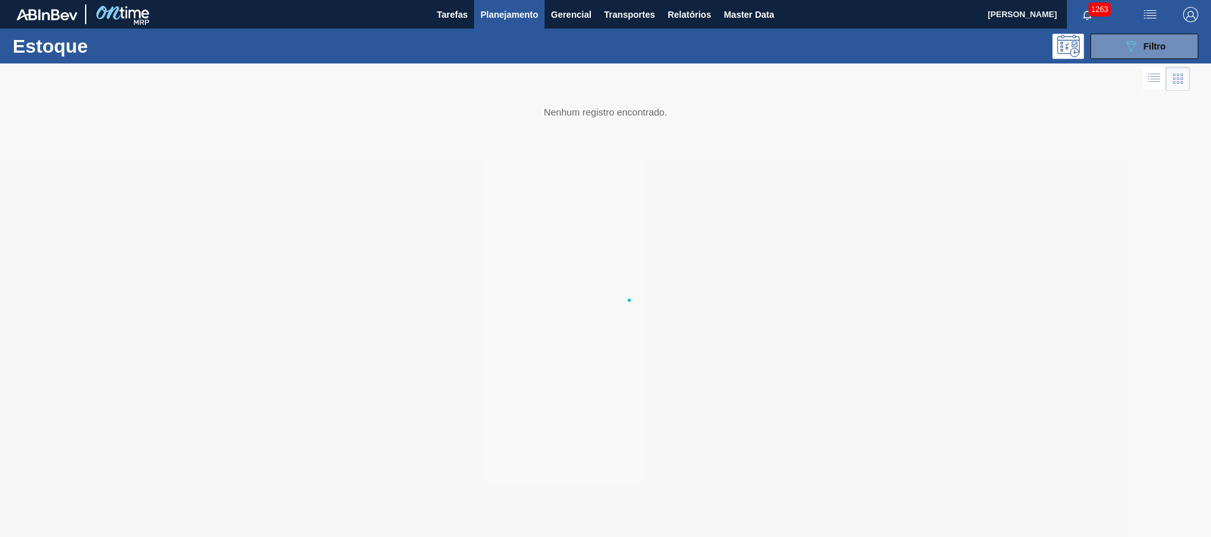
scroll to position [0, 0]
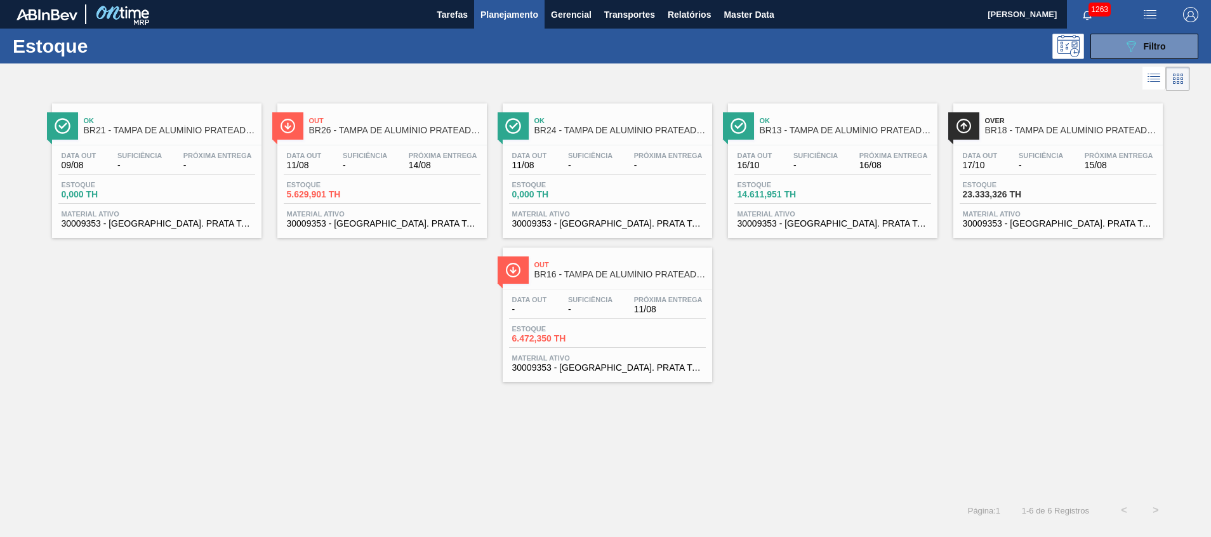
drag, startPoint x: 344, startPoint y: 147, endPoint x: 344, endPoint y: 171, distance: 24.1
click at [344, 147] on div "Data out 11/08 Suficiência - Próxima Entrega 14/08 Estoque 5.629,901 TH Materia…" at bounding box center [382, 188] width 210 height 86
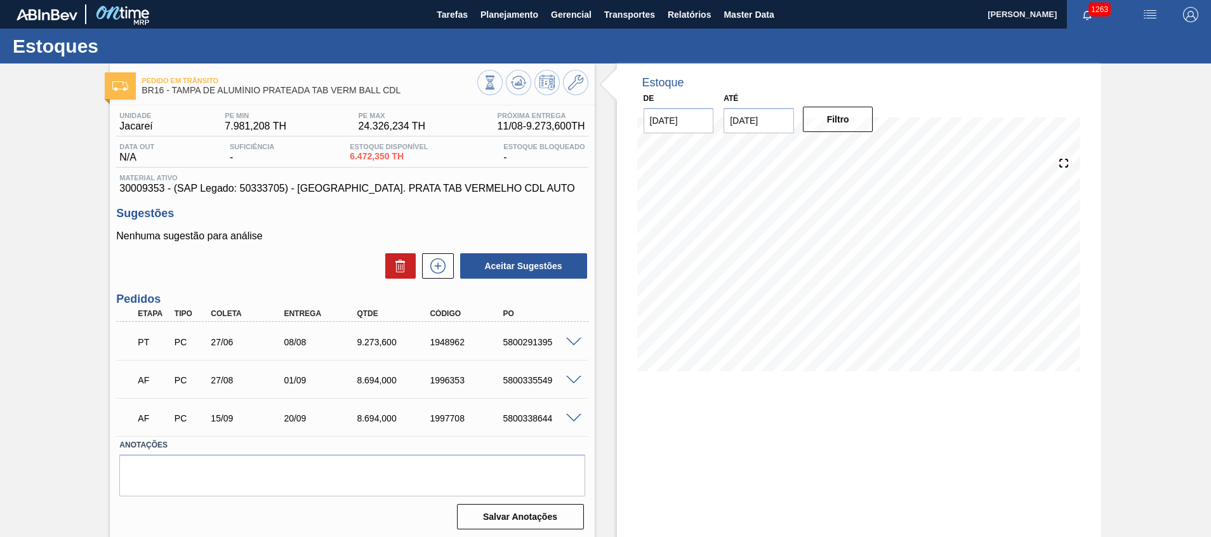
click at [156, 186] on span "30009353 - (SAP Legado: 50333705) - [GEOGRAPHIC_DATA]. PRATA TAB VERMELHO CDL A…" at bounding box center [351, 188] width 465 height 11
copy span "30009353"
click at [564, 340] on div at bounding box center [575, 342] width 25 height 10
click at [578, 339] on span at bounding box center [573, 343] width 15 height 10
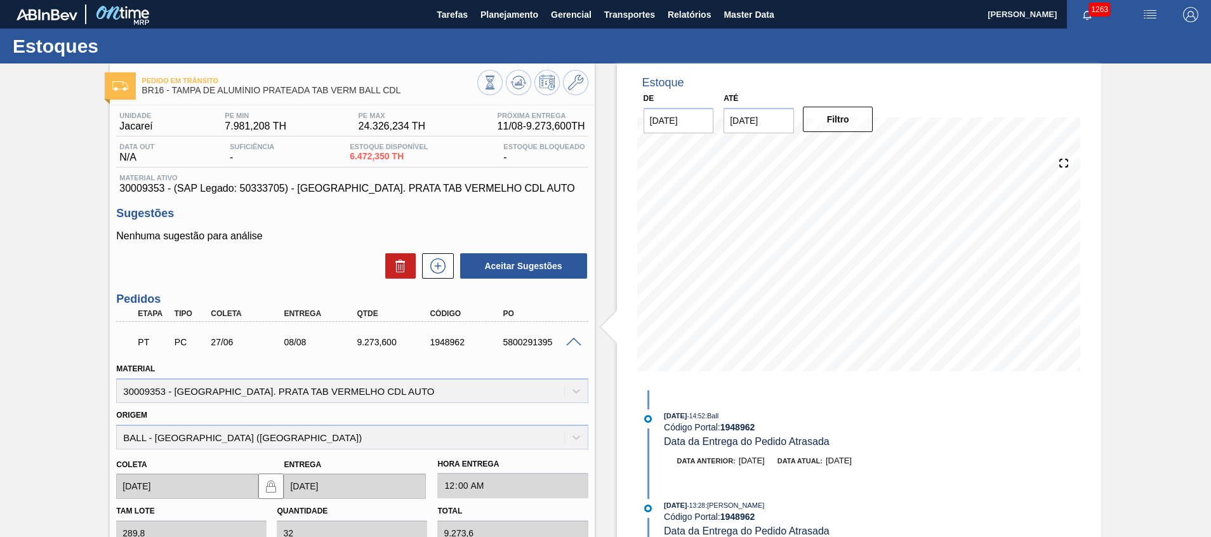
click at [578, 339] on span at bounding box center [573, 343] width 15 height 10
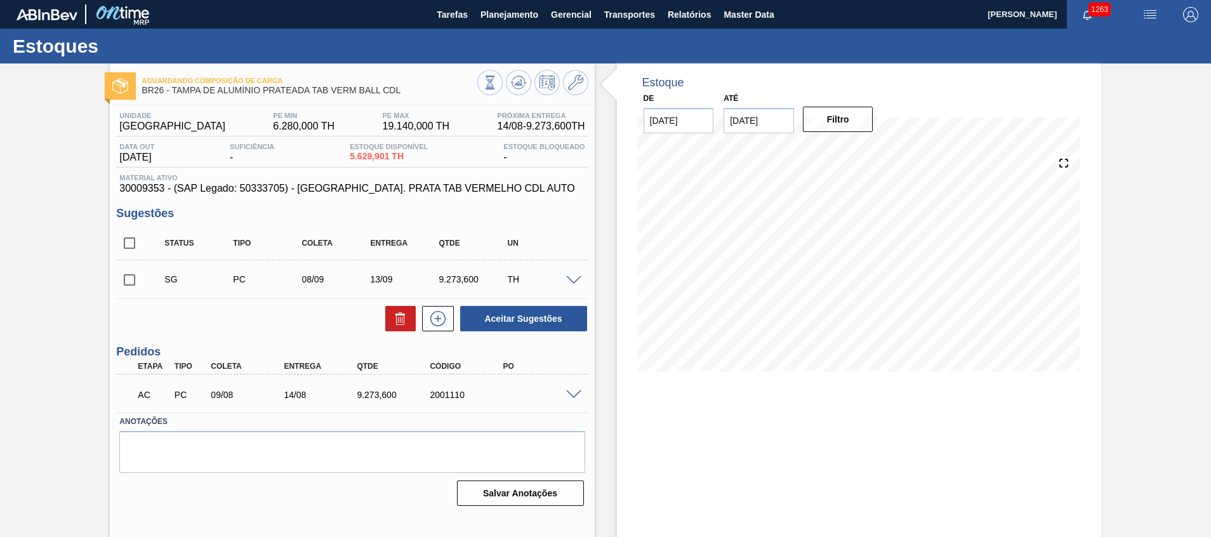
click at [573, 394] on span at bounding box center [573, 395] width 15 height 10
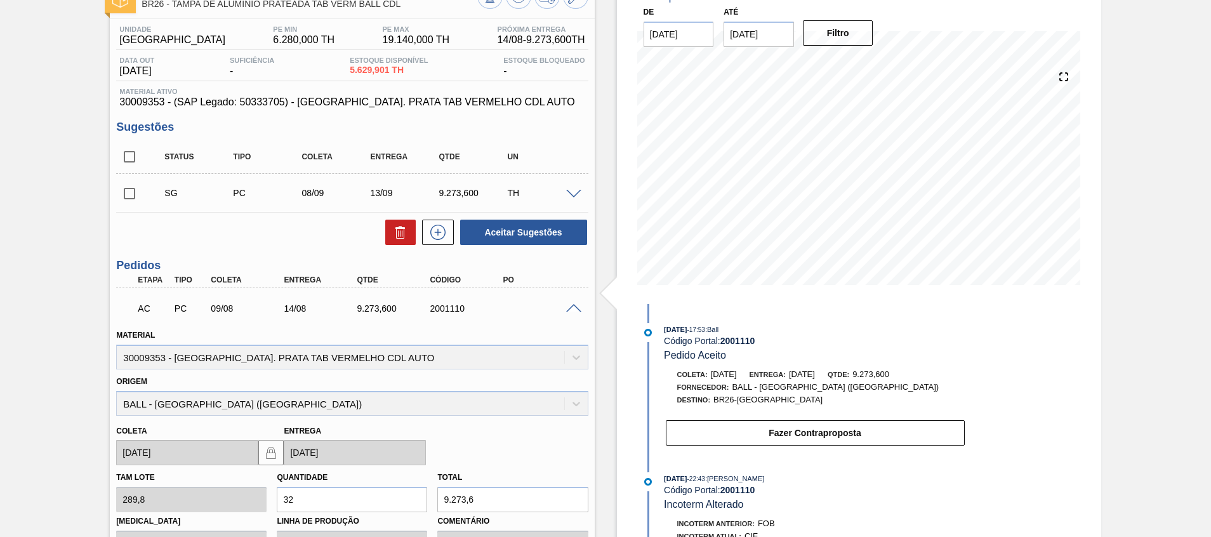
scroll to position [190, 0]
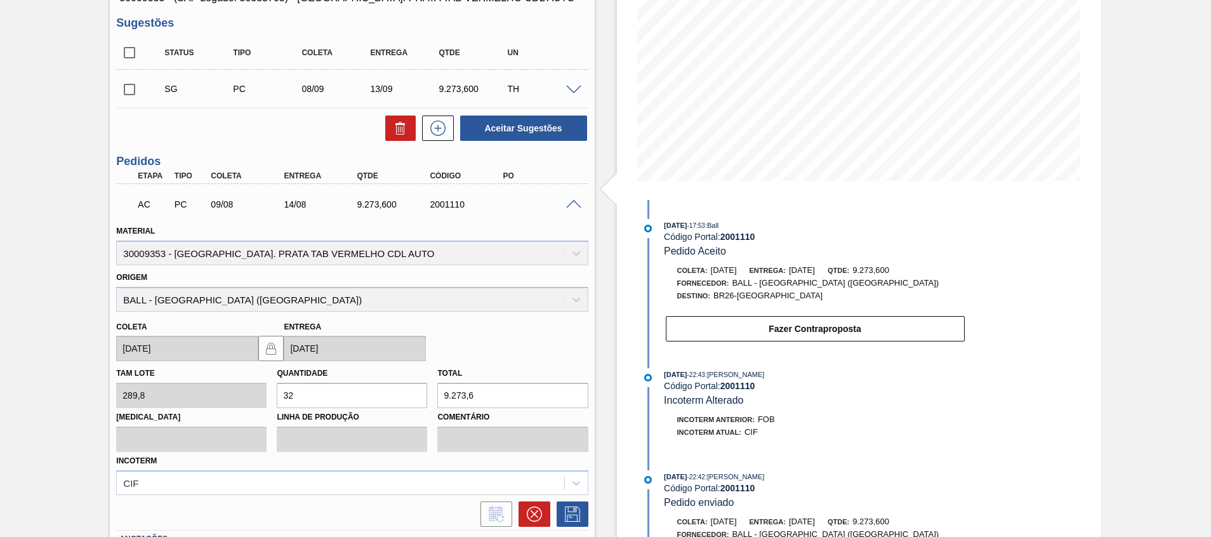
click at [585, 211] on div "AC PC 09/08 14/08 9.273,[PHONE_NUMBER]" at bounding box center [352, 203] width 472 height 32
click at [580, 203] on span at bounding box center [573, 205] width 15 height 10
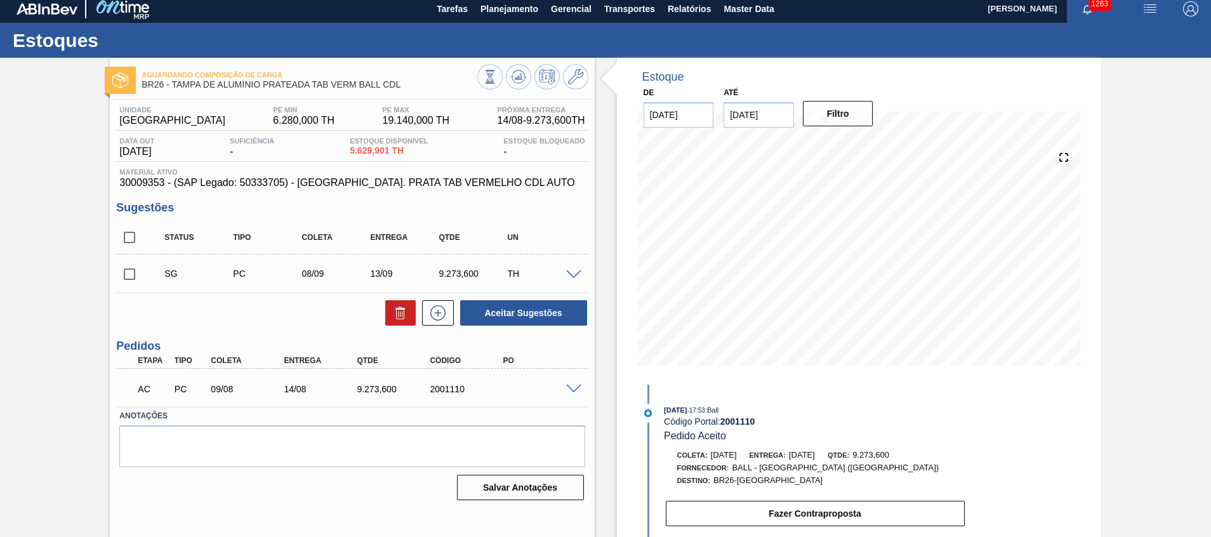
scroll to position [0, 0]
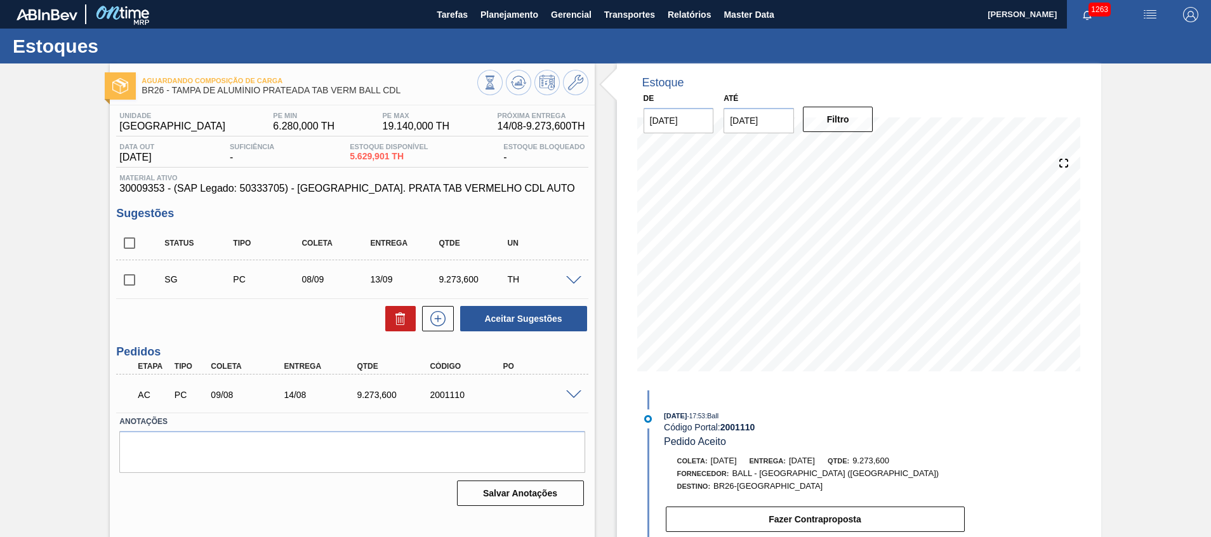
click at [573, 392] on span at bounding box center [573, 395] width 15 height 10
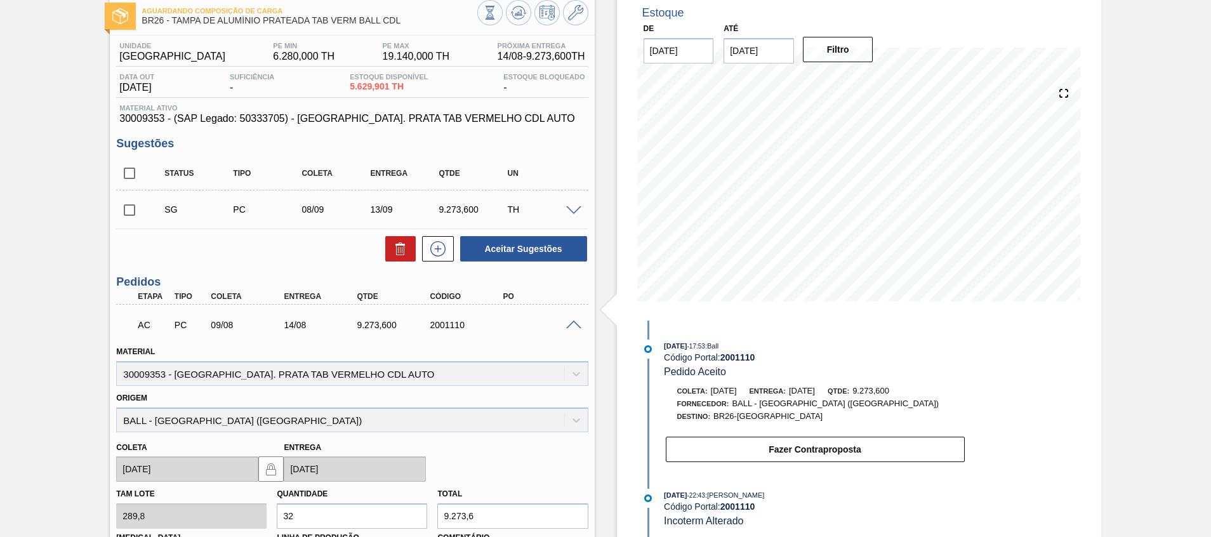
scroll to position [95, 0]
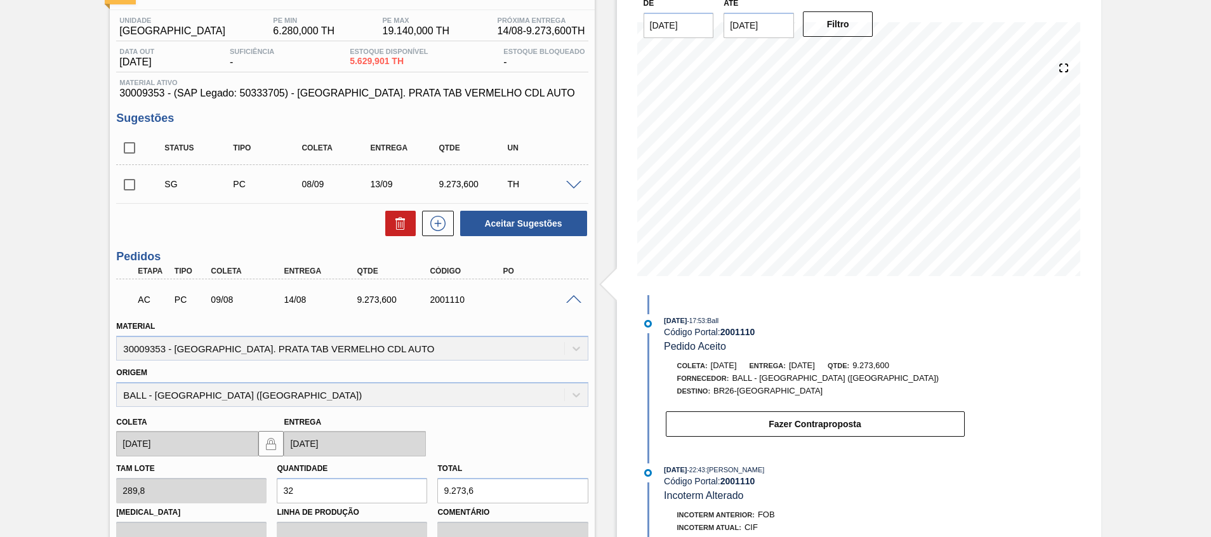
click at [580, 294] on div at bounding box center [575, 299] width 25 height 10
click at [578, 296] on span at bounding box center [573, 300] width 15 height 10
